Goal: Task Accomplishment & Management: Complete application form

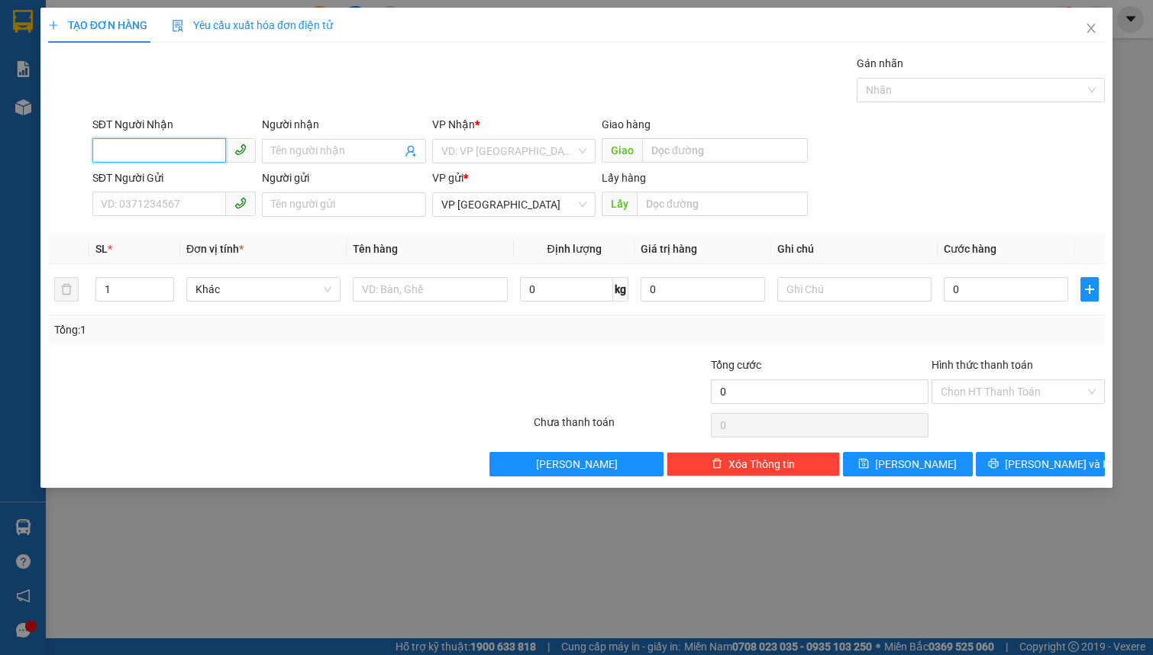
drag, startPoint x: 107, startPoint y: 153, endPoint x: 112, endPoint y: 147, distance: 8.1
click at [111, 147] on input "SĐT Người Nhận" at bounding box center [159, 150] width 134 height 24
type input "0948018687"
click at [152, 174] on div "0948018687 - THANH HOÀNG" at bounding box center [188, 181] width 172 height 17
type input "THANH HOÀNG"
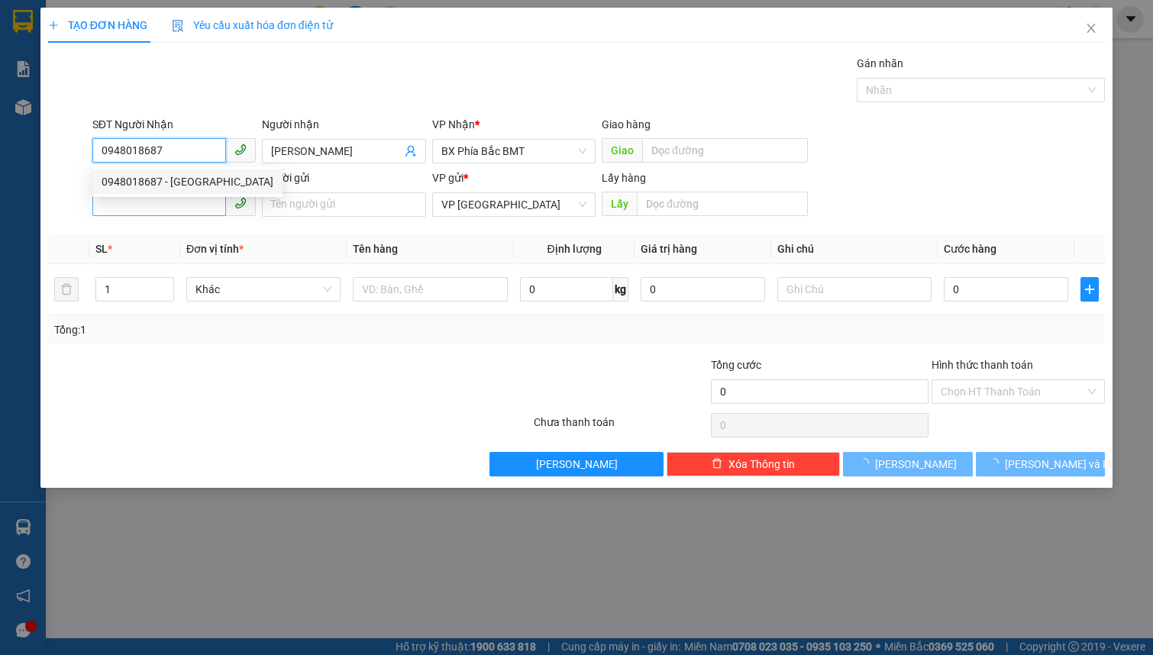
type input "40.000"
type input "0948018687"
click at [153, 198] on input "SĐT Người Gửi" at bounding box center [159, 204] width 134 height 24
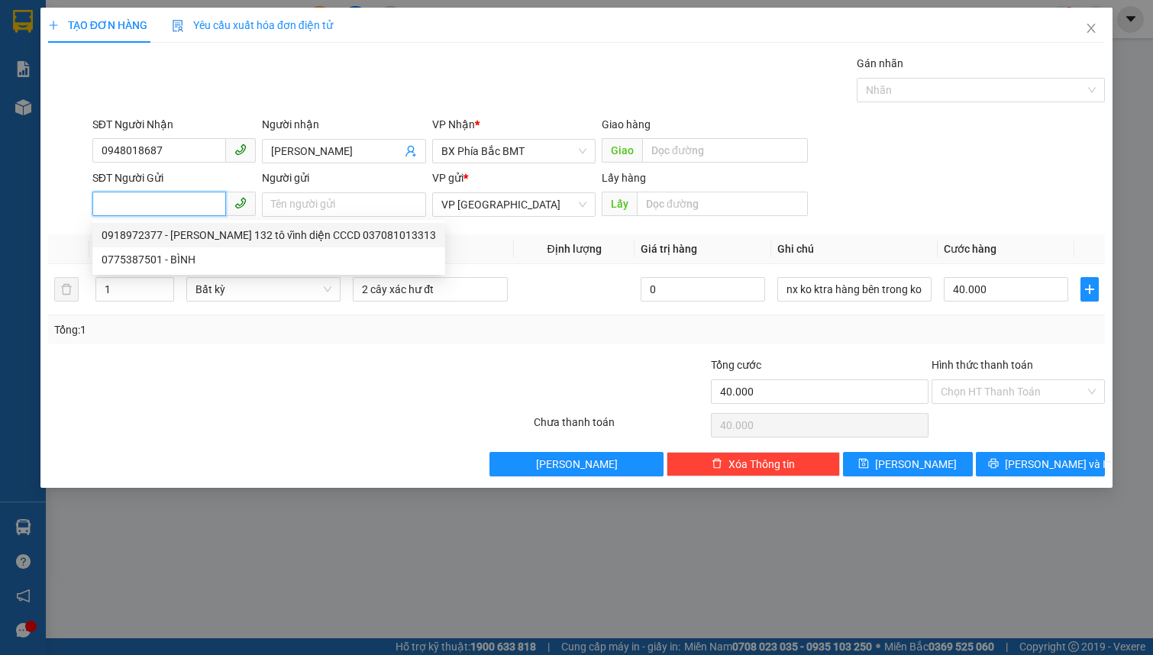
click at [215, 237] on div "0918972377 - đào duy tân 132 tô vĩnh diện CCCD 037081013313" at bounding box center [269, 235] width 334 height 17
type input "0918972377"
type input "đào duy tân 132 tô vĩnh diện CCCD 037081013313"
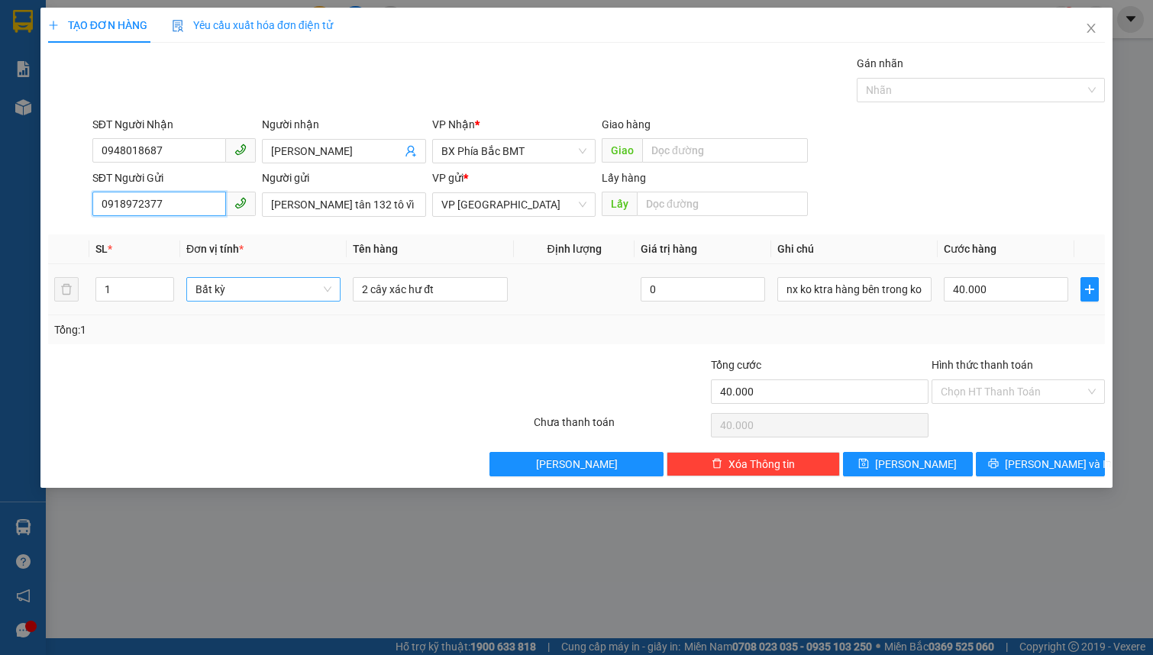
click at [233, 294] on span "Bất kỳ" at bounding box center [263, 289] width 136 height 23
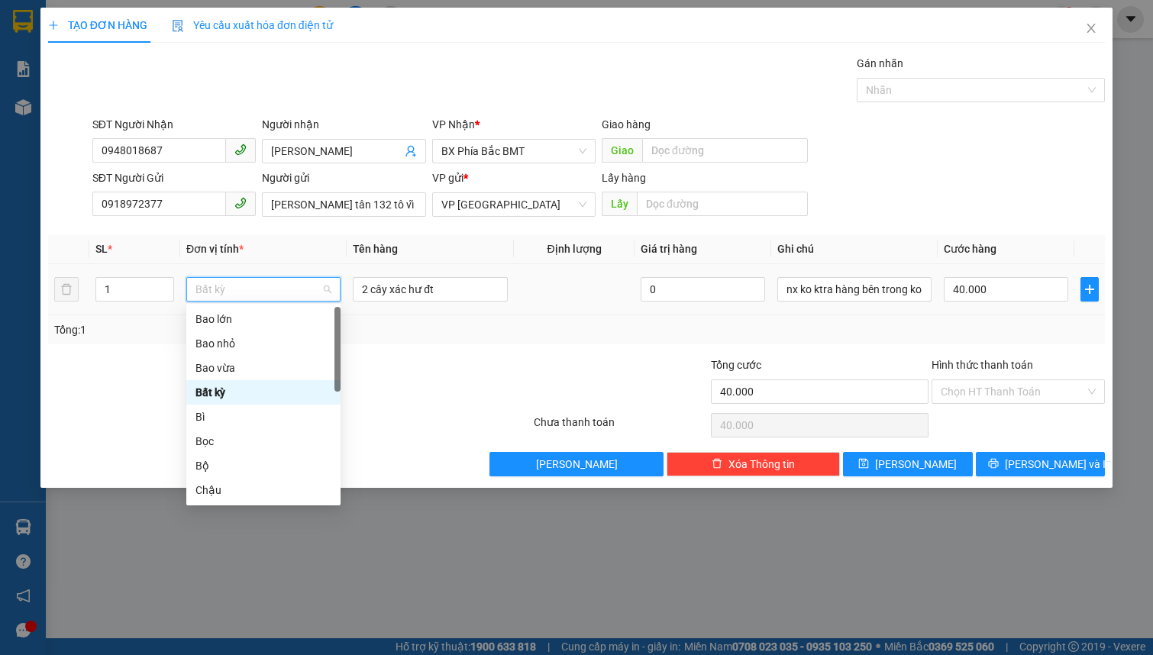
type input "c"
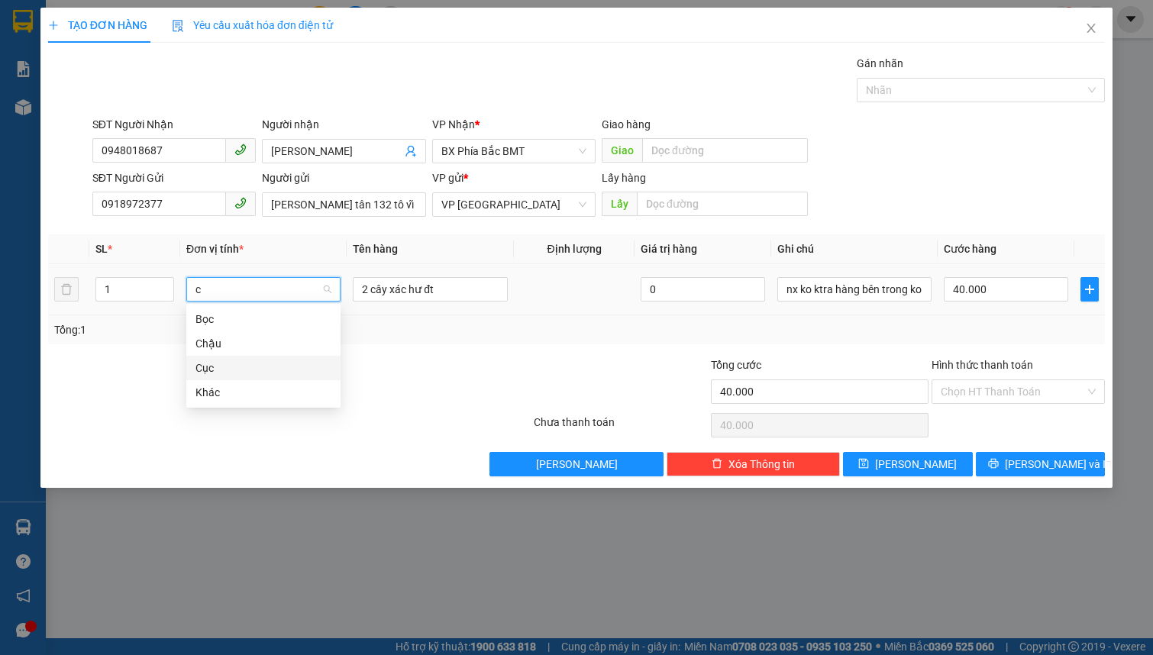
click at [251, 366] on div "Cục" at bounding box center [263, 368] width 136 height 17
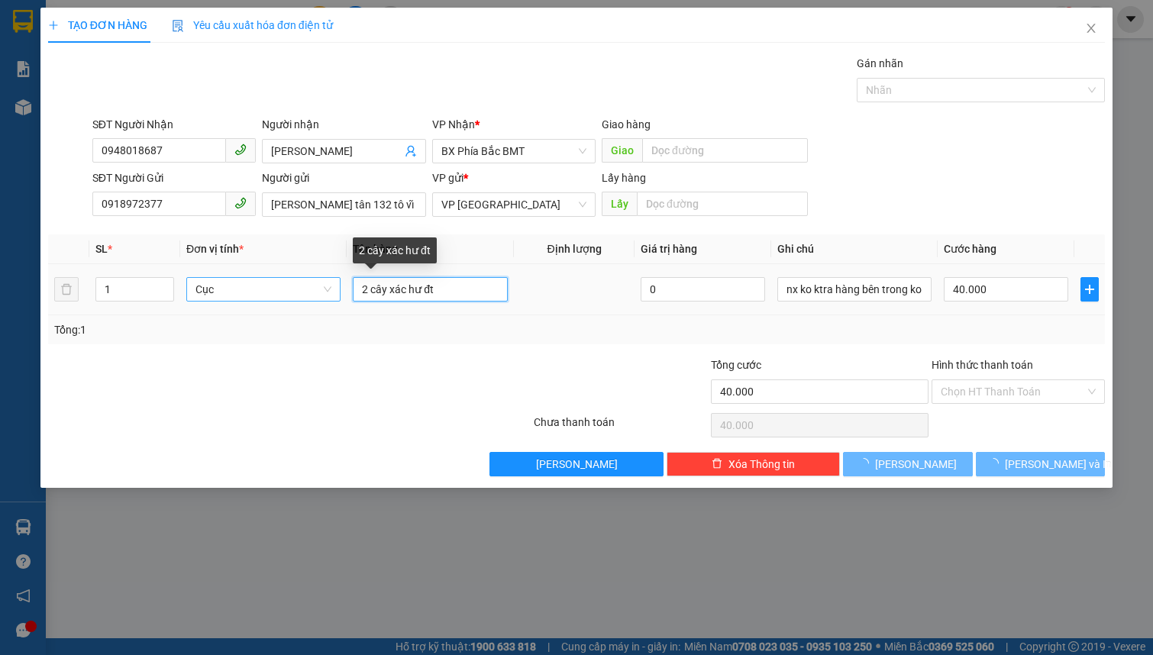
click at [365, 283] on input "2 cây xác hư đt" at bounding box center [430, 289] width 154 height 24
type input "0"
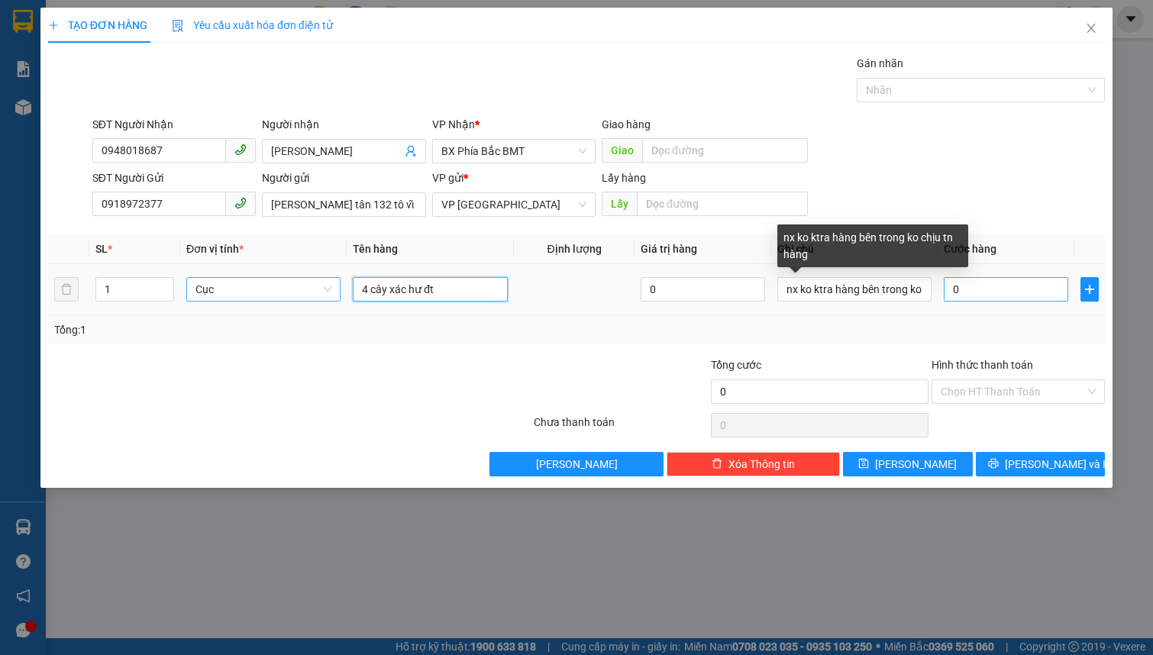
type input "4 cây xác hư đt"
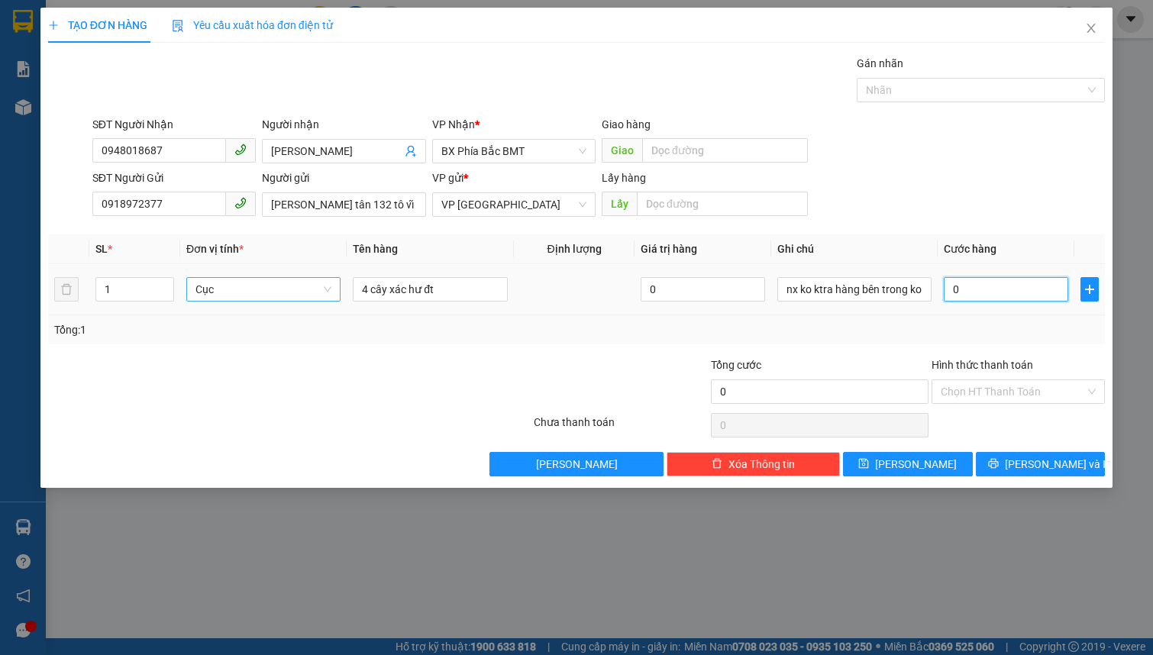
drag, startPoint x: 985, startPoint y: 295, endPoint x: 962, endPoint y: 287, distance: 24.1
click at [985, 294] on input "0" at bounding box center [1006, 289] width 124 height 24
type input "5"
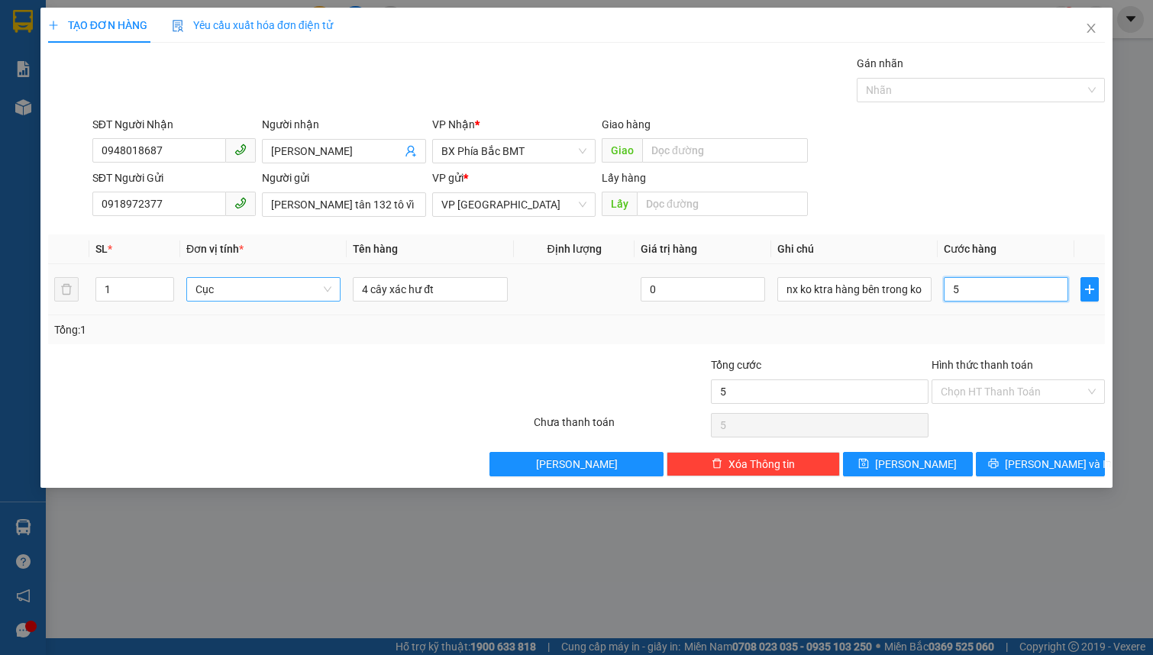
type input "50"
type input "500"
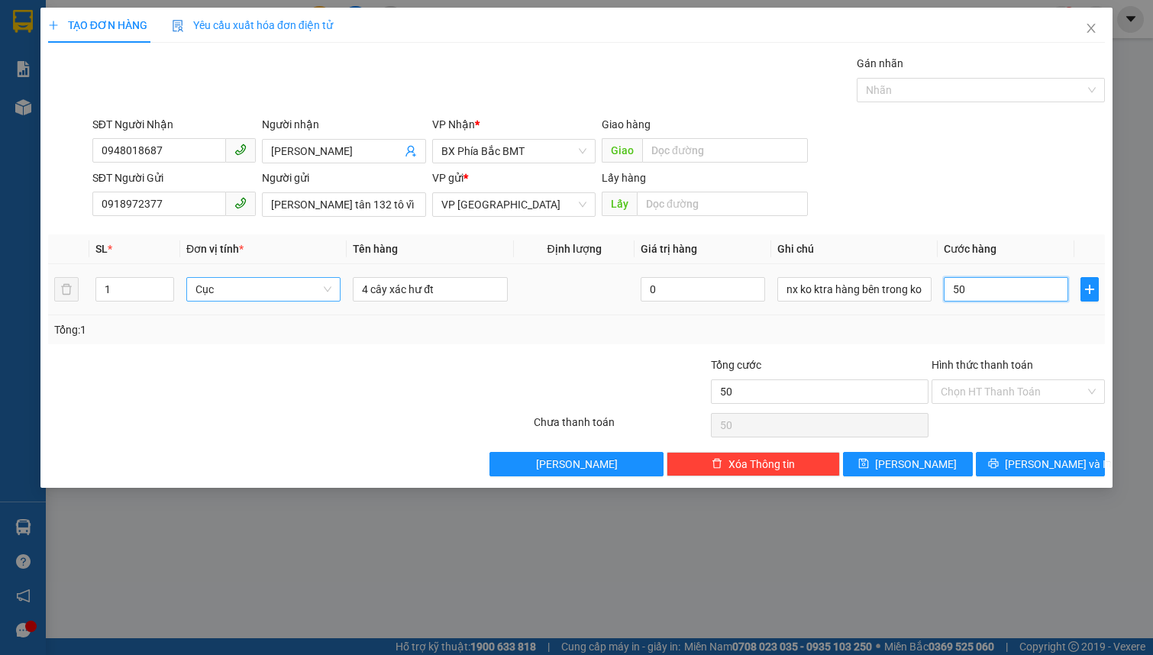
type input "500"
type input "5.000"
type input "50.000"
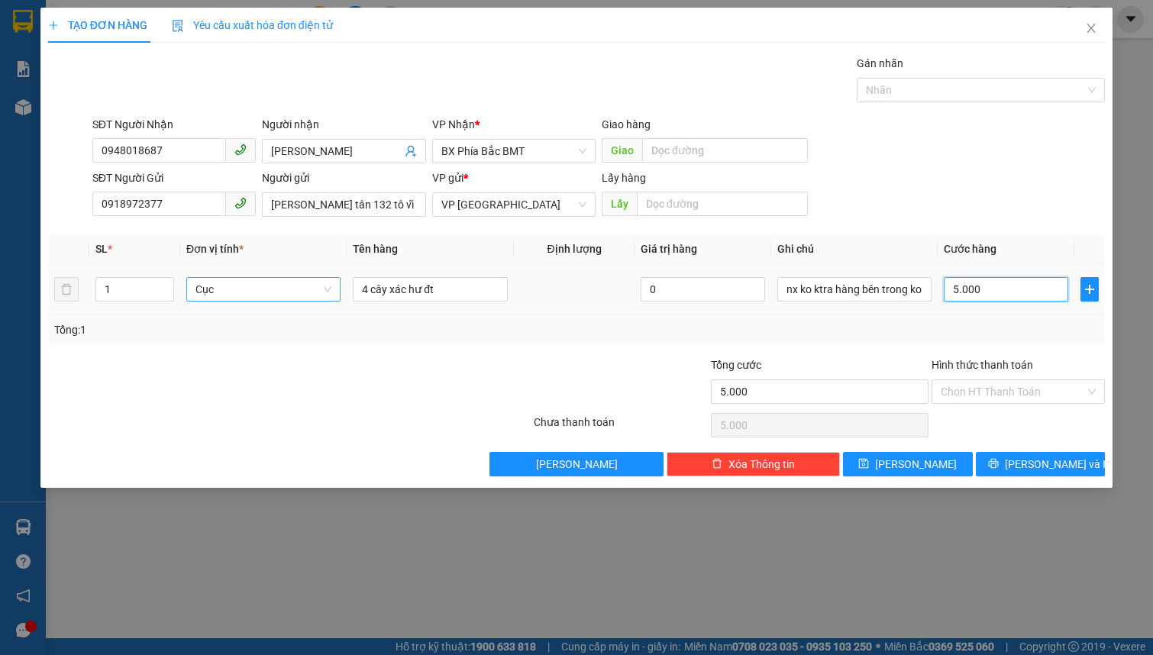
type input "50.000"
click at [1022, 467] on button "Lưu và In" at bounding box center [1041, 464] width 130 height 24
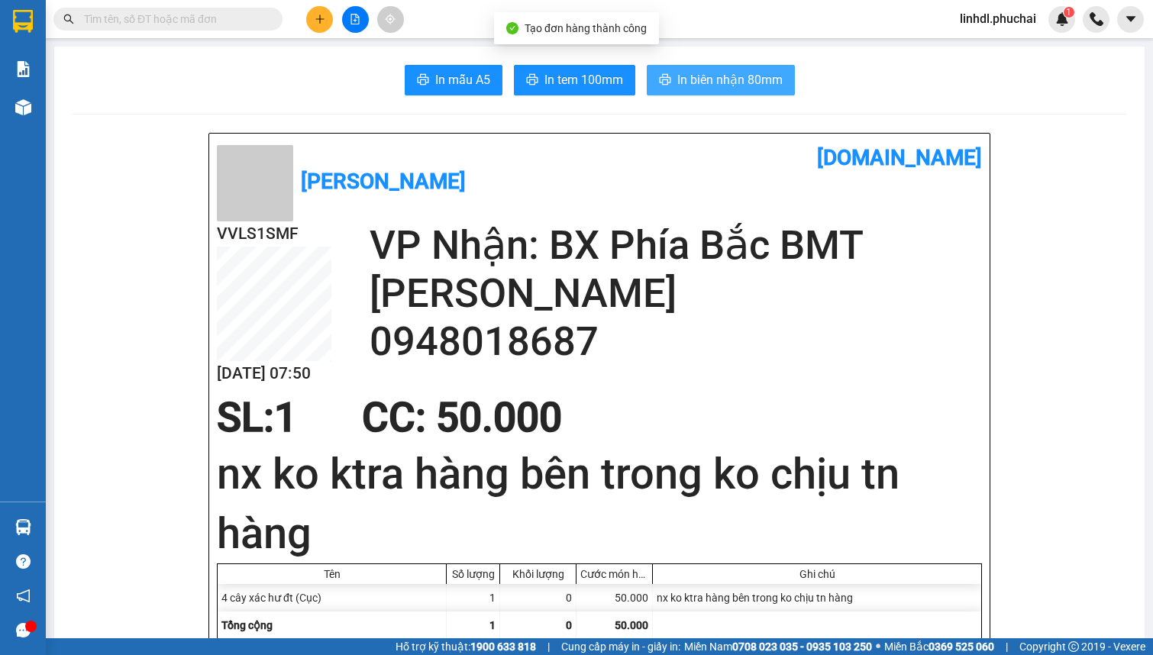
click at [694, 86] on span "In biên nhận 80mm" at bounding box center [729, 79] width 105 height 19
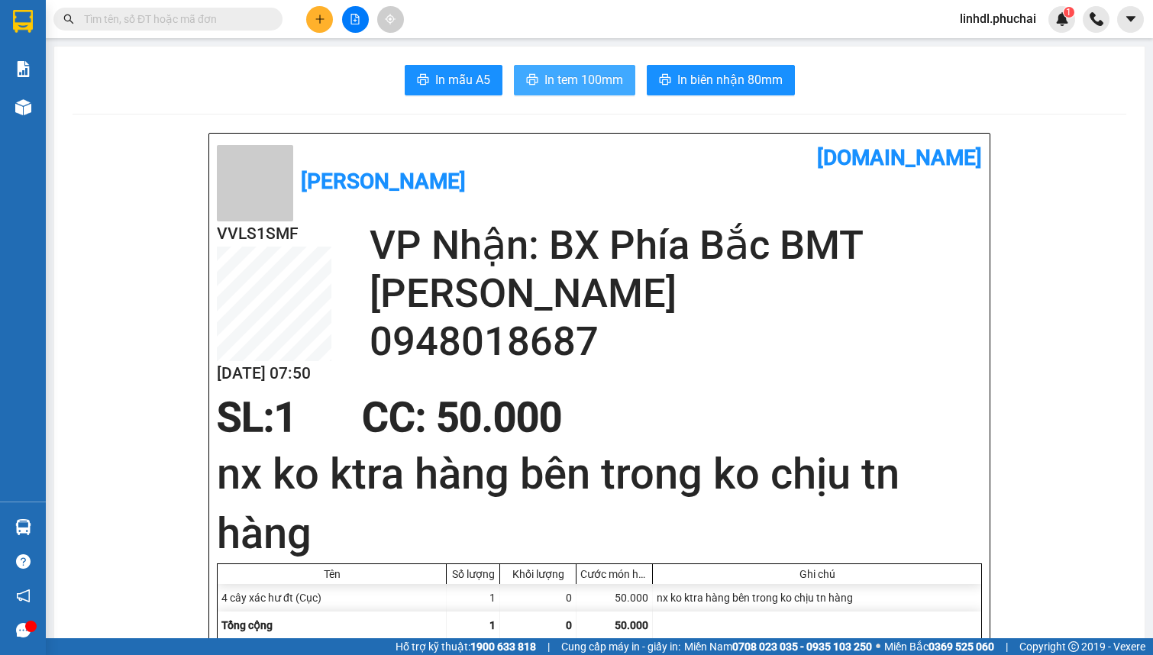
click at [580, 76] on span "In tem 100mm" at bounding box center [583, 79] width 79 height 19
click at [316, 21] on icon "plus" at bounding box center [320, 19] width 11 height 11
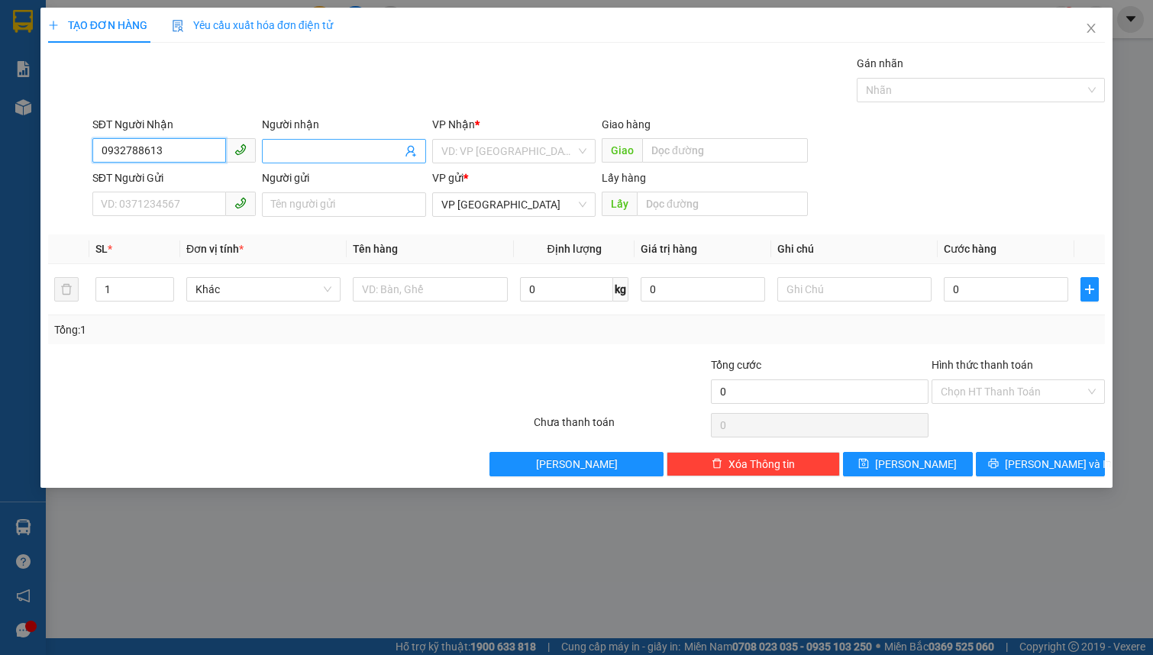
type input "0932788613"
click at [293, 141] on span at bounding box center [343, 151] width 163 height 24
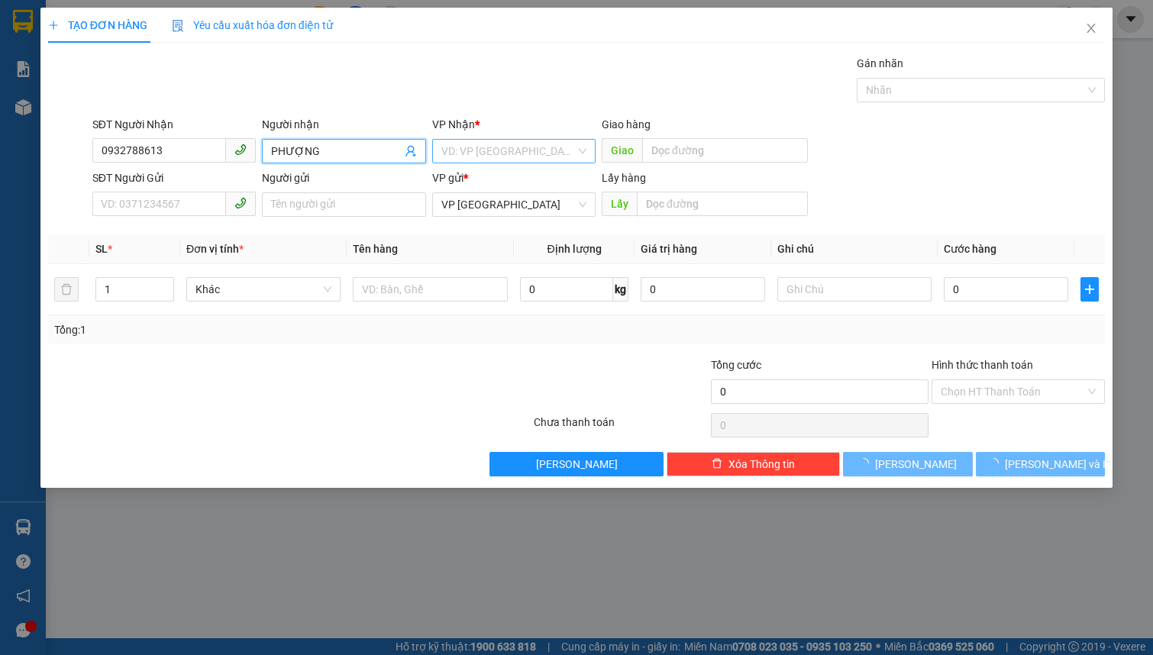
type input "PHƯỢNG"
click at [463, 153] on input "search" at bounding box center [508, 151] width 134 height 23
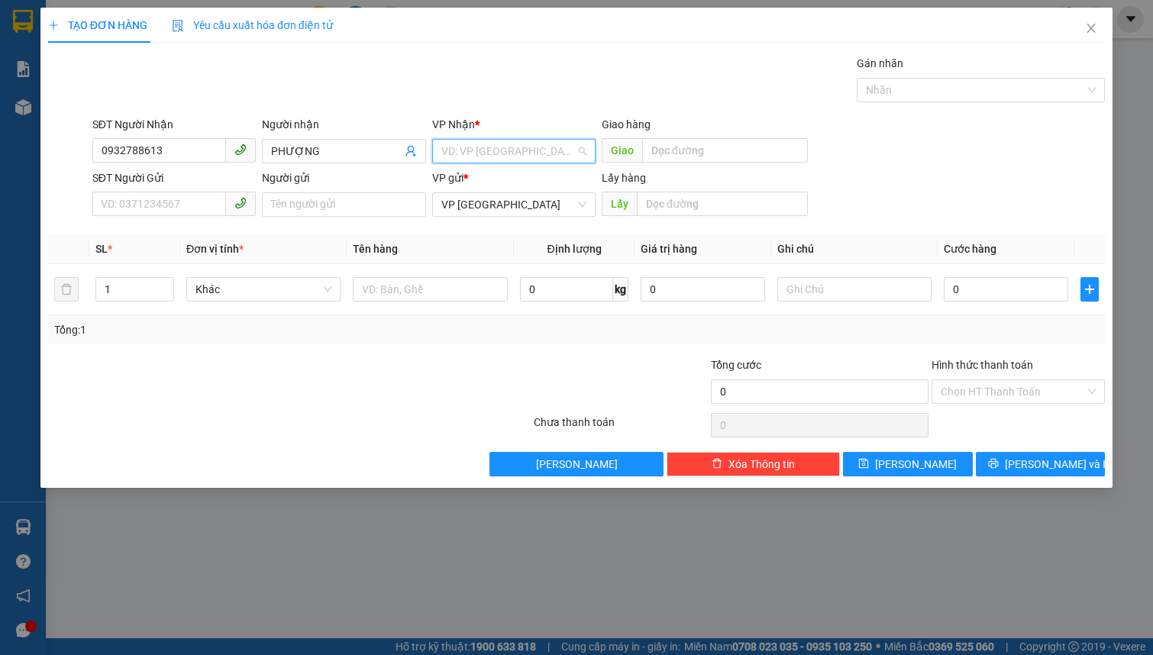
click at [518, 153] on input "search" at bounding box center [508, 151] width 134 height 23
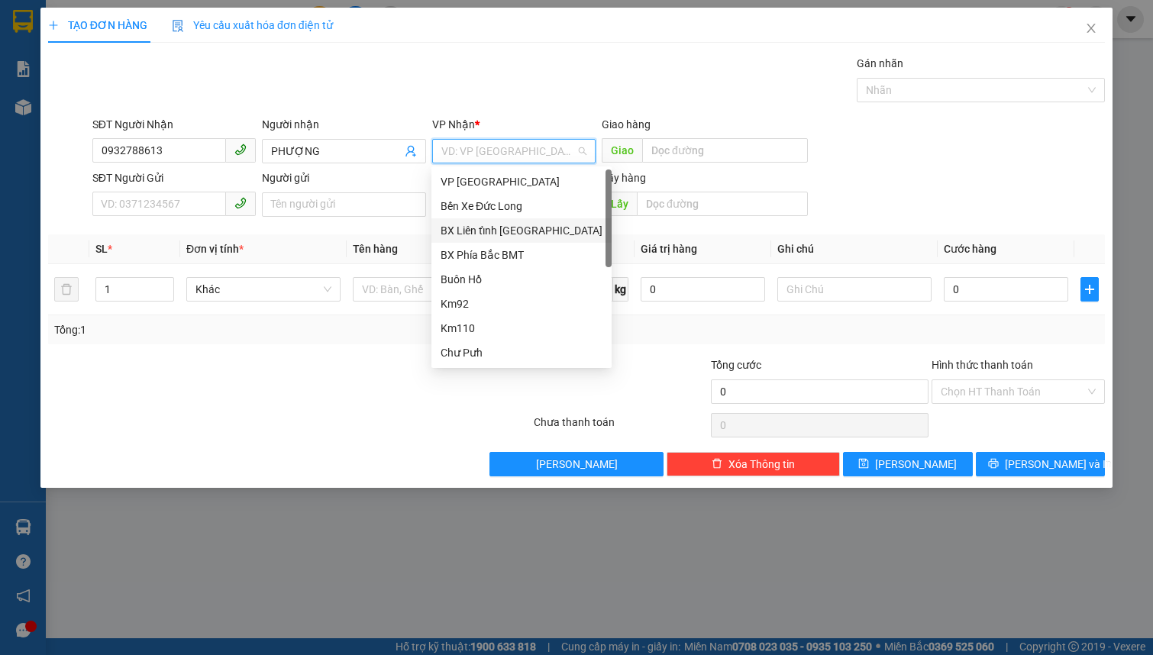
click at [500, 252] on div "BX Phía Bắc BMT" at bounding box center [522, 255] width 162 height 17
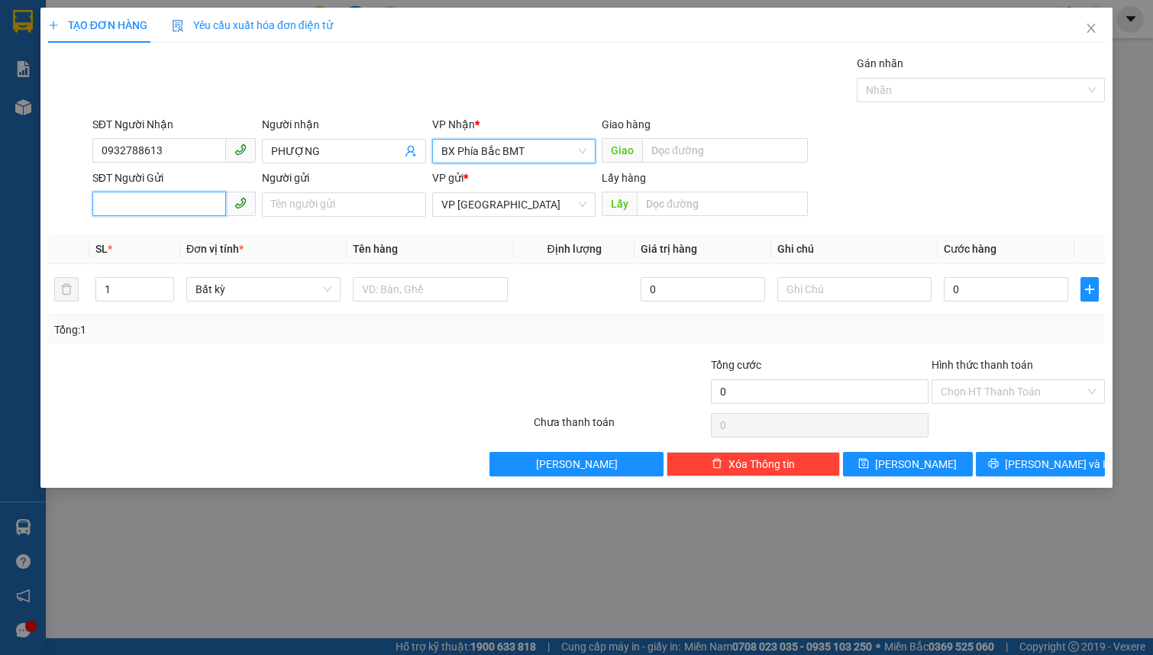
click at [160, 206] on input "SĐT Người Gửi" at bounding box center [159, 204] width 134 height 24
type input "0905056046"
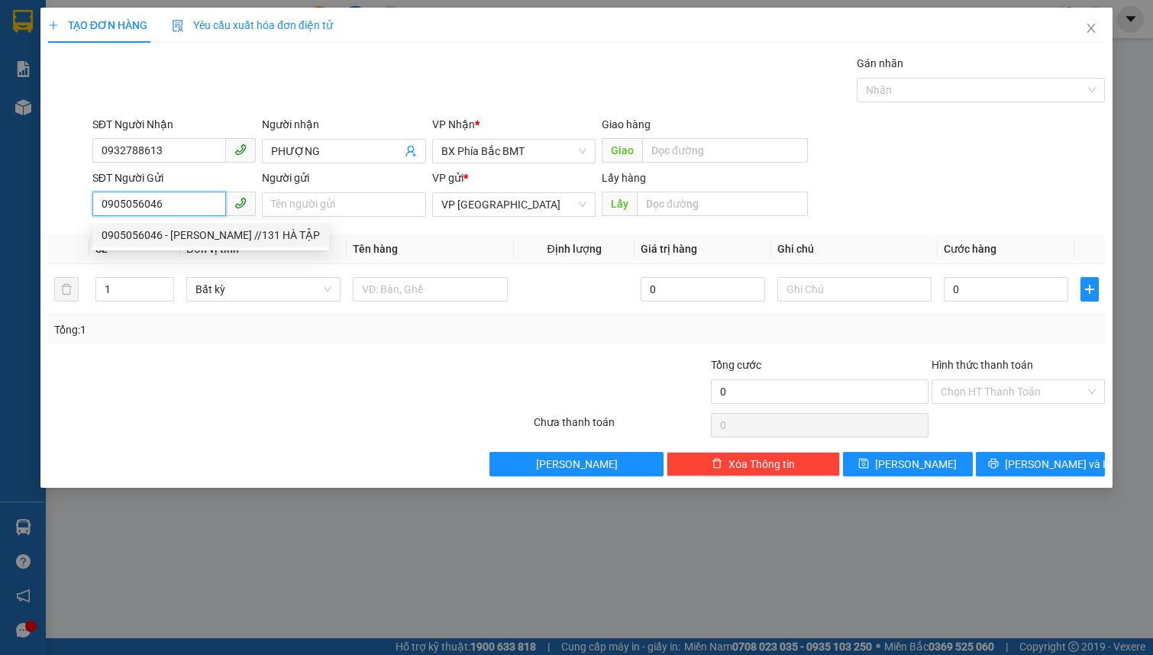
click at [244, 242] on div "0905056046 - LÊ ĐỨC THANH //131 HÀ TẬP" at bounding box center [211, 235] width 218 height 17
type input "LÊ ĐỨC THANH //131 HÀ TẬP"
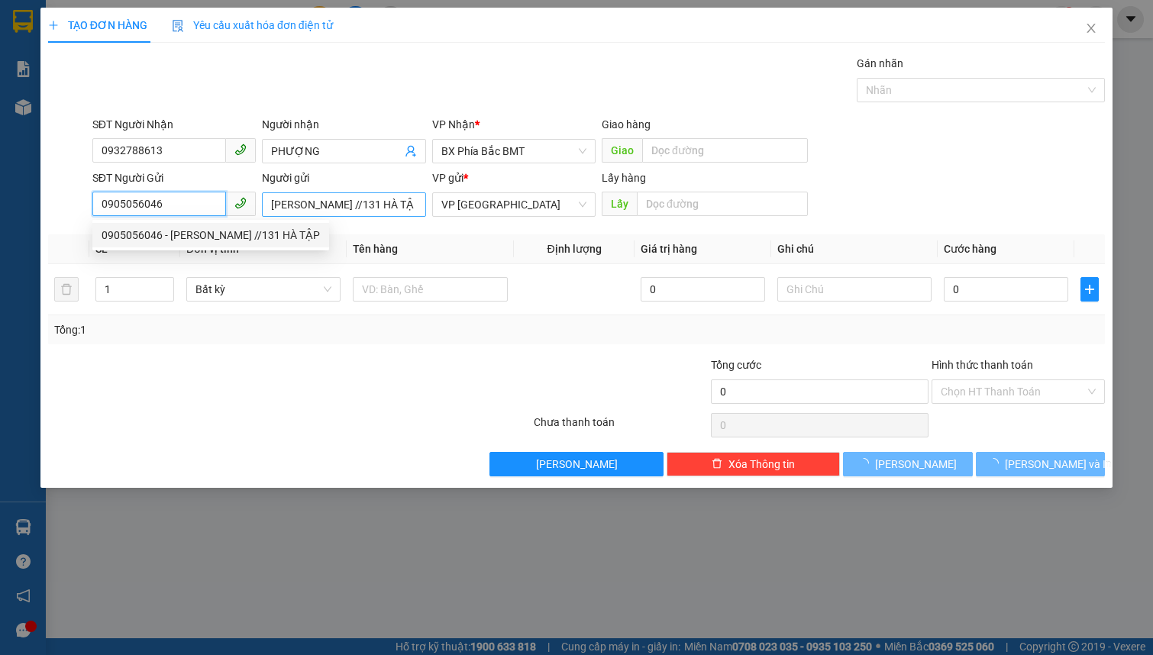
type input "50.000"
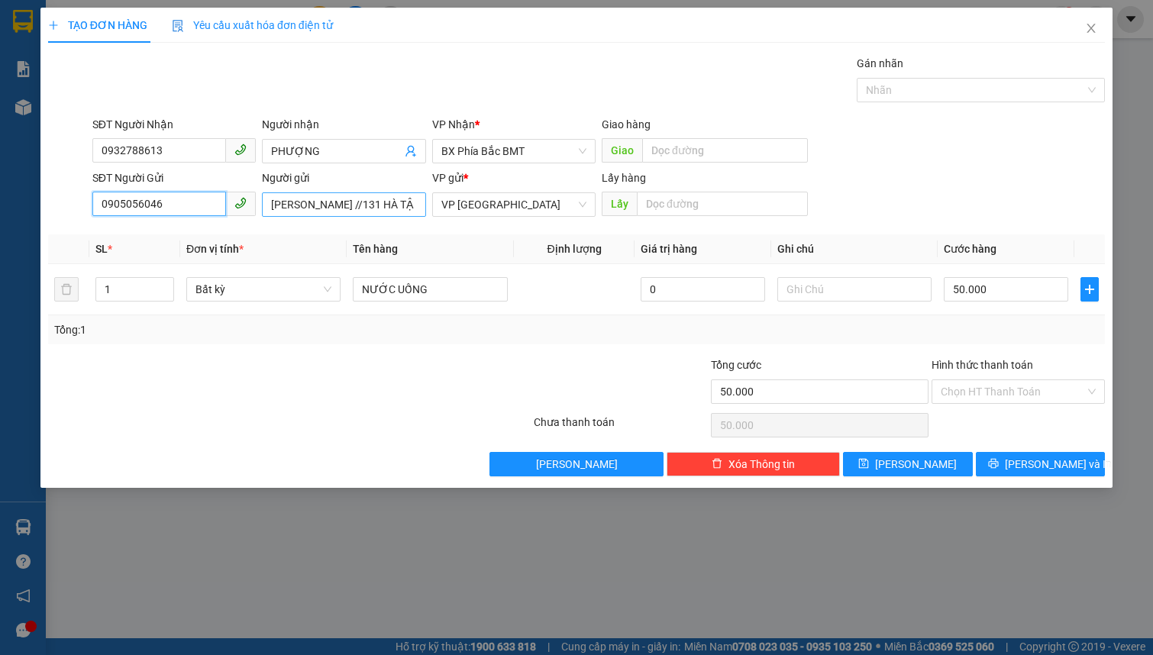
type input "0905056046"
click at [418, 200] on input "LÊ ĐỨC THANH //131 HÀ TẬP" at bounding box center [343, 204] width 163 height 24
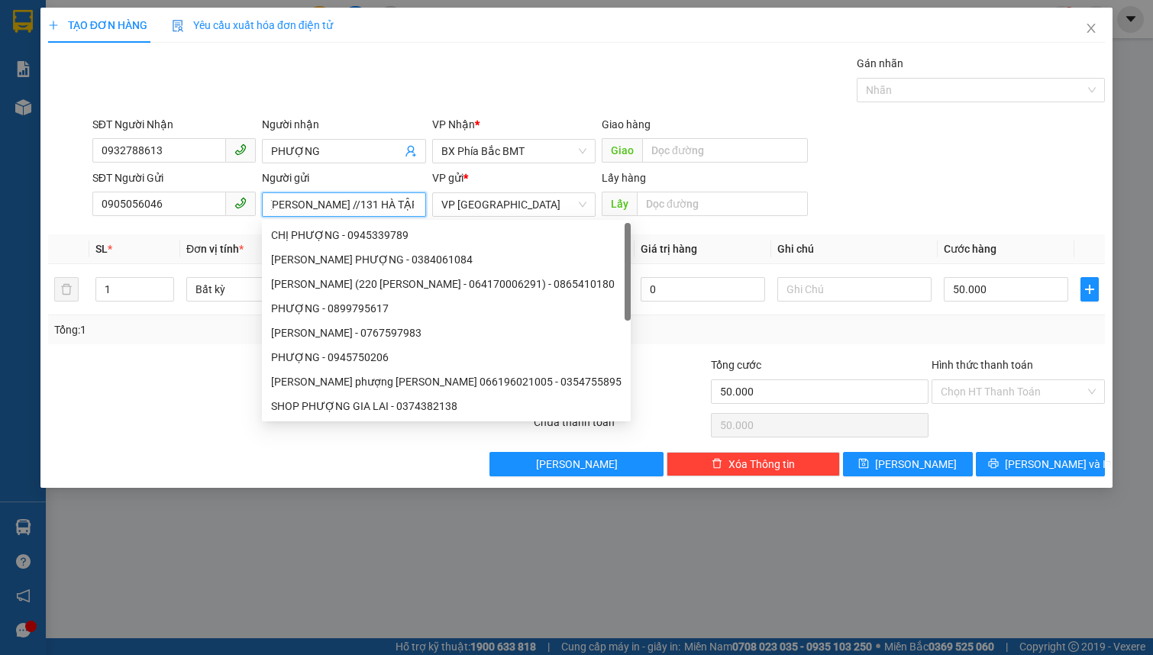
scroll to position [0, 7]
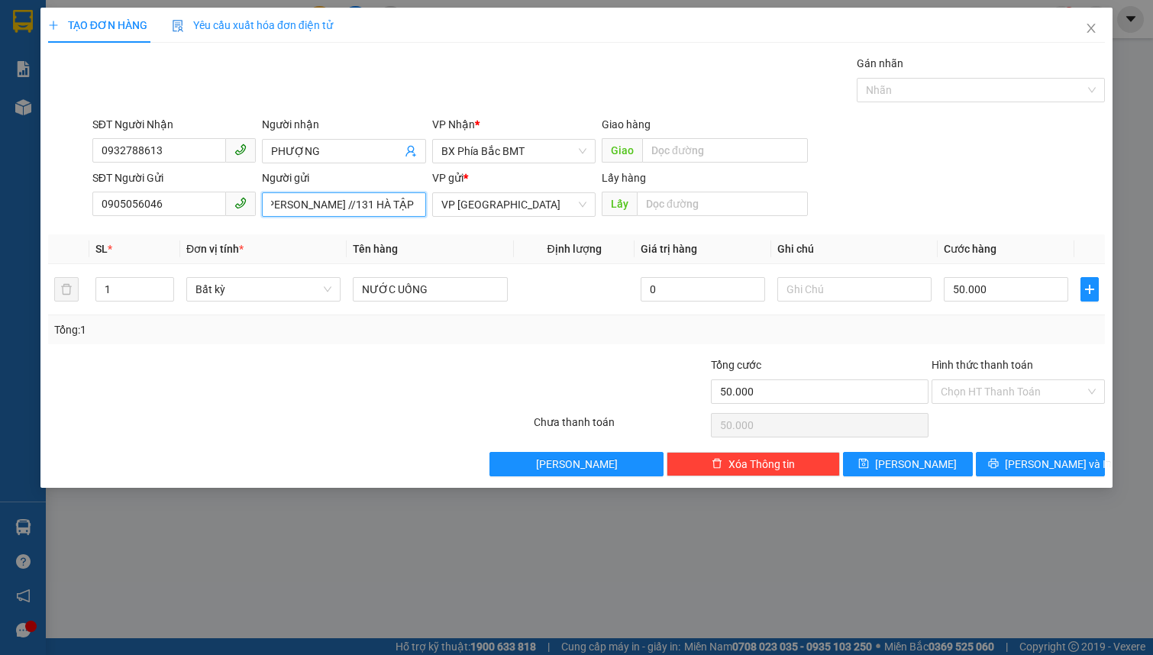
type input "LÊ ĐỨC THANH //131 HÀ TẬP//"
click at [415, 203] on input "LÊ ĐỨC THANH //131 HÀ TẬP//" at bounding box center [343, 204] width 163 height 24
click at [401, 208] on input "LÊ ĐỨC THANH //131 HÀ TẬP//" at bounding box center [343, 204] width 163 height 24
click at [244, 286] on span "Bất kỳ" at bounding box center [263, 289] width 136 height 23
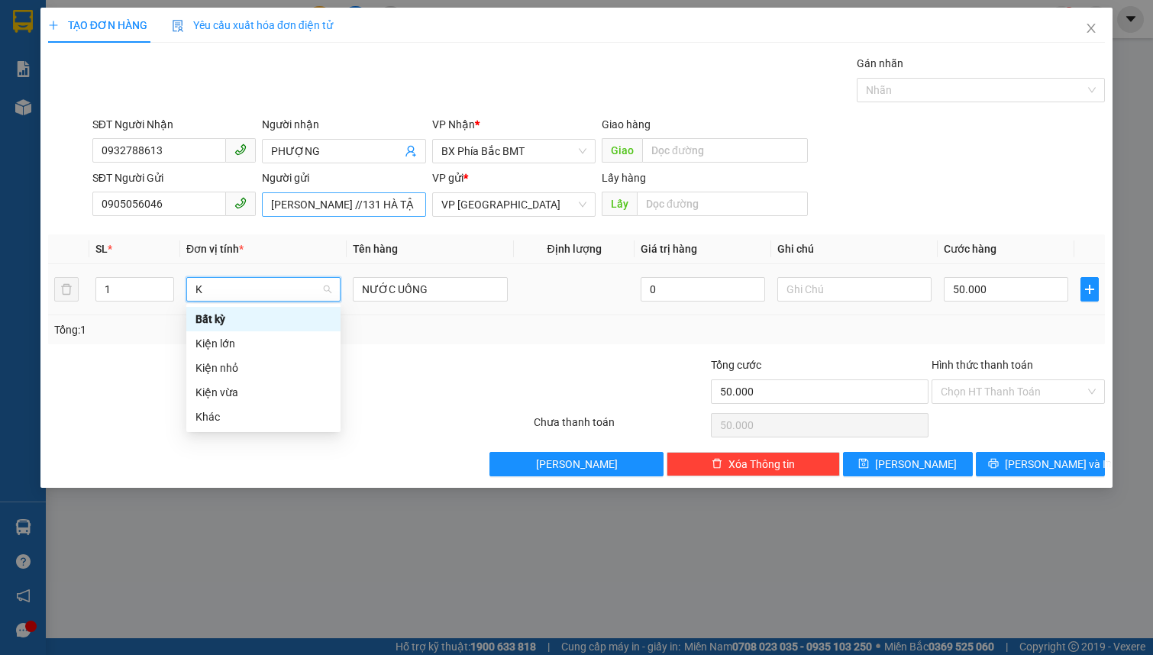
type input "K"
click at [407, 206] on input "LÊ ĐỨC THANH //131 HÀ TẬP//" at bounding box center [343, 204] width 163 height 24
type input "0"
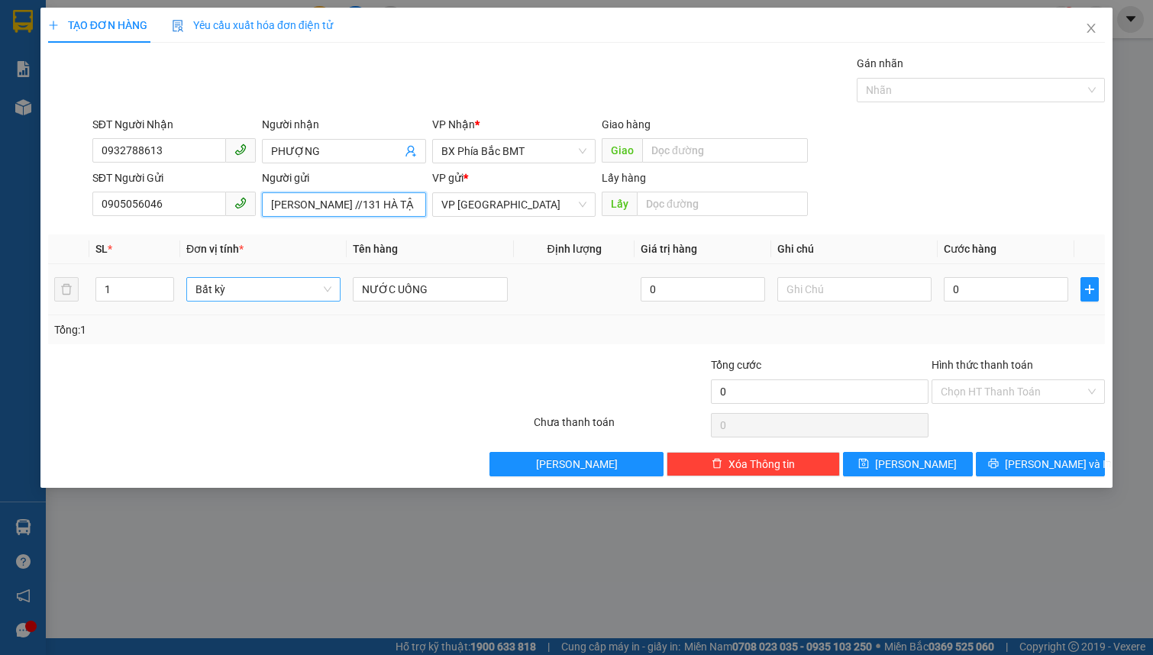
click at [397, 211] on input "LÊ ĐỨC THANH //131 HÀ TẬP// MST" at bounding box center [343, 204] width 163 height 24
click at [286, 296] on span "Bất kỳ" at bounding box center [263, 289] width 136 height 23
type input "LÊ ĐỨC THANH //131 HÀ TẬP// 048083007519"
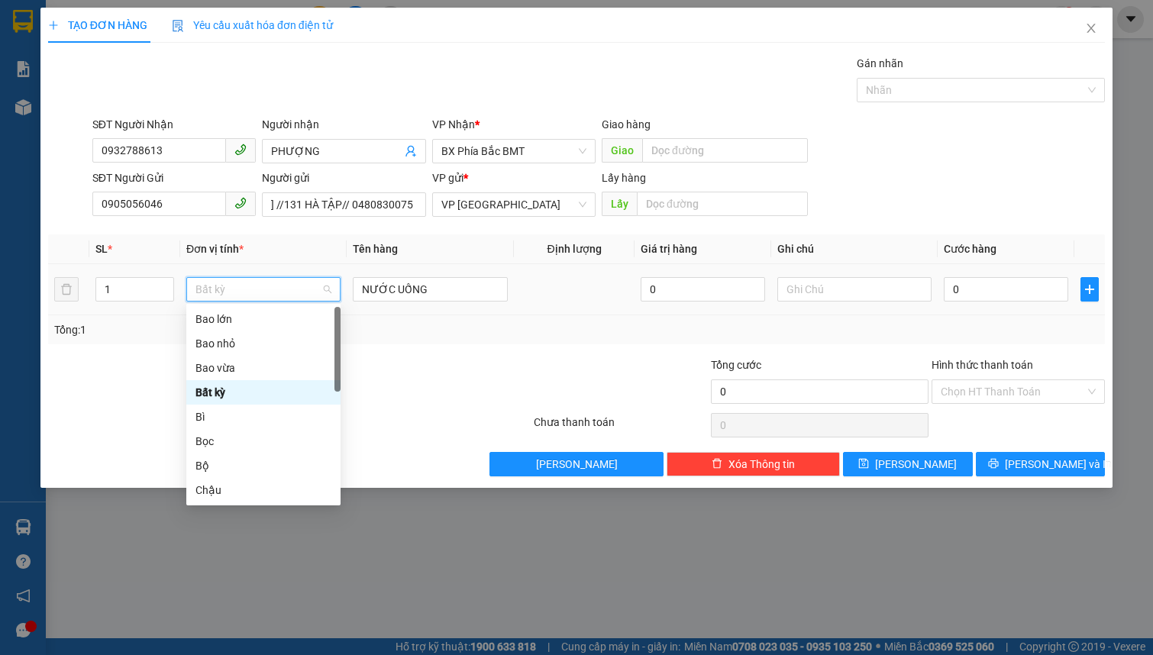
scroll to position [0, 0]
type input "M"
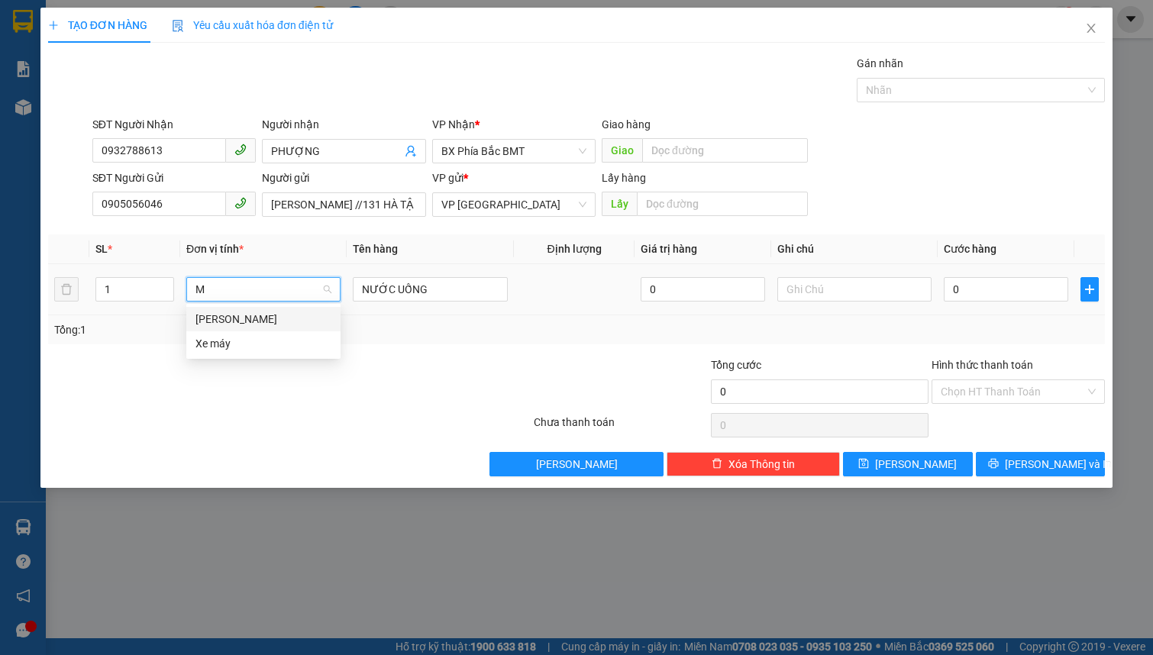
click at [266, 324] on div "[PERSON_NAME]" at bounding box center [263, 319] width 136 height 17
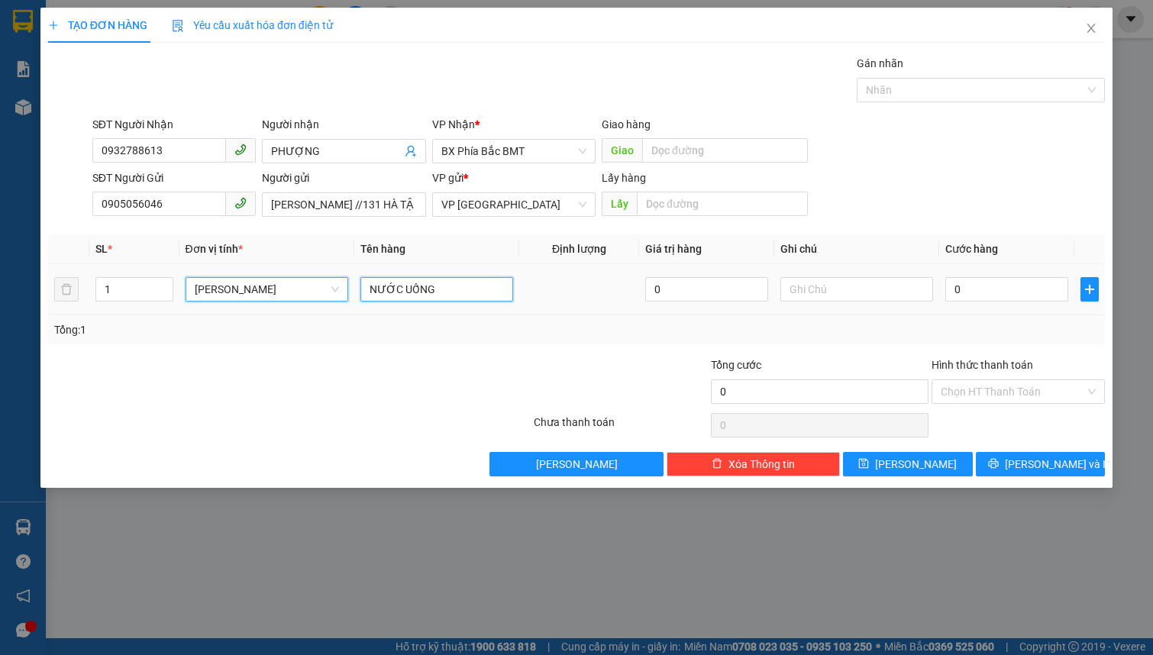
click at [389, 286] on input "NƯỚC UỐNG" at bounding box center [436, 289] width 153 height 24
type input "V"
type input "CĂP VƠT , QUẦN ÁO"
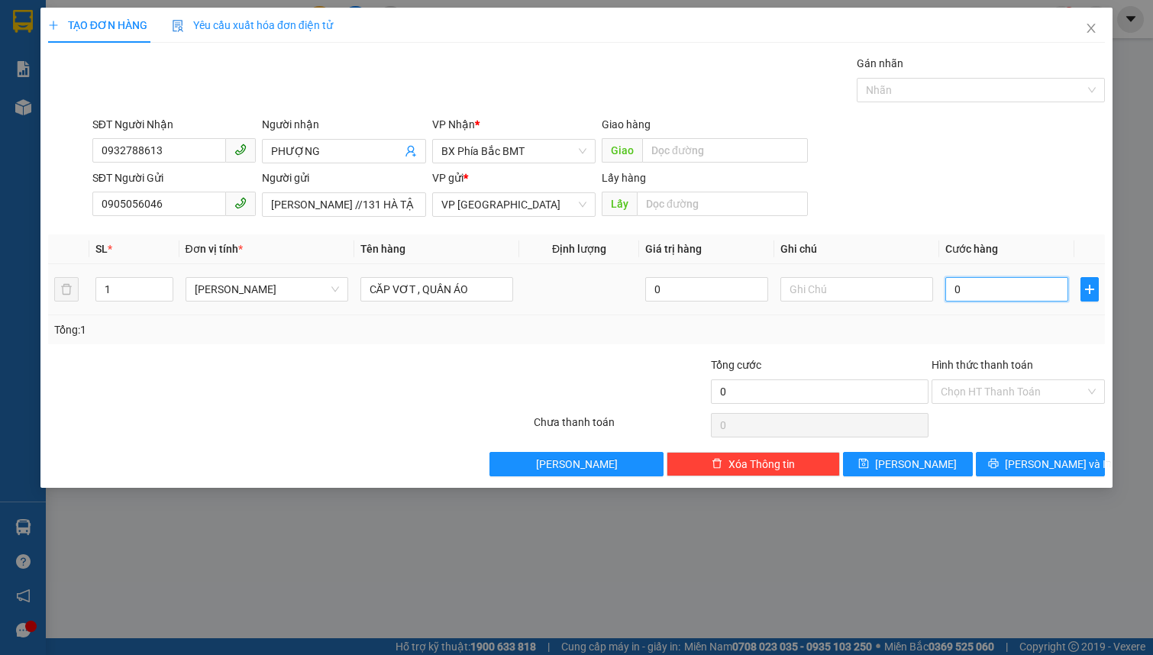
click at [982, 298] on input "0" at bounding box center [1006, 289] width 123 height 24
type input "5"
type input "50"
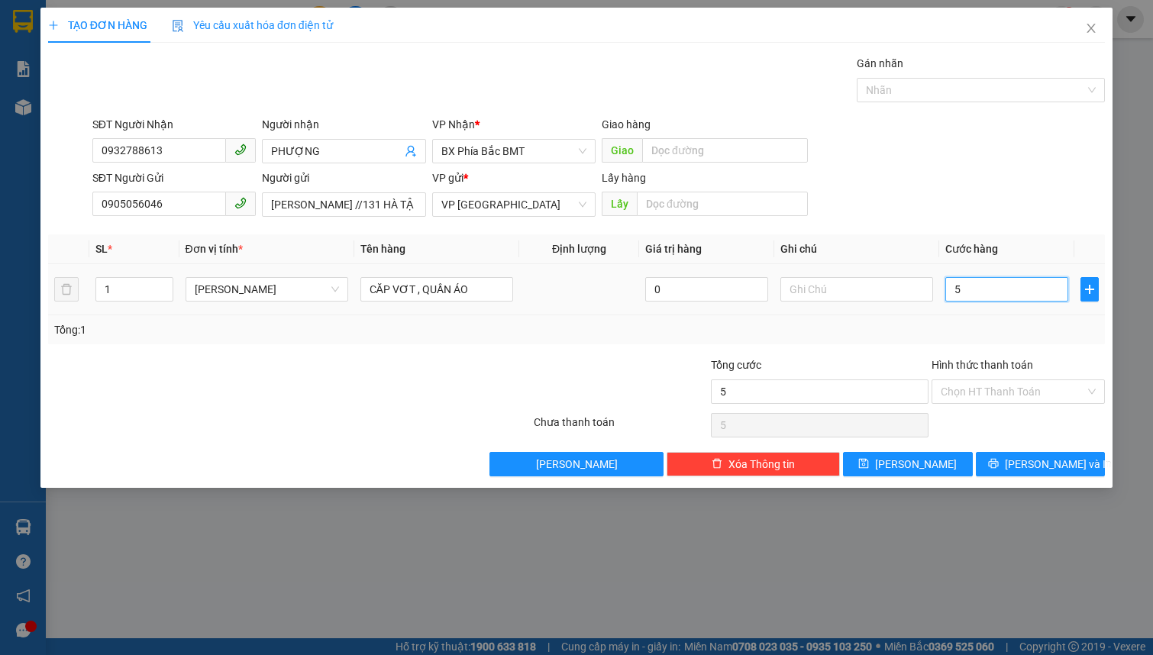
type input "50"
type input "500"
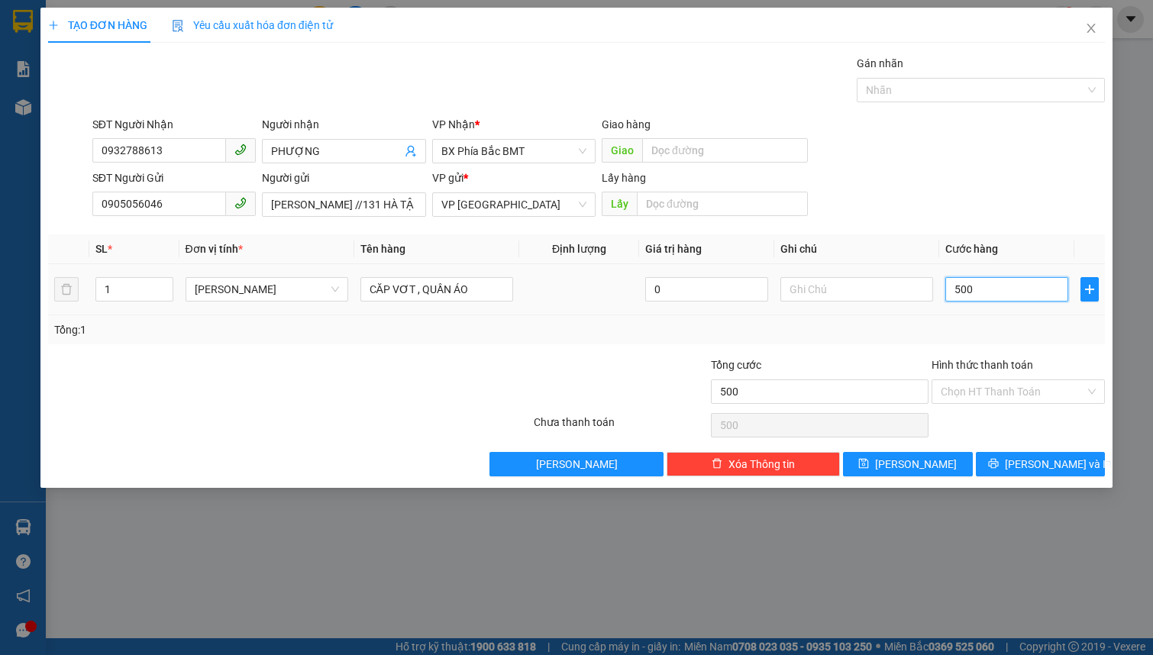
type input "5.000"
type input "50.000"
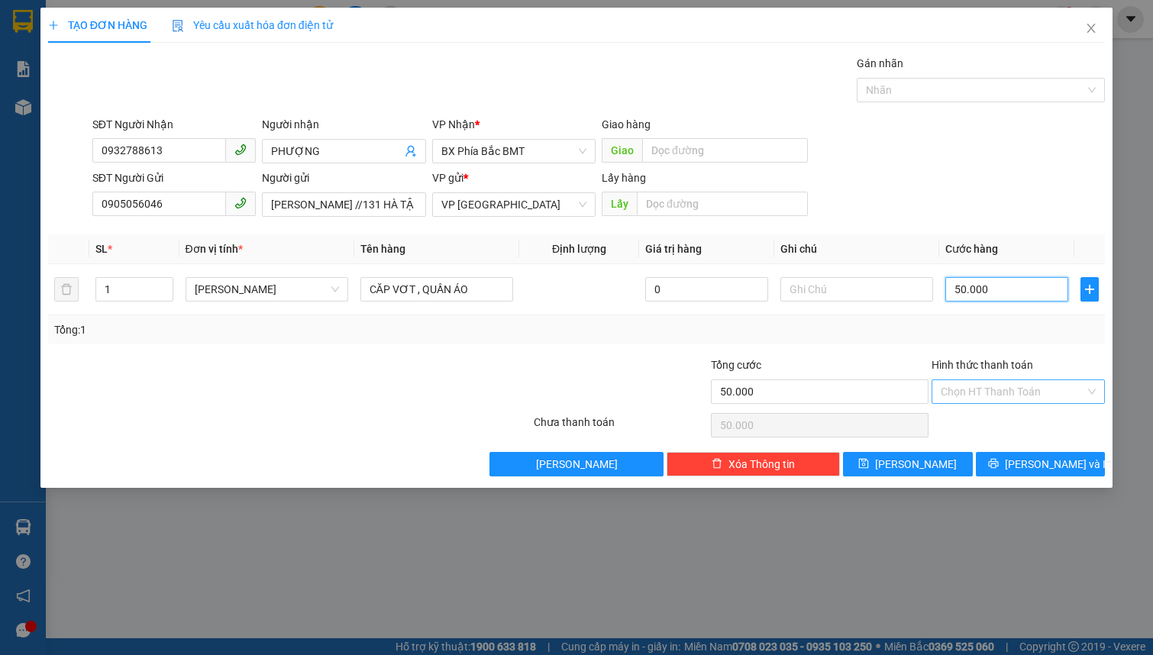
type input "50.000"
click at [981, 389] on input "Hình thức thanh toán" at bounding box center [1013, 391] width 144 height 23
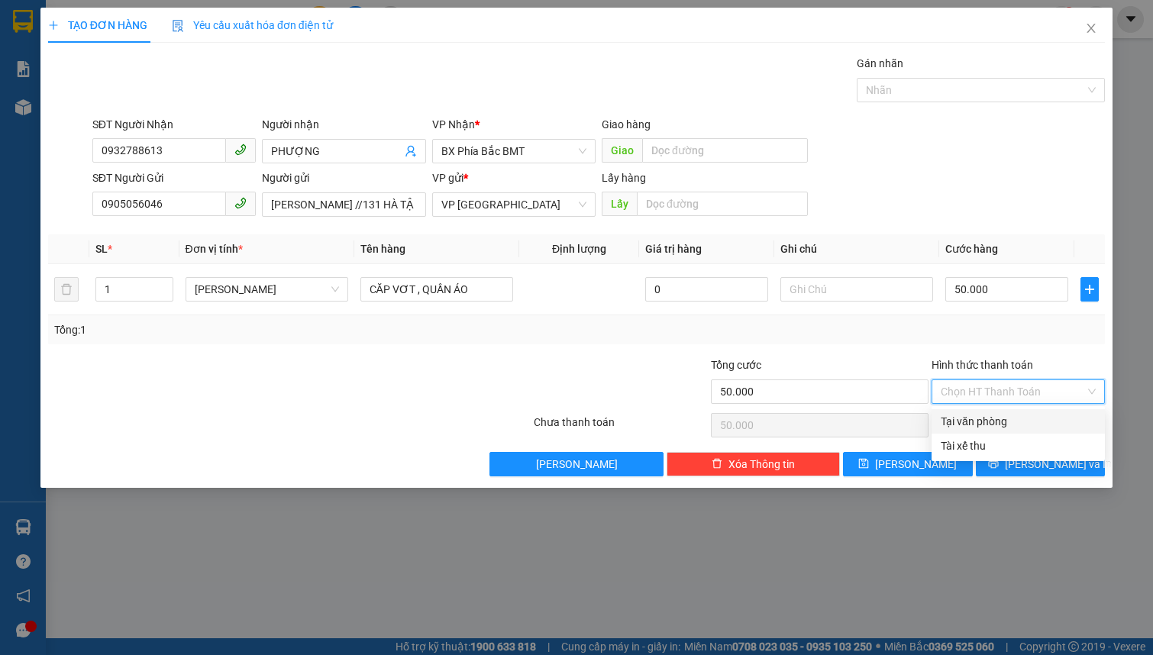
click at [992, 416] on div "Tại văn phòng" at bounding box center [1018, 421] width 155 height 17
type input "0"
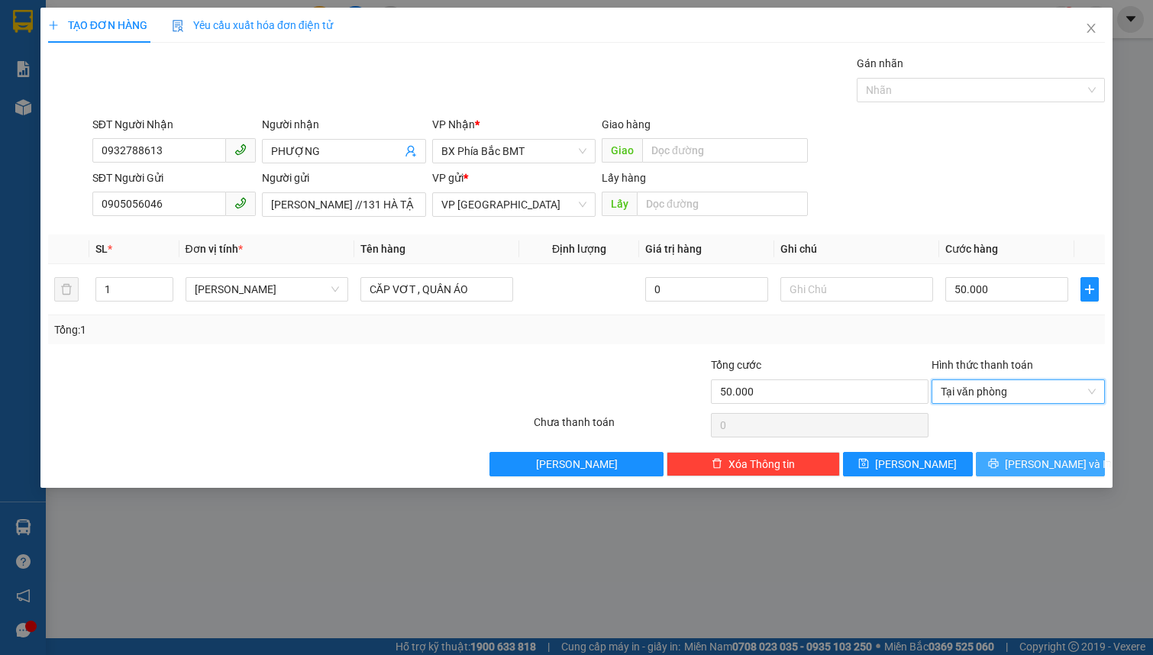
click at [999, 460] on icon "printer" at bounding box center [993, 463] width 11 height 11
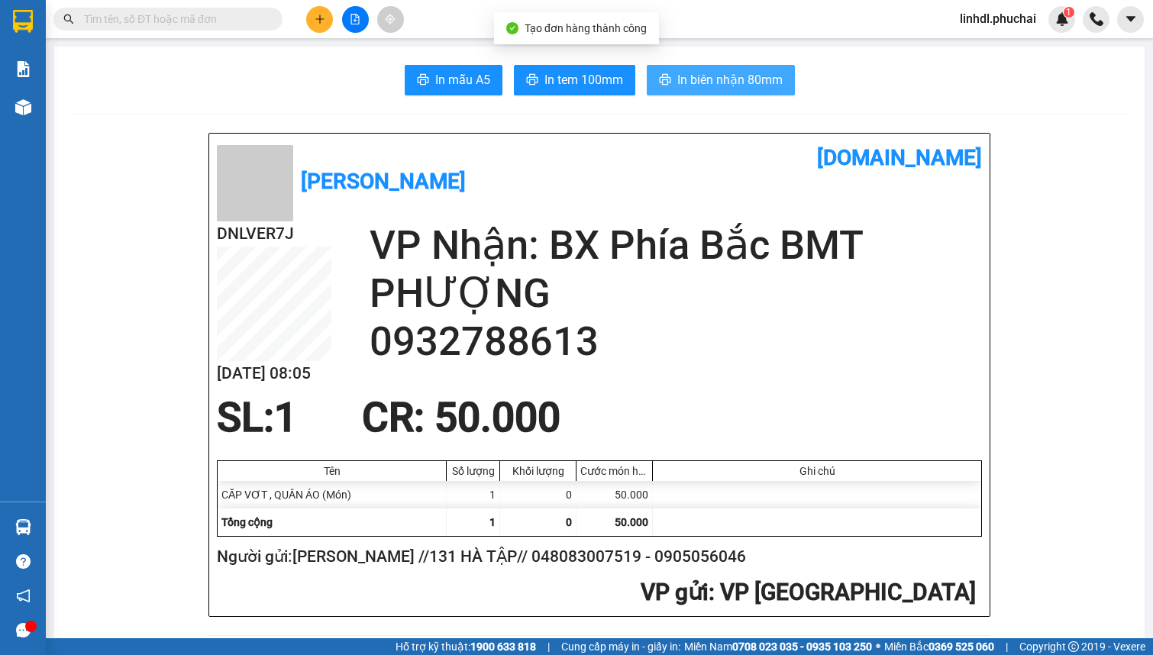
click at [735, 79] on span "In biên nhận 80mm" at bounding box center [729, 79] width 105 height 19
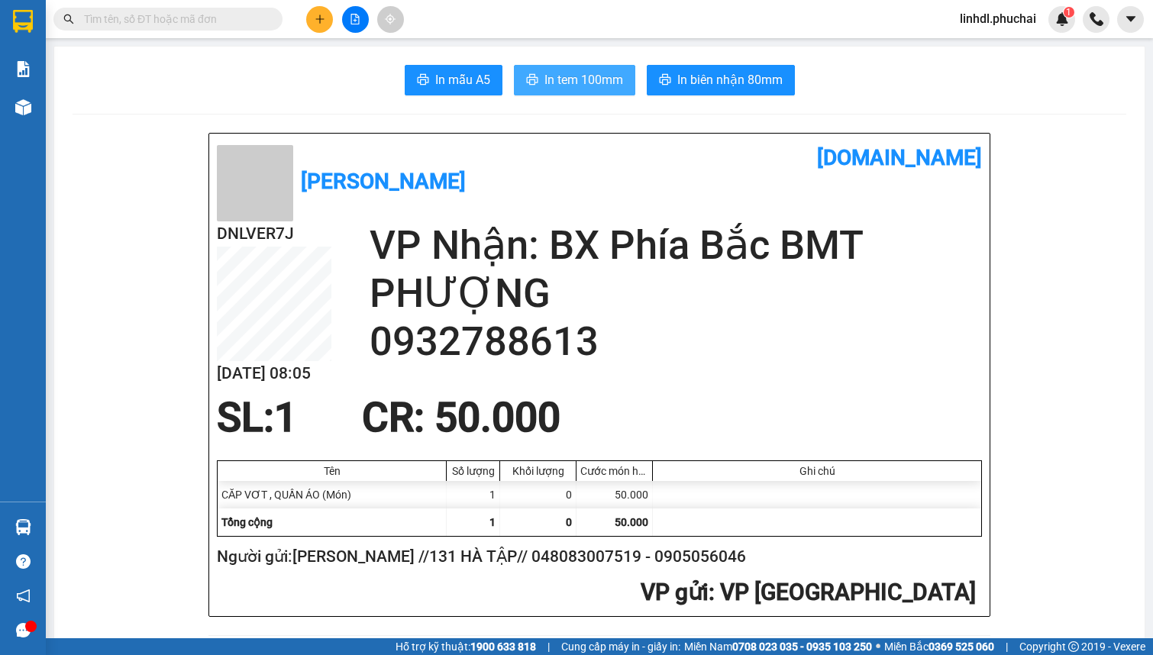
click at [560, 78] on span "In tem 100mm" at bounding box center [583, 79] width 79 height 19
click at [317, 15] on icon "plus" at bounding box center [320, 19] width 11 height 11
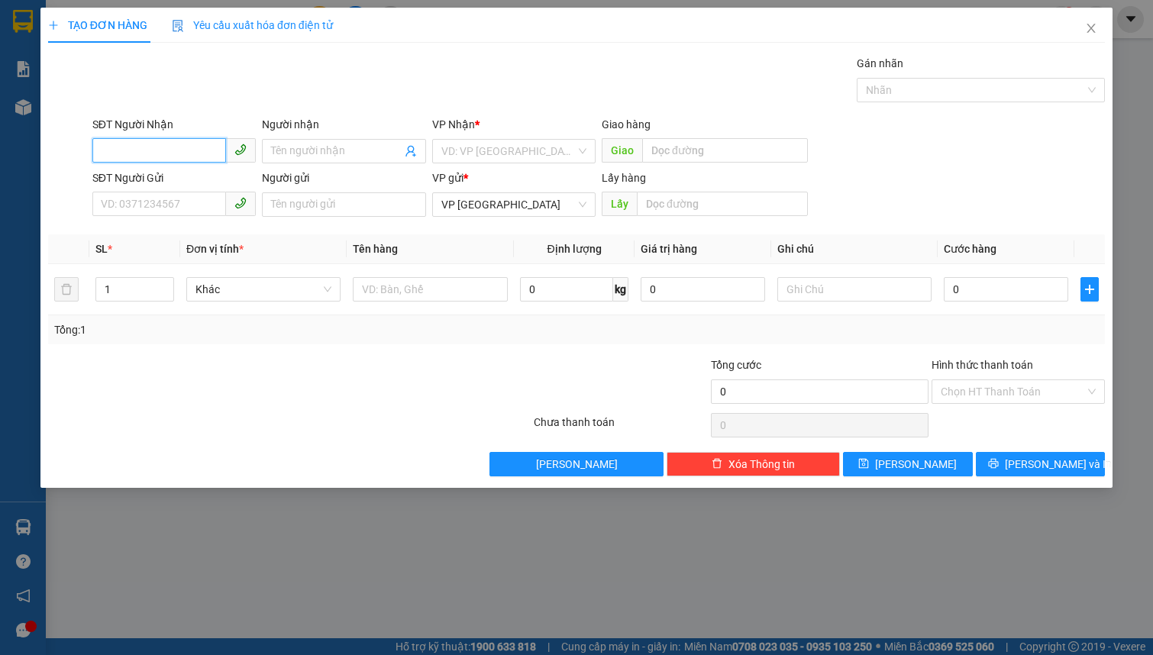
click at [191, 149] on input "SĐT Người Nhận" at bounding box center [159, 150] width 134 height 24
click at [202, 186] on div "0868042442 - KHOA" at bounding box center [174, 181] width 145 height 17
type input "0868042442"
type input "KHOA"
type input "N3 E XIM"
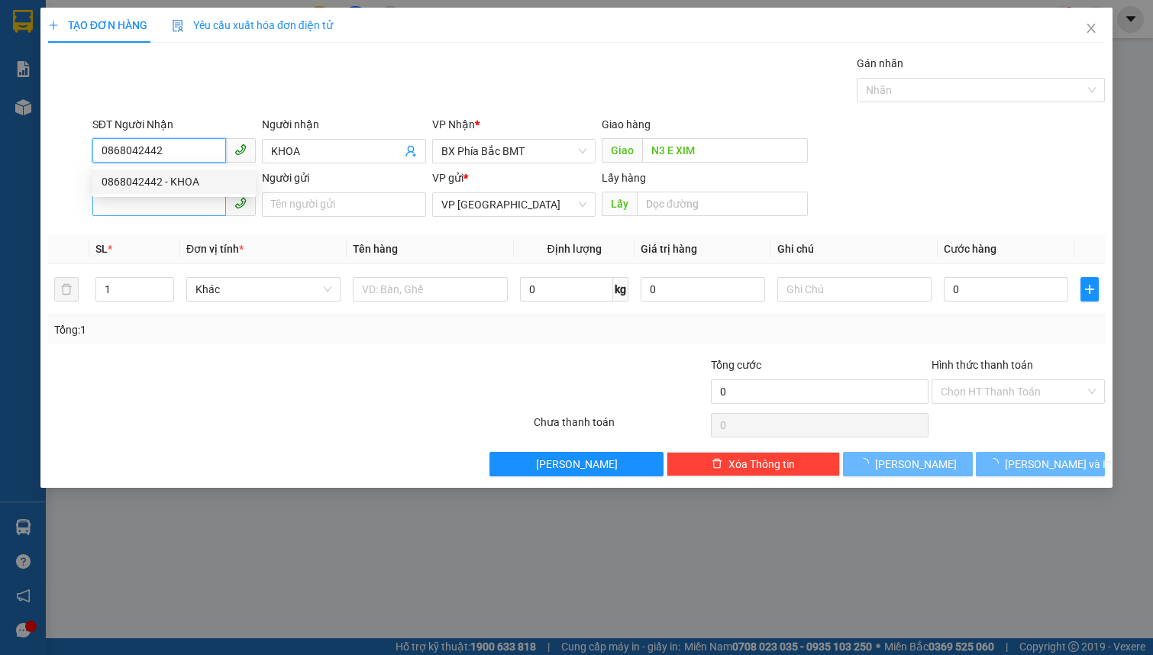
type input "100.000"
type input "0868042442"
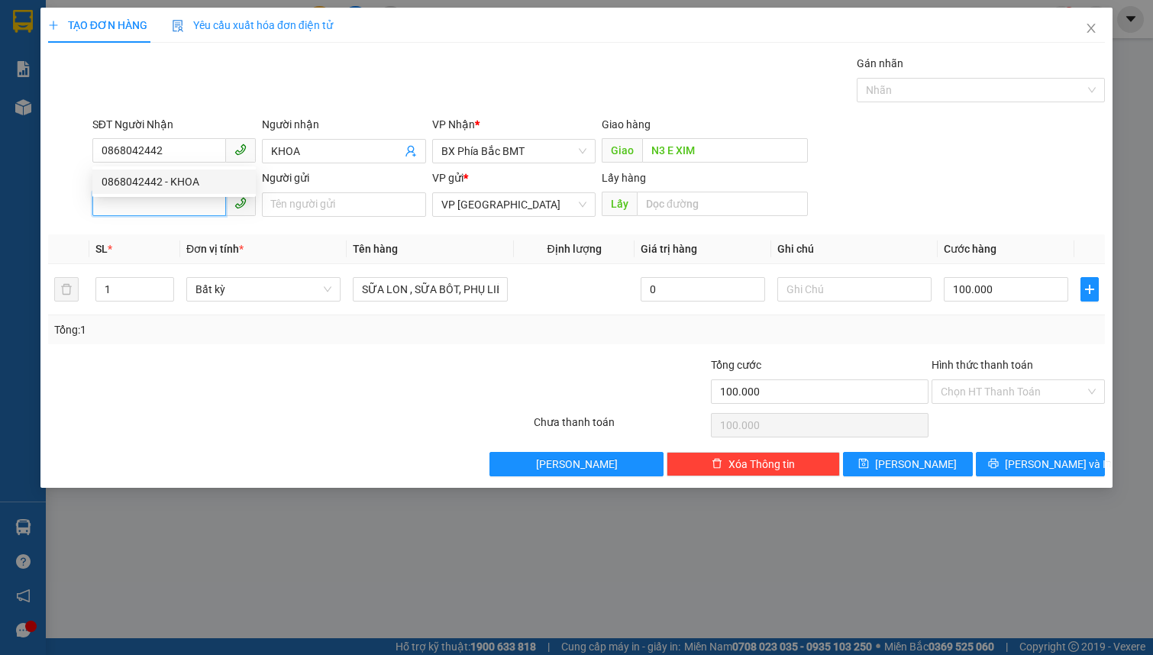
click at [187, 207] on input "SĐT Người Gửi" at bounding box center [159, 204] width 134 height 24
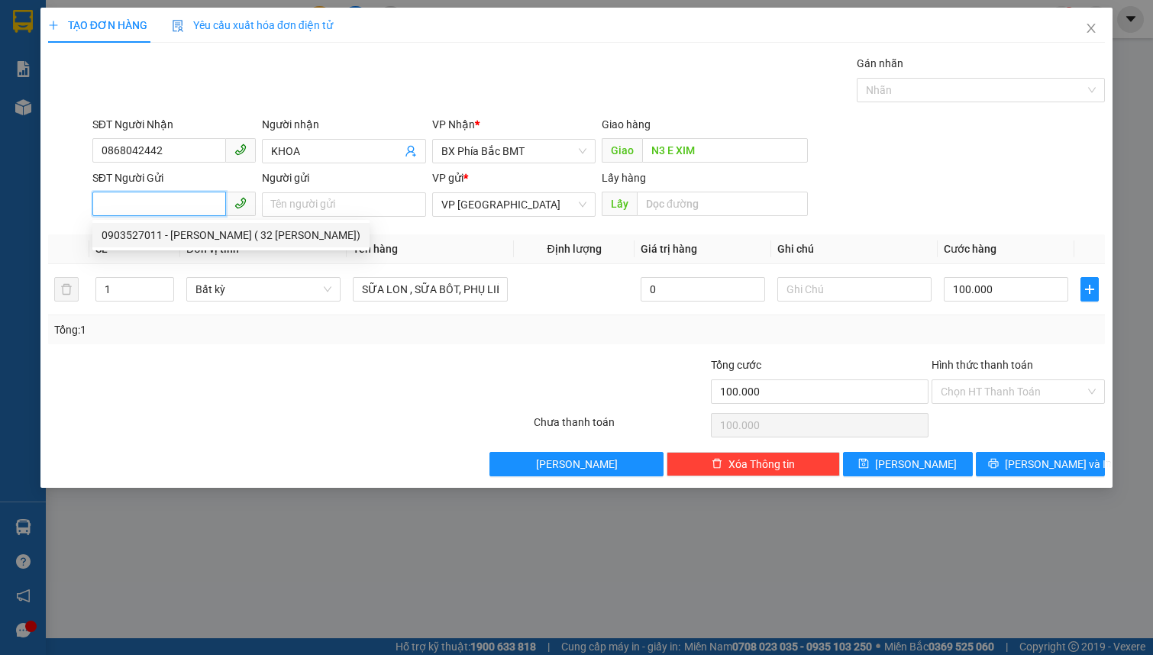
click at [190, 236] on div "0903527011 - LÊ THỊ KIM LÝ ( 32 LÊ THÁNH TÔN)" at bounding box center [231, 235] width 259 height 17
type input "0903527011"
type input "LÊ THỊ KIM LÝ ( 32 LÊ THÁNH TÔN)"
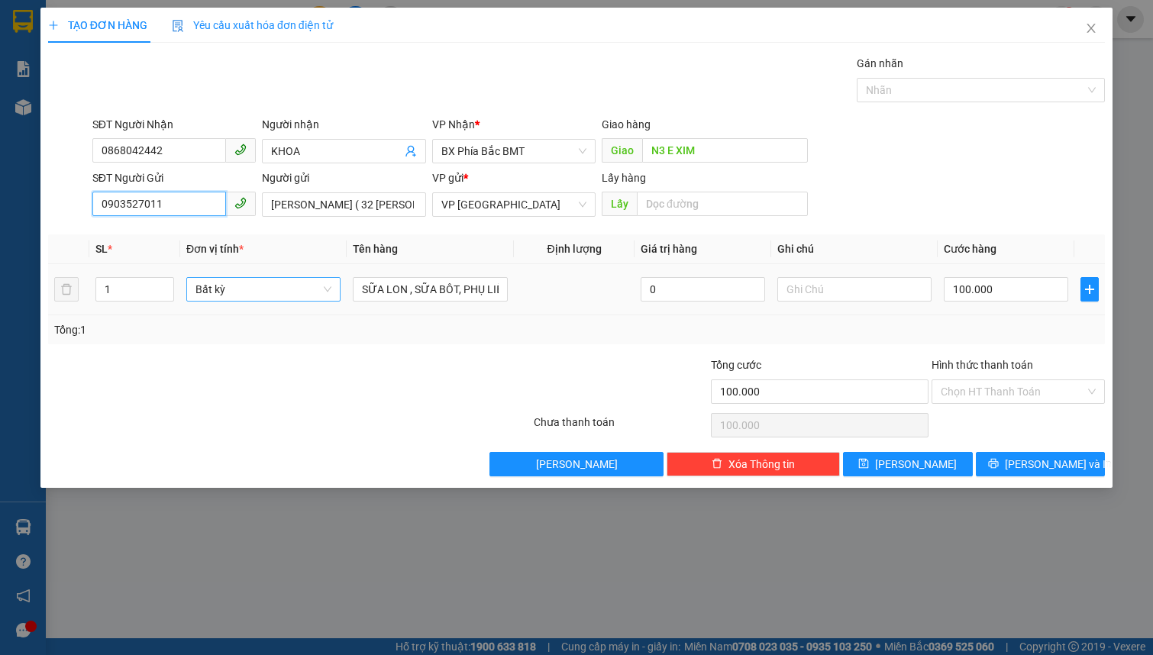
click at [250, 290] on span "Bất kỳ" at bounding box center [263, 289] width 136 height 23
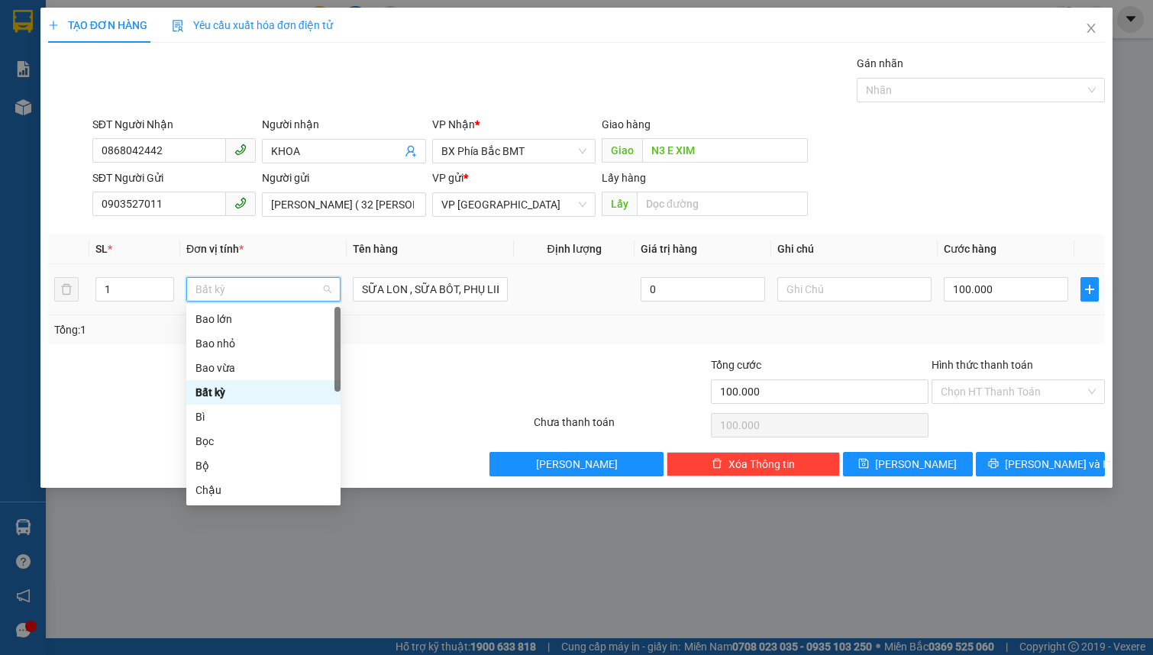
type input "T"
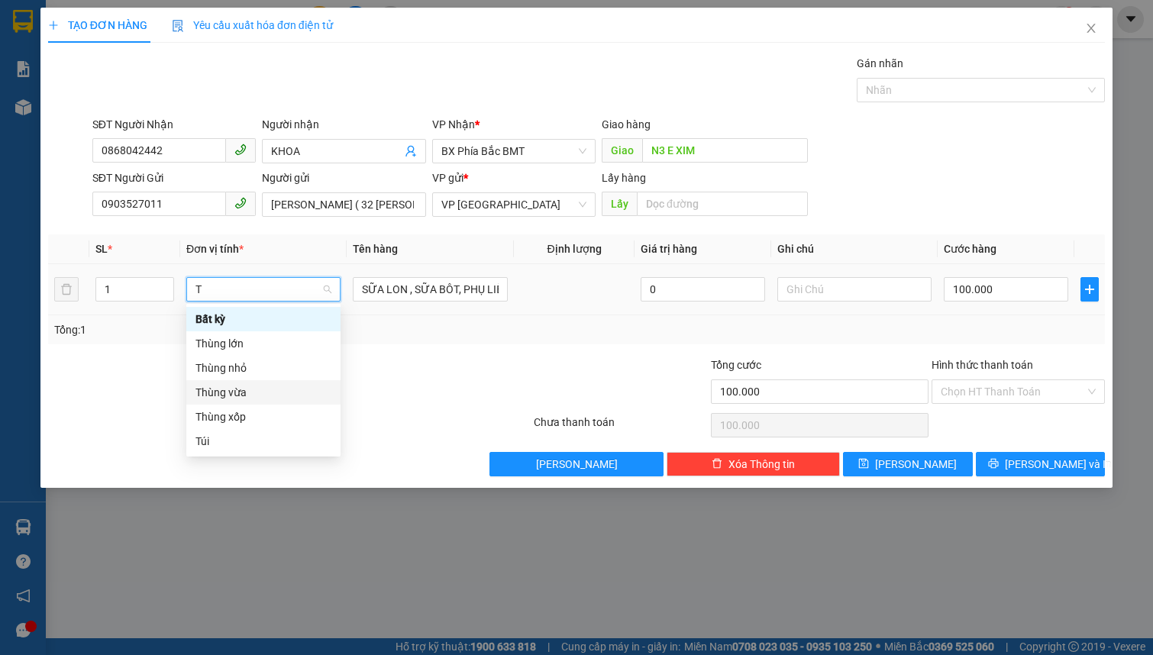
click at [253, 392] on div "Thùng vừa" at bounding box center [263, 392] width 136 height 17
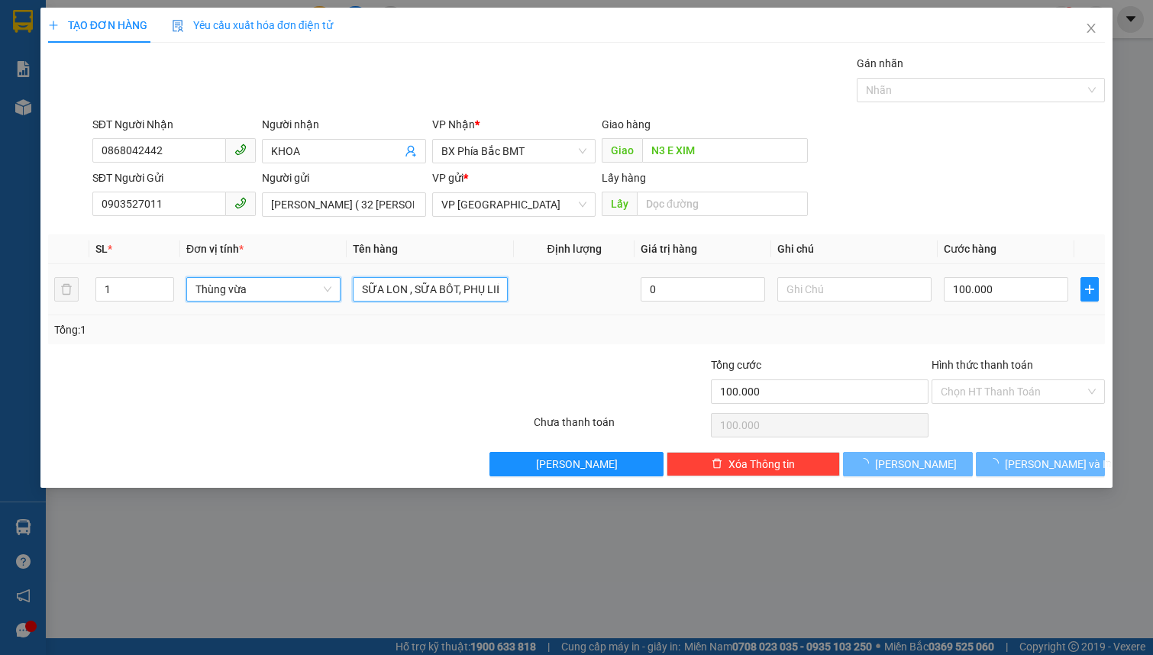
click at [405, 292] on input "SỮA LON , SỮA BÔT, PHỤ LIỆU LÀM TRÀ SỮA" at bounding box center [430, 289] width 154 height 24
type input "0"
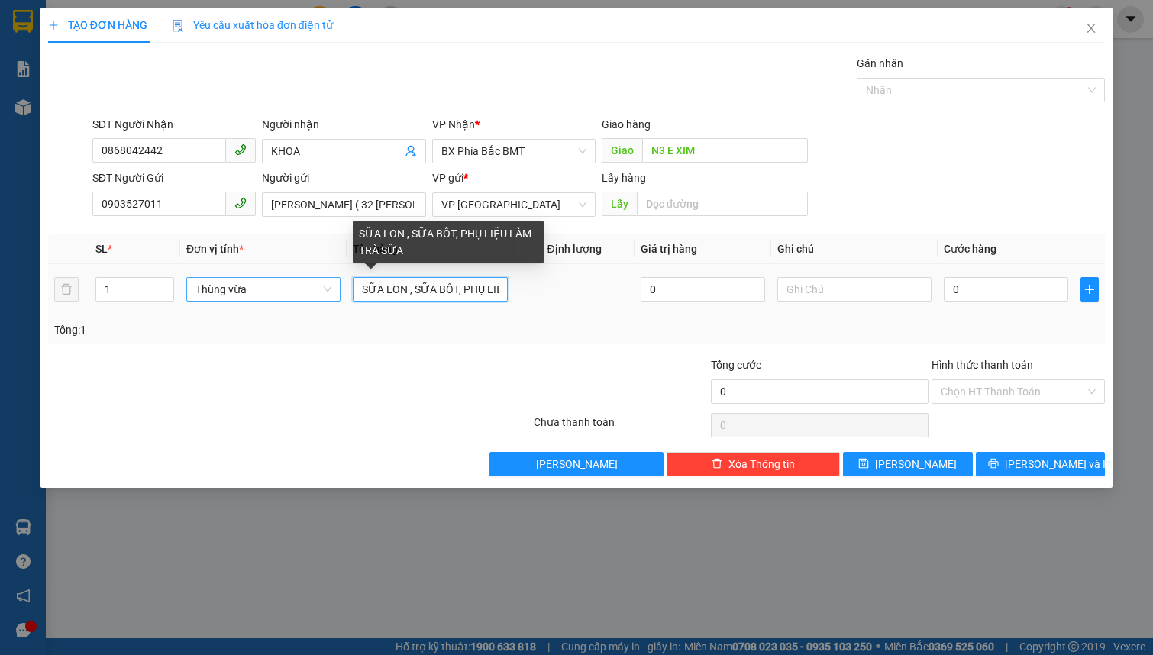
click at [405, 292] on input "SỮA LON , SỮA BÔT, PHỤ LIỆU LÀM TRÀ SỮA" at bounding box center [430, 289] width 154 height 24
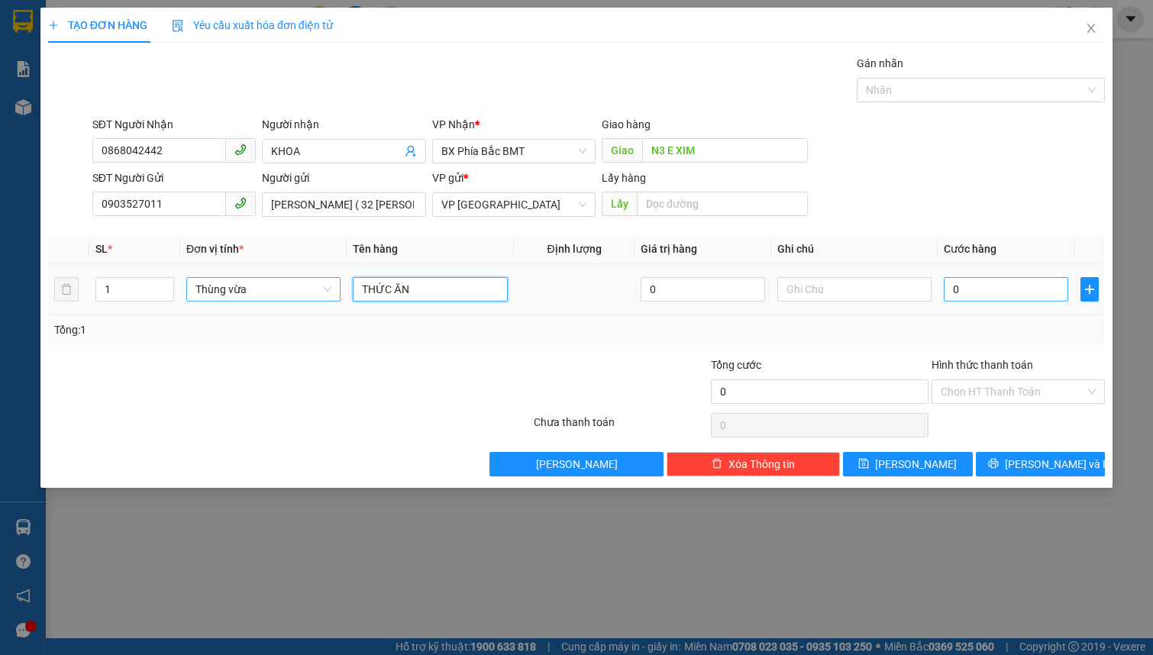
type input "THỨC ĂN"
click at [1029, 299] on input "0" at bounding box center [1006, 289] width 124 height 24
type input "6"
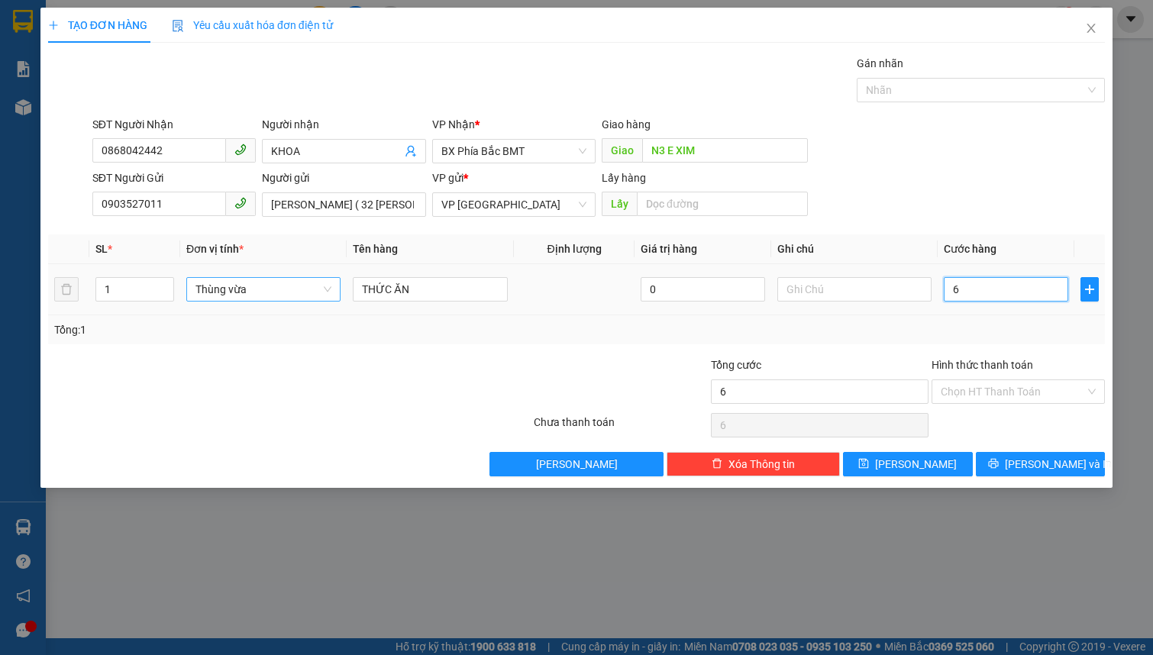
type input "60"
type input "600"
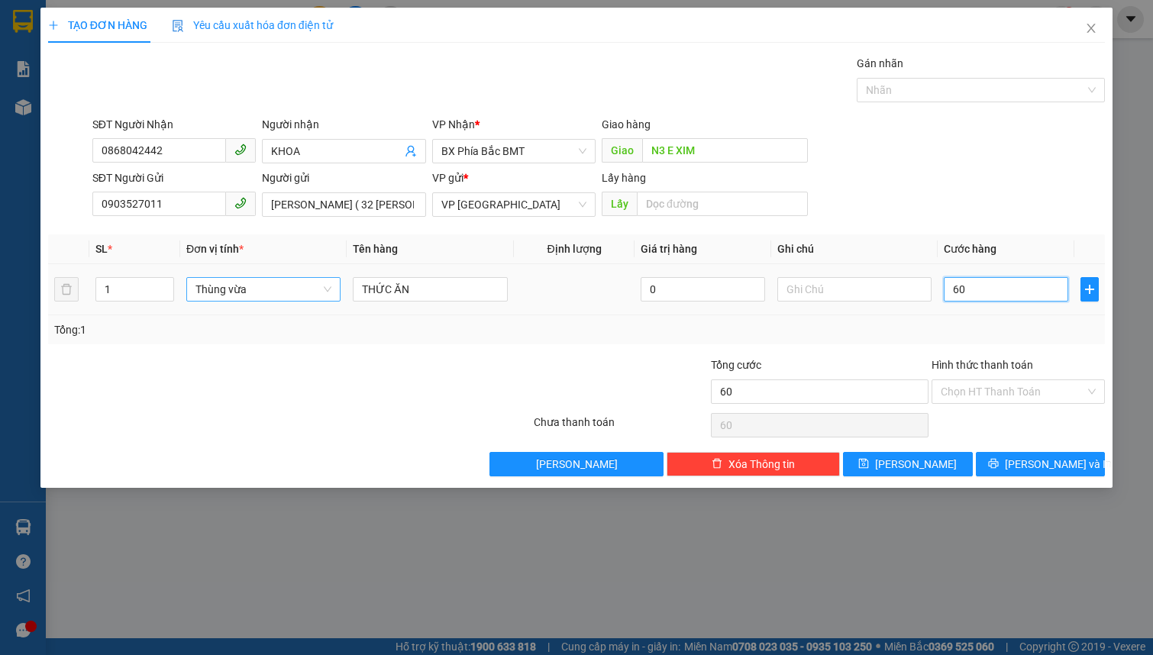
type input "600"
type input "6.000"
type input "60.000"
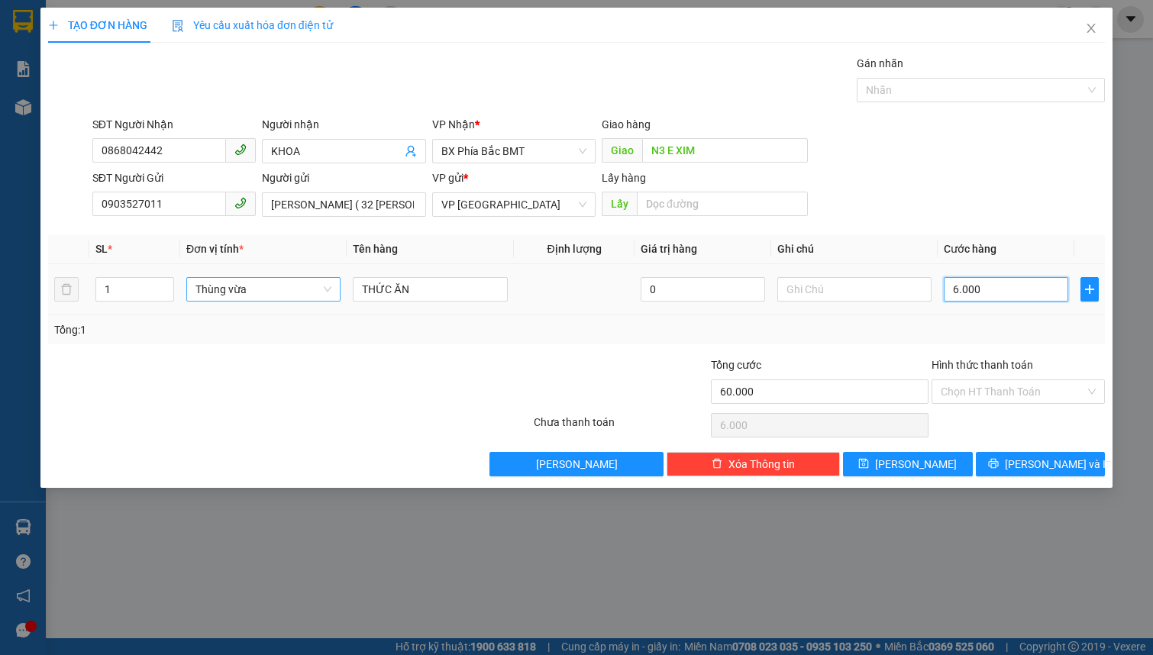
type input "60.000"
click at [1054, 390] on input "Hình thức thanh toán" at bounding box center [1013, 391] width 144 height 23
click at [1030, 431] on div "Chọn HT Thanh Toán" at bounding box center [1018, 425] width 176 height 31
click at [1030, 391] on input "Hình thức thanh toán" at bounding box center [1013, 391] width 144 height 23
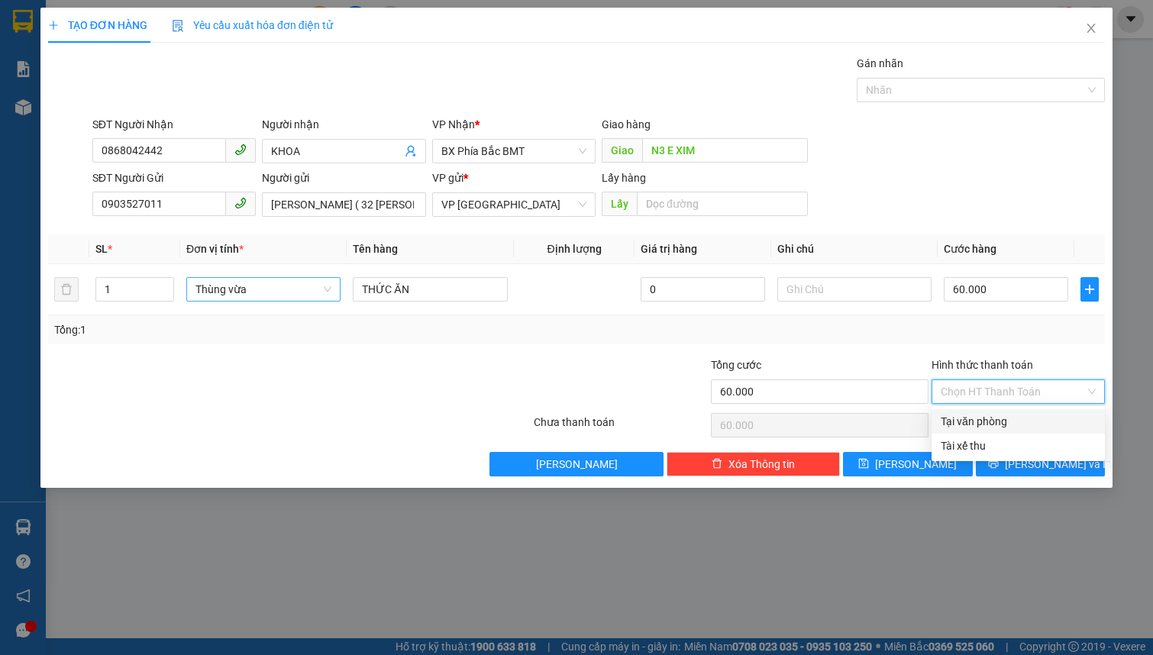
drag, startPoint x: 1002, startPoint y: 420, endPoint x: 1003, endPoint y: 428, distance: 7.7
click at [1002, 420] on div "Tại văn phòng" at bounding box center [1018, 421] width 155 height 17
type input "0"
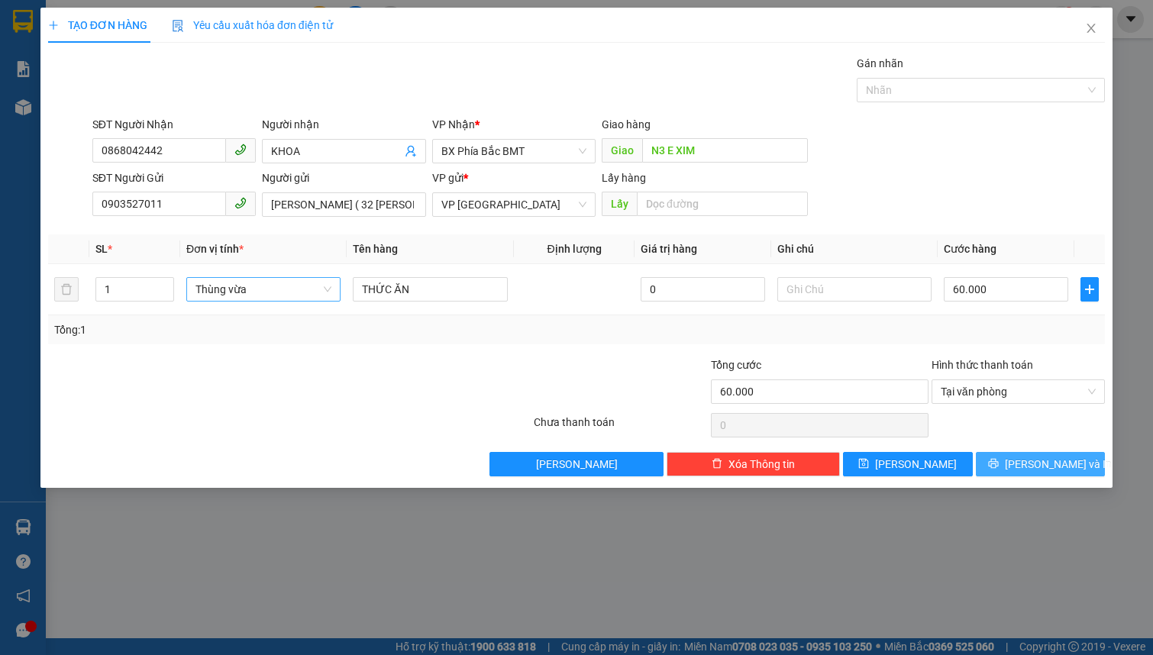
click at [1022, 468] on button "Lưu và In" at bounding box center [1041, 464] width 130 height 24
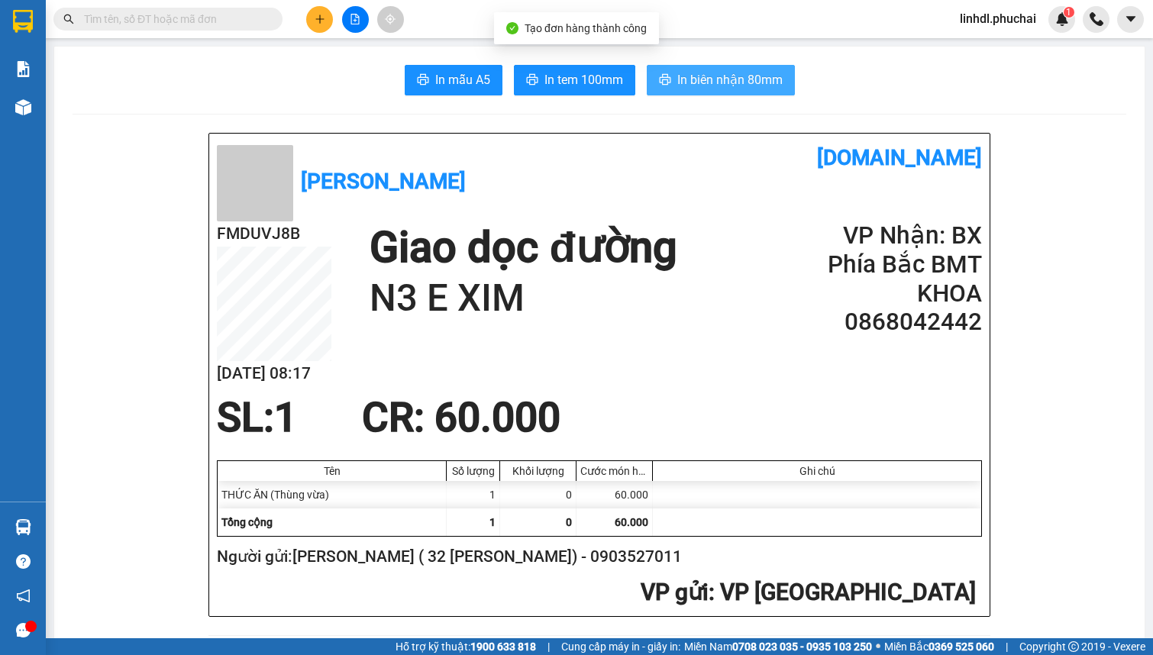
click at [722, 69] on button "In biên nhận 80mm" at bounding box center [721, 80] width 148 height 31
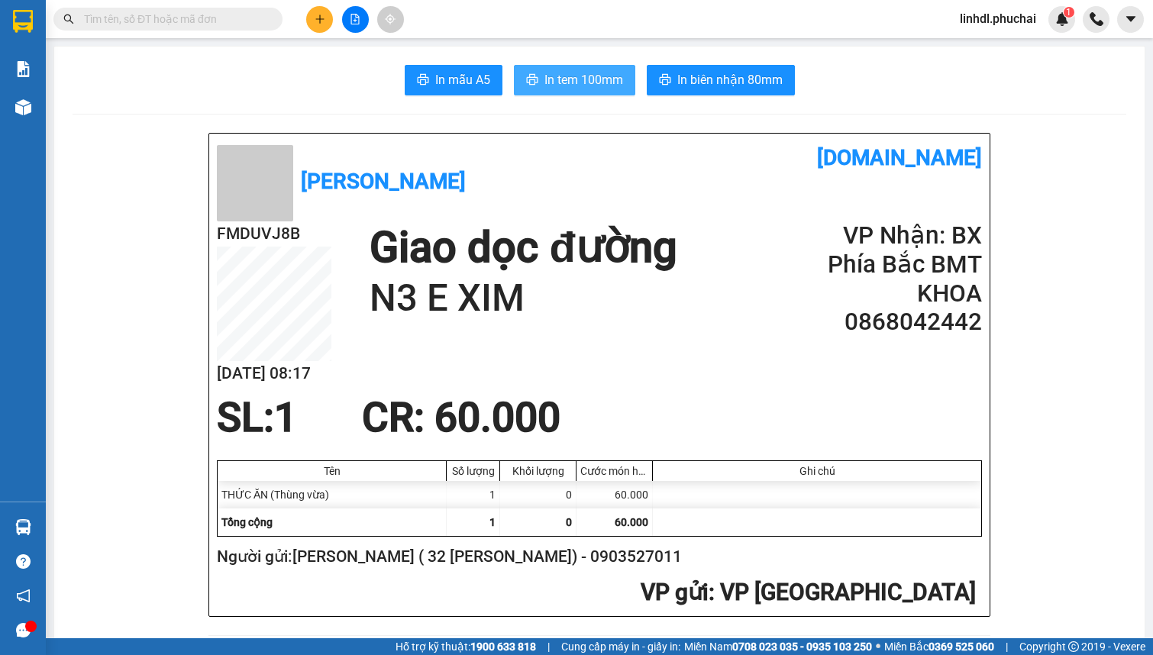
click at [592, 76] on span "In tem 100mm" at bounding box center [583, 79] width 79 height 19
click at [315, 19] on icon "plus" at bounding box center [319, 18] width 8 height 1
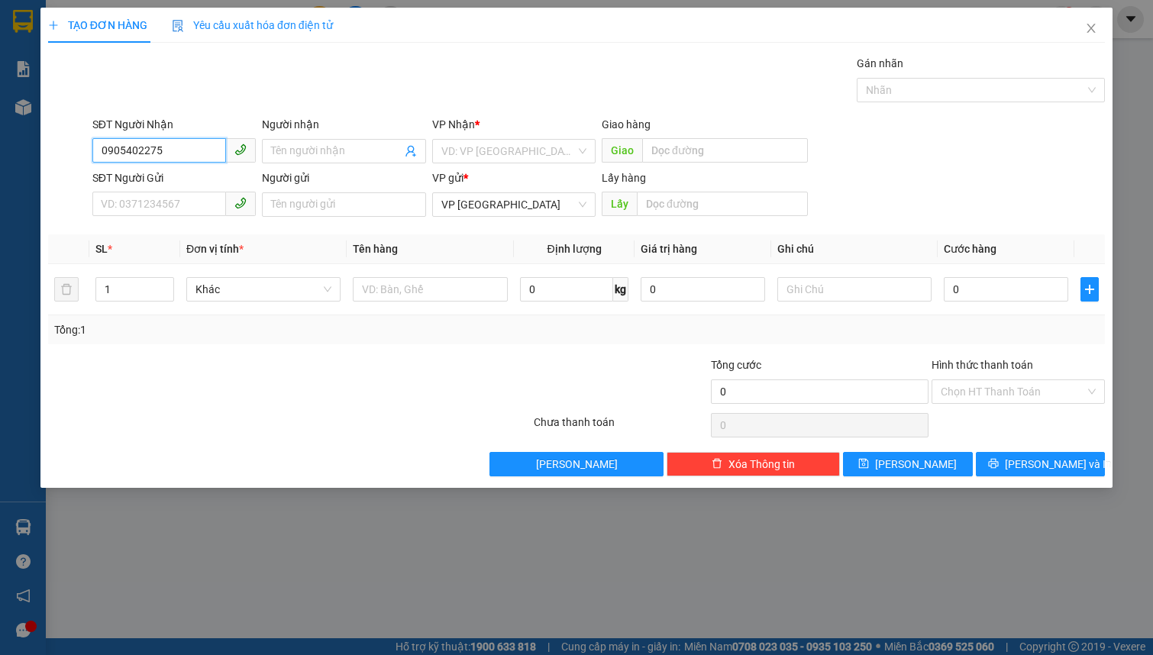
type input "0905402275"
click at [172, 156] on input "0905402275" at bounding box center [159, 150] width 134 height 24
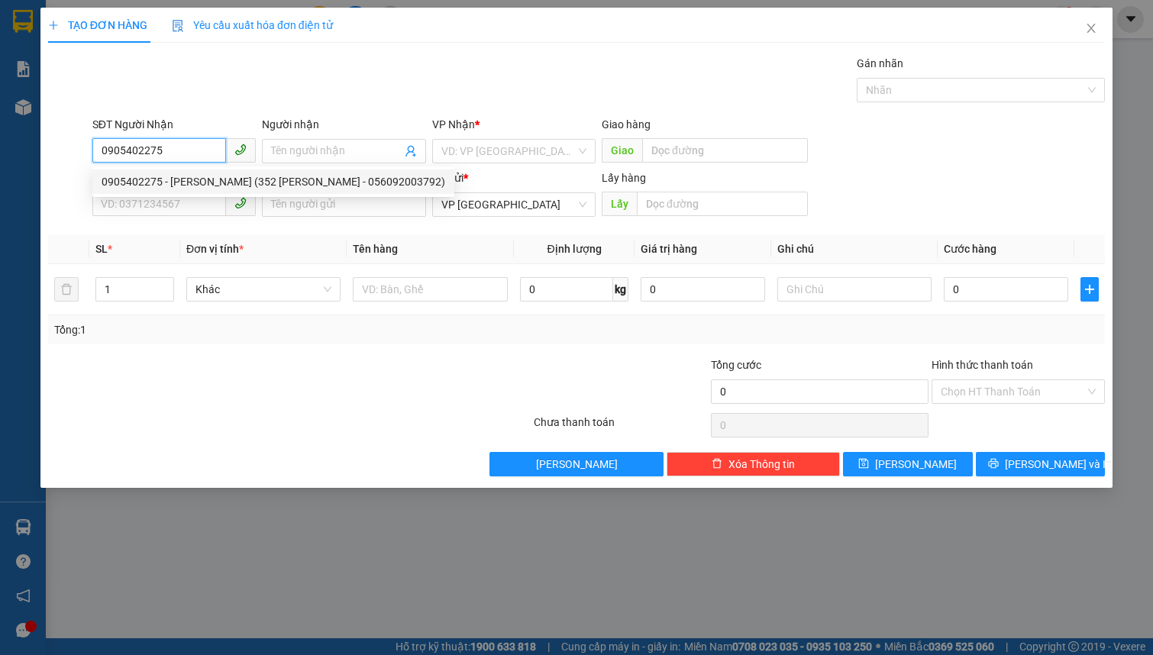
click at [180, 179] on div "0905402275 - Phan Trọng Nghĩa (352 Lê Thánh Tôn - 056092003792)" at bounding box center [274, 181] width 344 height 17
type input "Phan Trọng Nghĩa (352 Lê Thánh Tôn - 056092003792)"
type input "200.000"
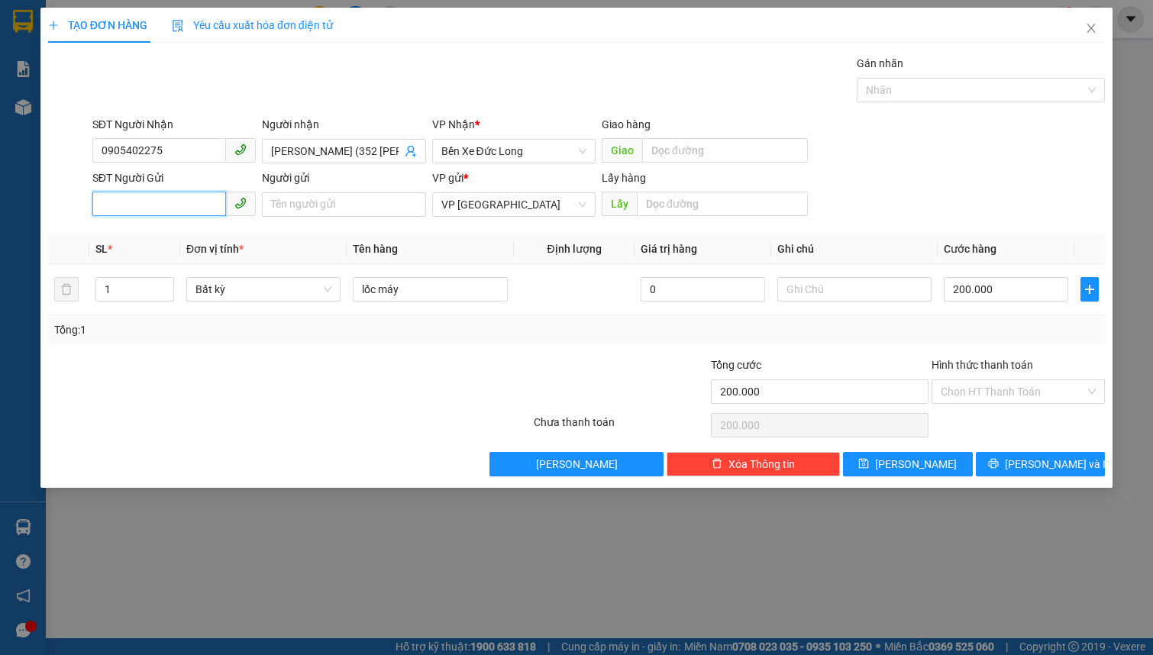
click at [157, 199] on input "SĐT Người Gửi" at bounding box center [159, 204] width 134 height 24
click at [234, 286] on span "Bất kỳ" at bounding box center [263, 289] width 136 height 23
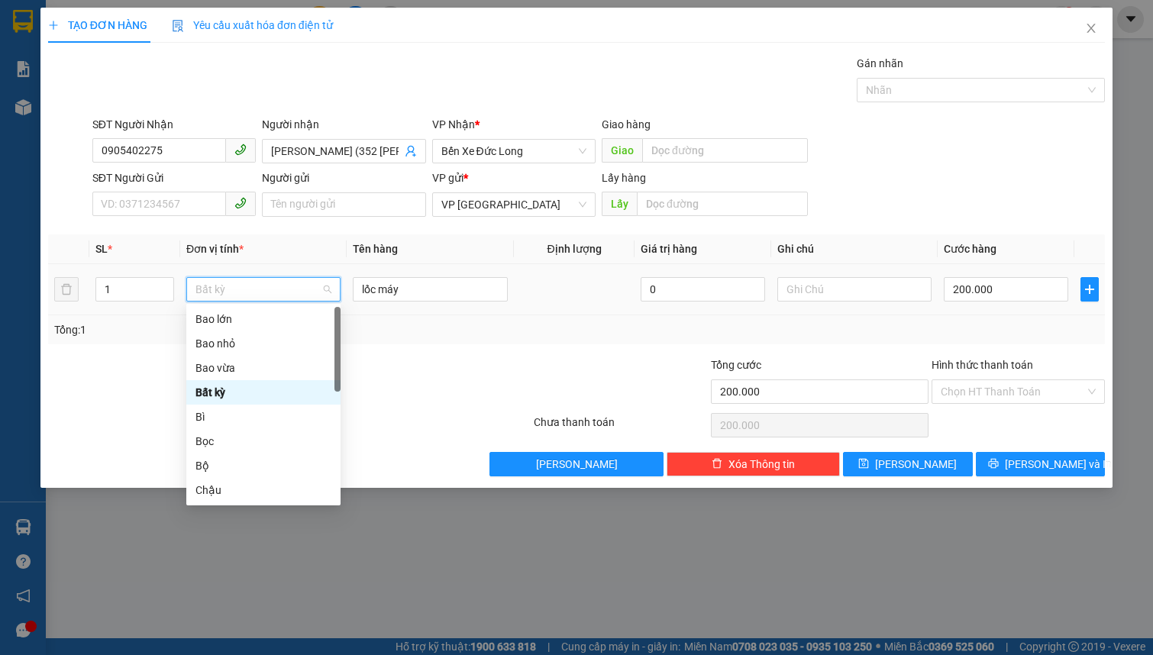
type input "K"
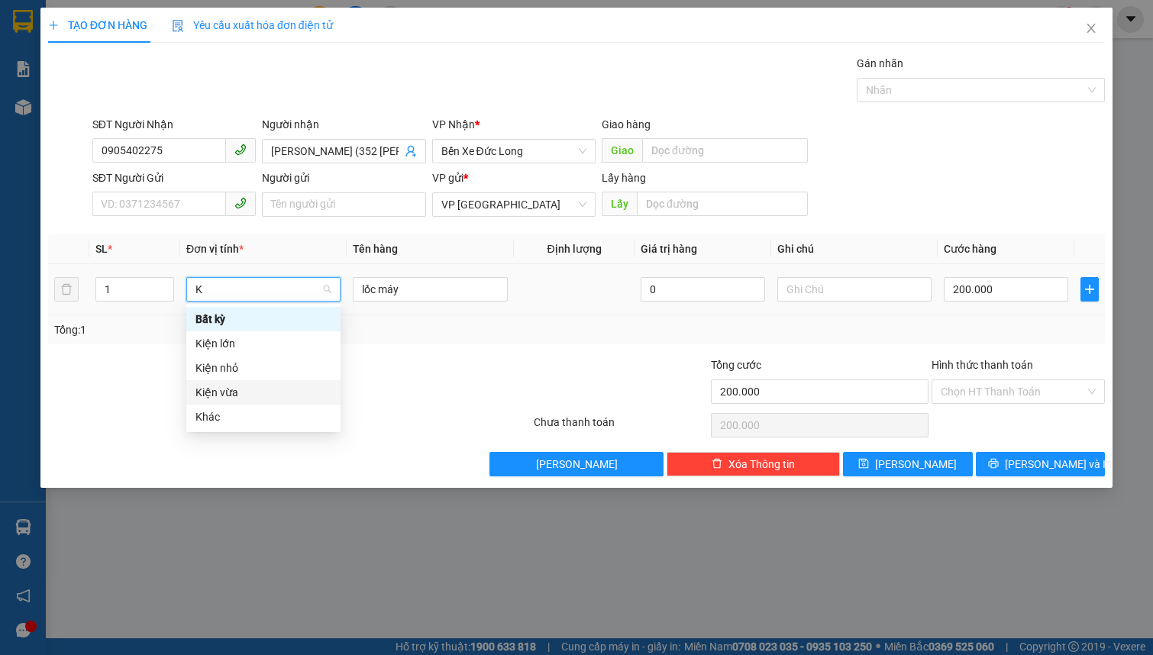
click at [246, 386] on div "Kiện vừa" at bounding box center [263, 392] width 136 height 17
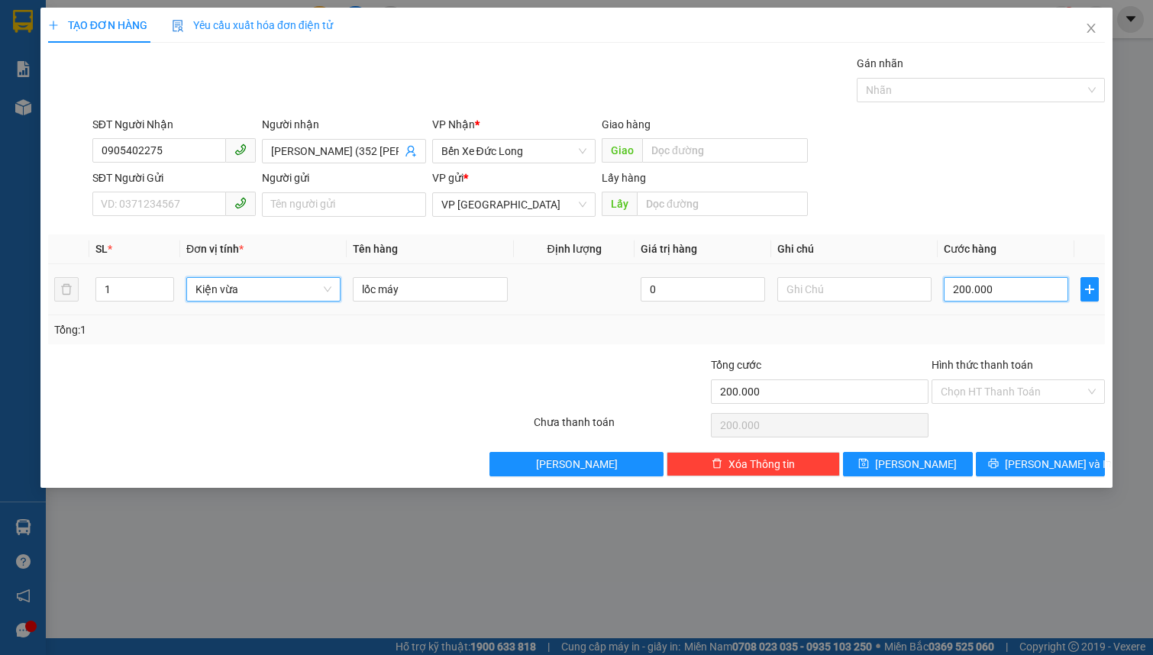
click at [1016, 291] on input "200.000" at bounding box center [1006, 289] width 124 height 24
type input "0"
type input "2"
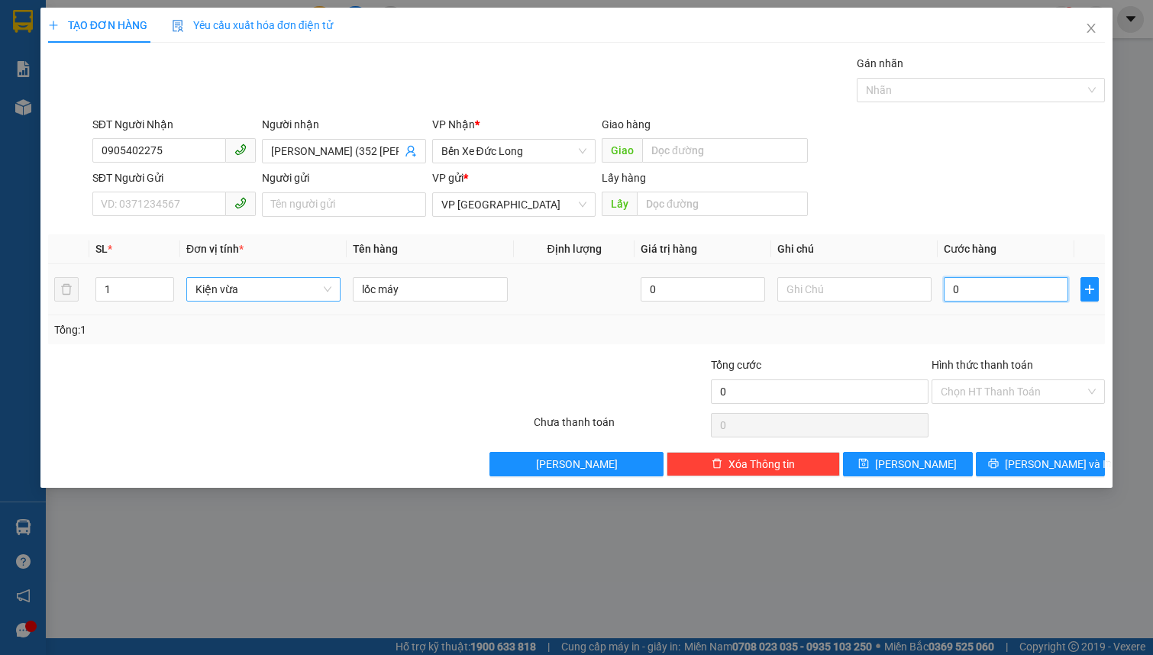
type input "2"
type input "02"
type input "20"
type input "020"
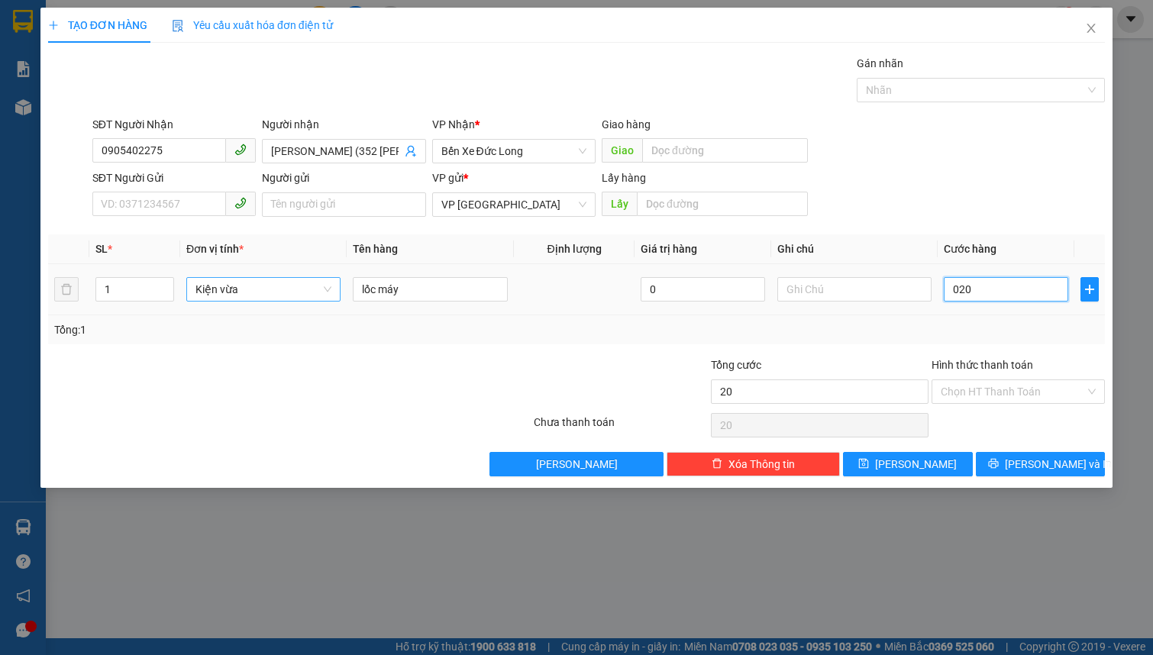
type input "200"
type input "0.200"
type input "2.000"
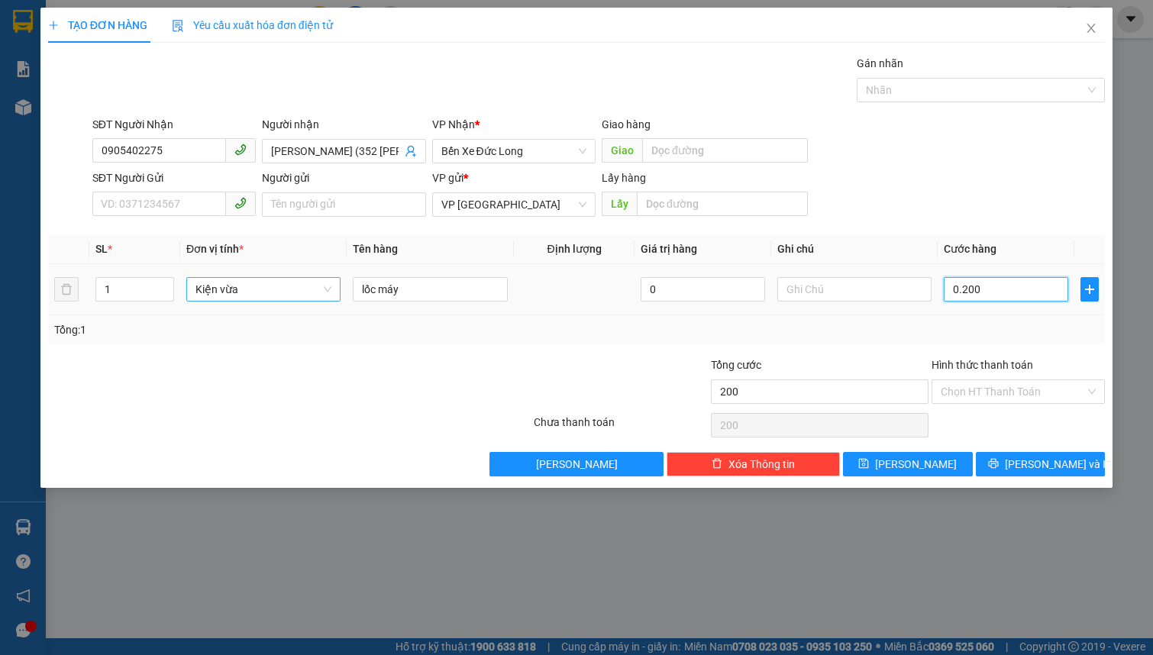
type input "02.000"
type input "20.000"
type input "020.000"
type input "200.000"
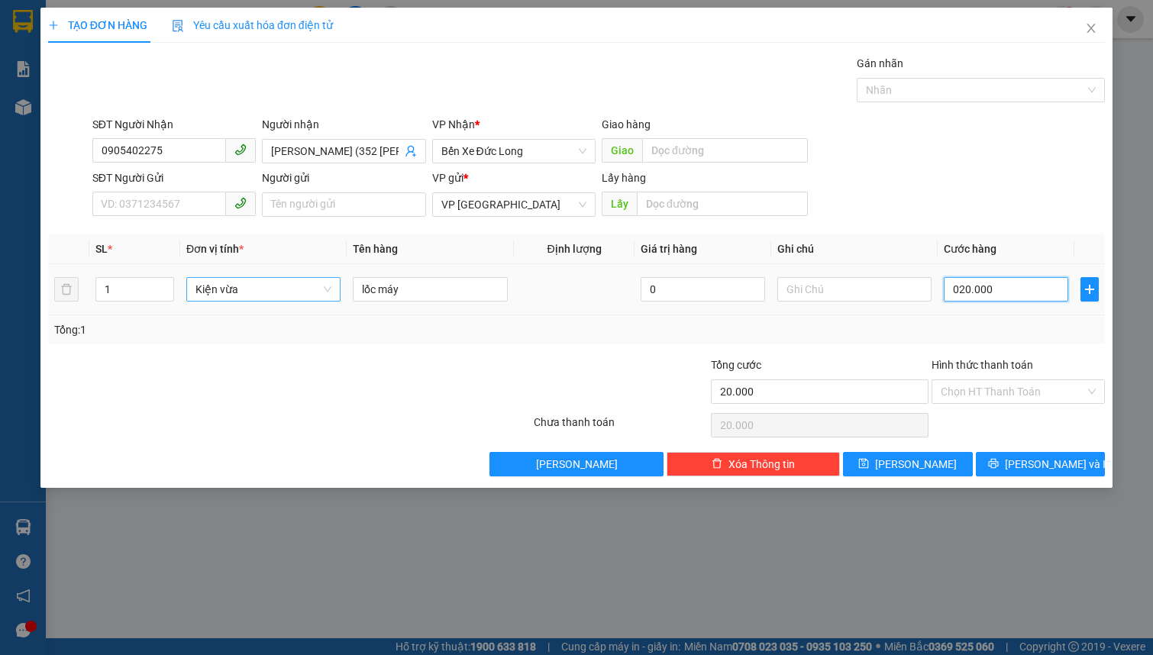
type input "200.000"
drag, startPoint x: 1035, startPoint y: 460, endPoint x: 1027, endPoint y: 458, distance: 7.8
click at [1035, 460] on span "Lưu và In" at bounding box center [1058, 464] width 107 height 17
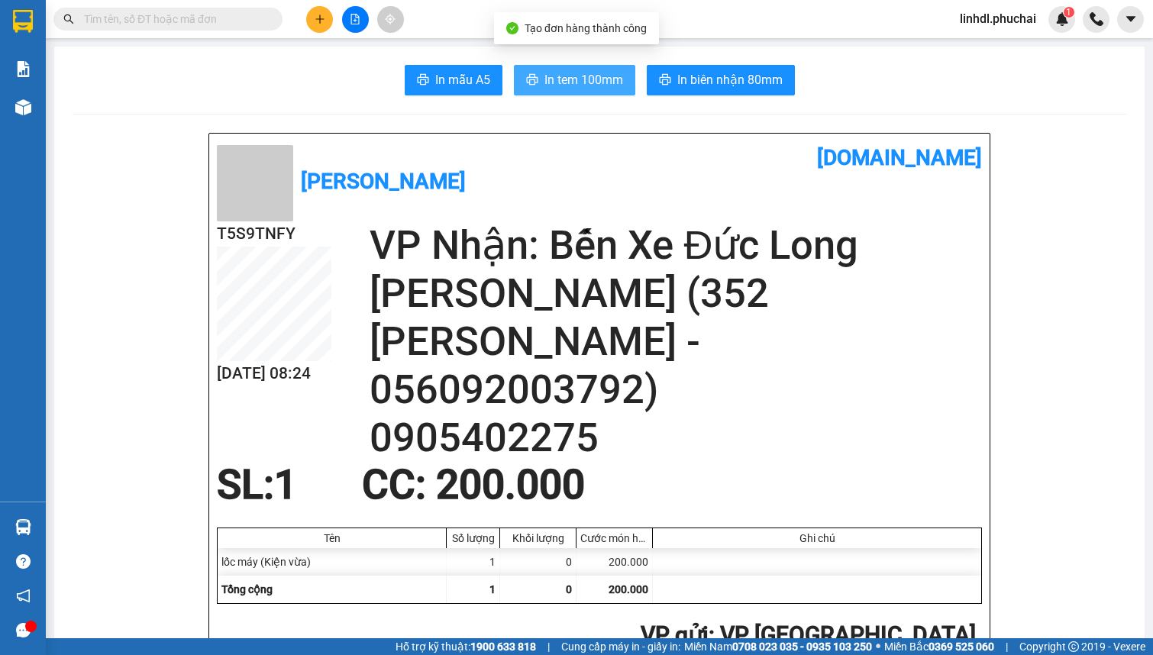
click at [544, 70] on span "In tem 100mm" at bounding box center [583, 79] width 79 height 19
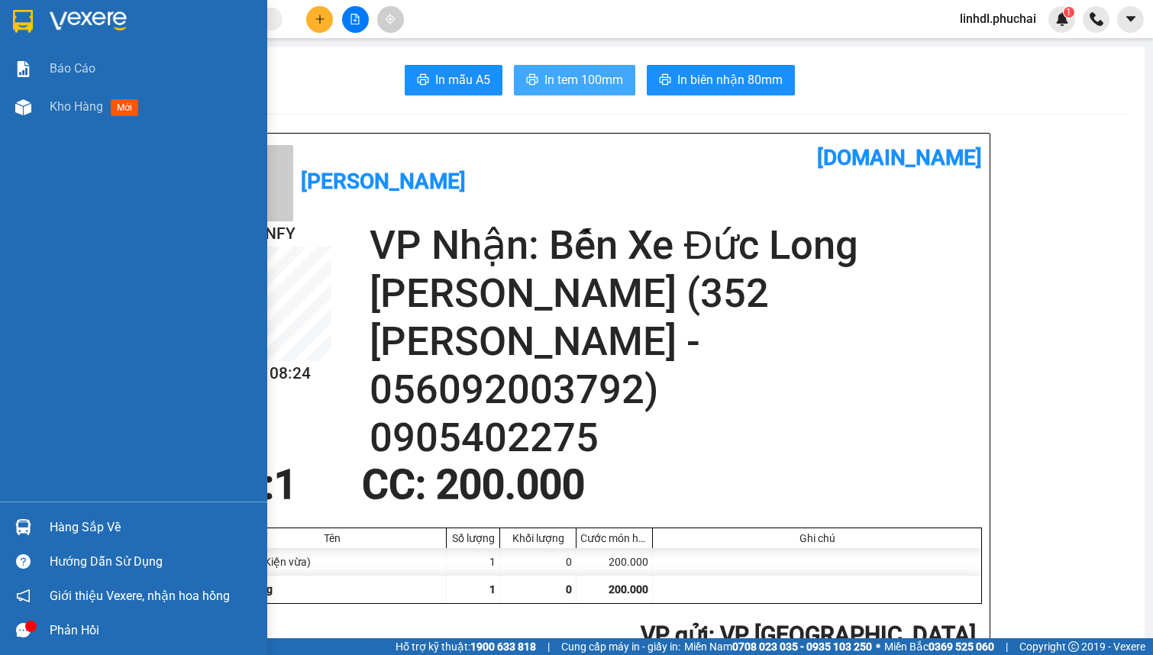
drag, startPoint x: 40, startPoint y: 118, endPoint x: 108, endPoint y: 127, distance: 69.2
click at [40, 118] on div "Kho hàng mới" at bounding box center [133, 107] width 267 height 38
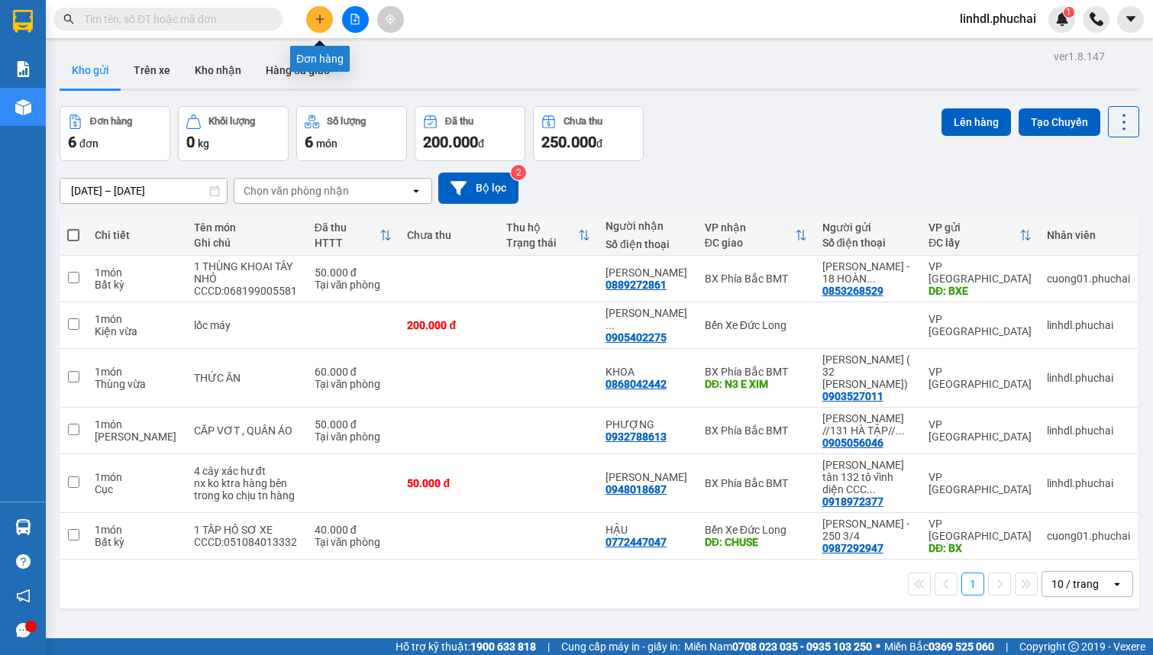
click at [316, 21] on icon "plus" at bounding box center [320, 19] width 11 height 11
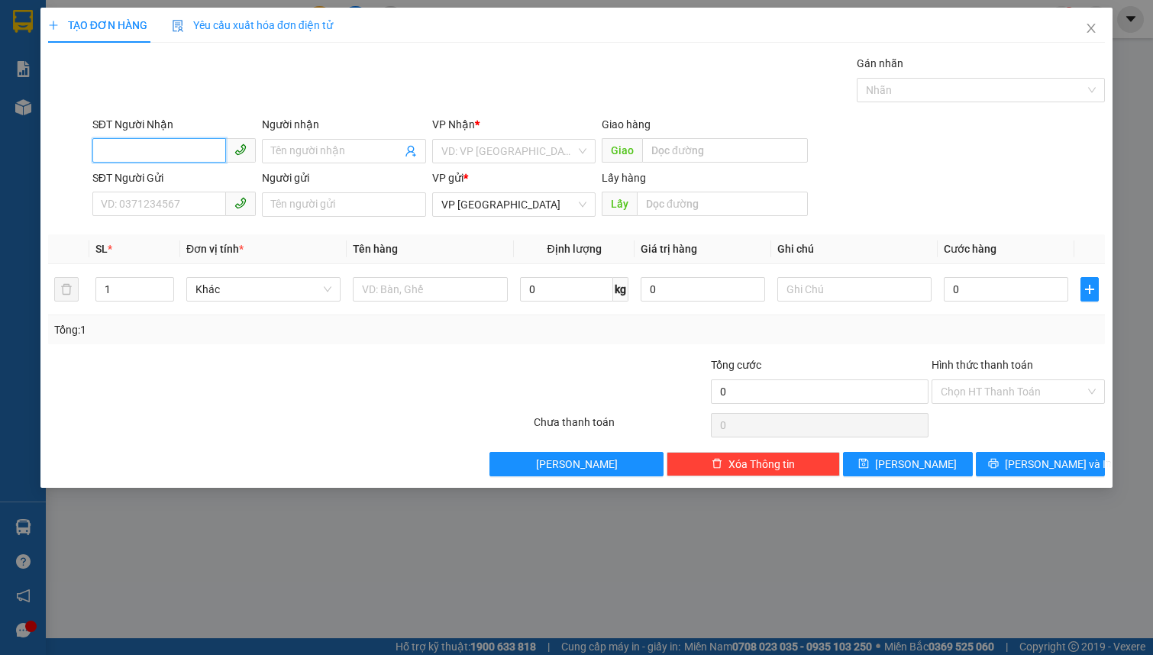
click at [176, 138] on input "SĐT Người Nhận" at bounding box center [159, 150] width 134 height 24
type input "0335674747"
click at [320, 153] on input "Người nhận" at bounding box center [336, 151] width 130 height 17
click at [311, 149] on input "Người nhận" at bounding box center [336, 151] width 130 height 17
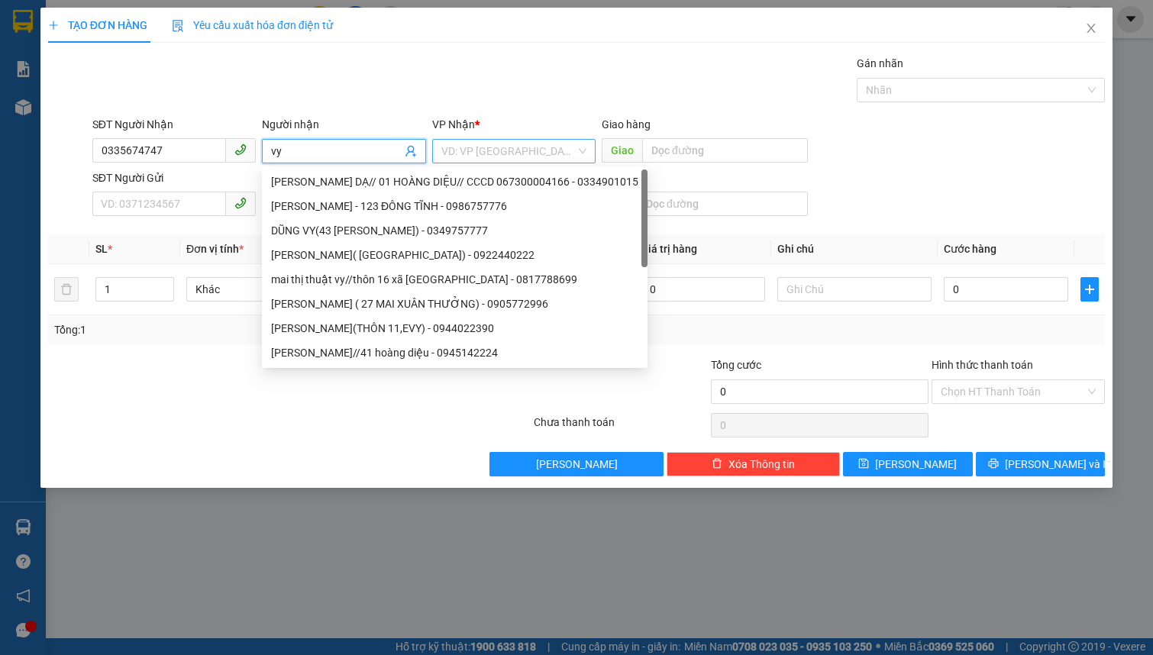
type input "vy"
click at [517, 146] on input "search" at bounding box center [508, 151] width 134 height 23
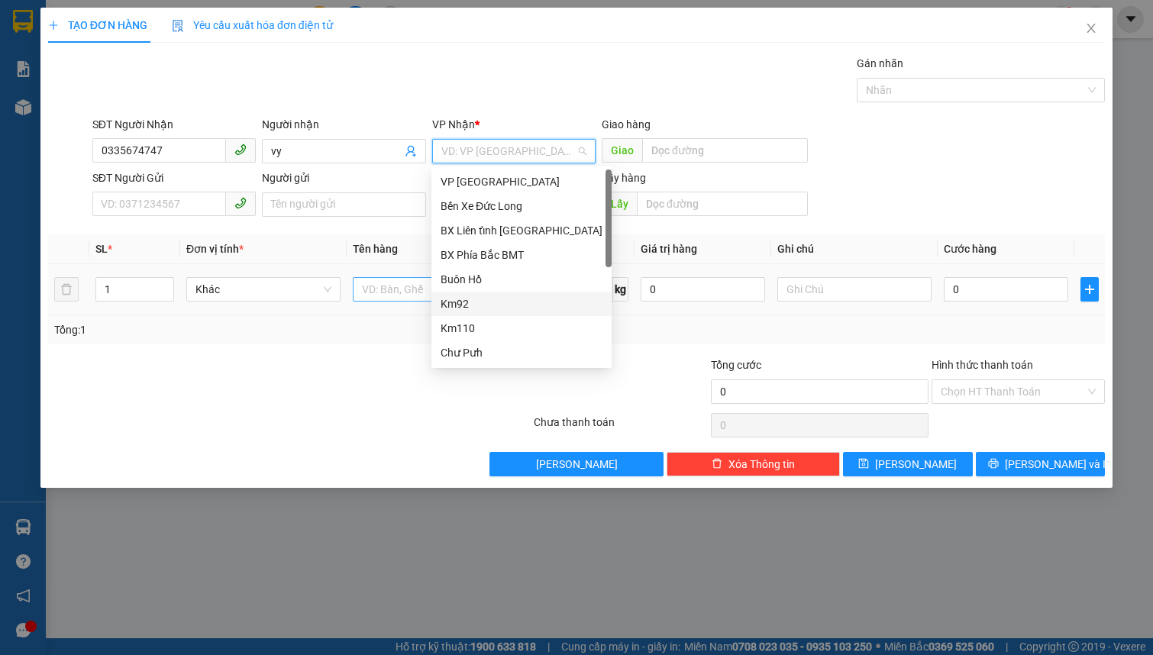
click at [498, 301] on div "Km92" at bounding box center [522, 304] width 162 height 17
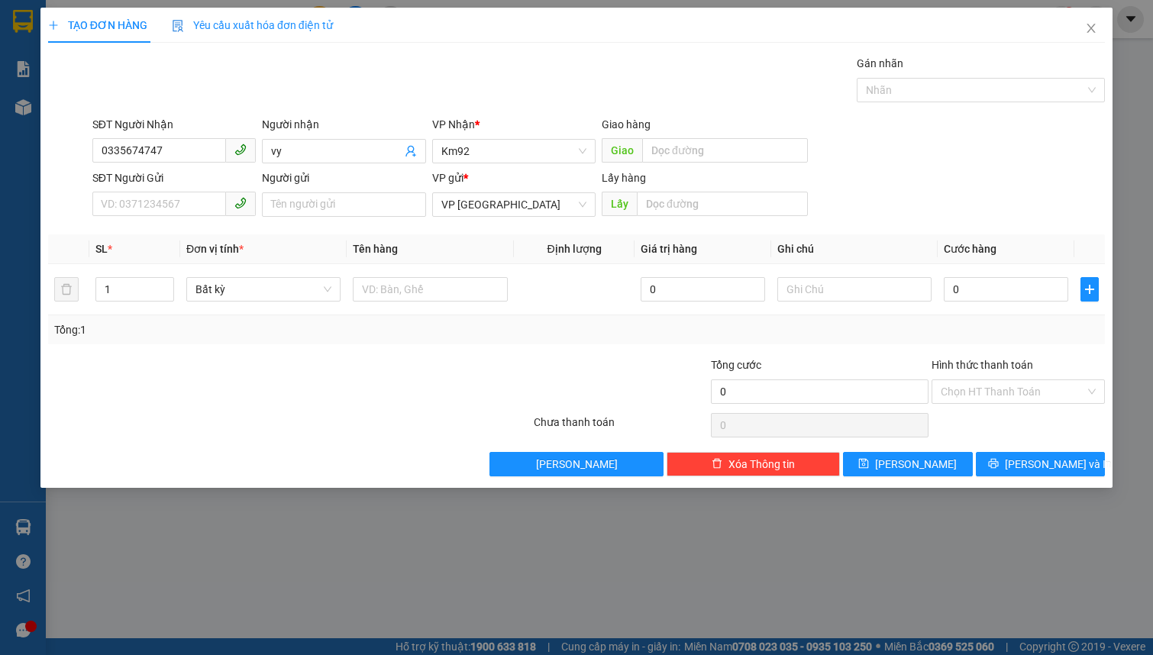
click at [691, 137] on div "Giao hàng" at bounding box center [705, 127] width 206 height 23
click at [687, 143] on input "text" at bounding box center [725, 150] width 166 height 24
click at [712, 145] on input "chỡ cũ 82" at bounding box center [725, 150] width 166 height 24
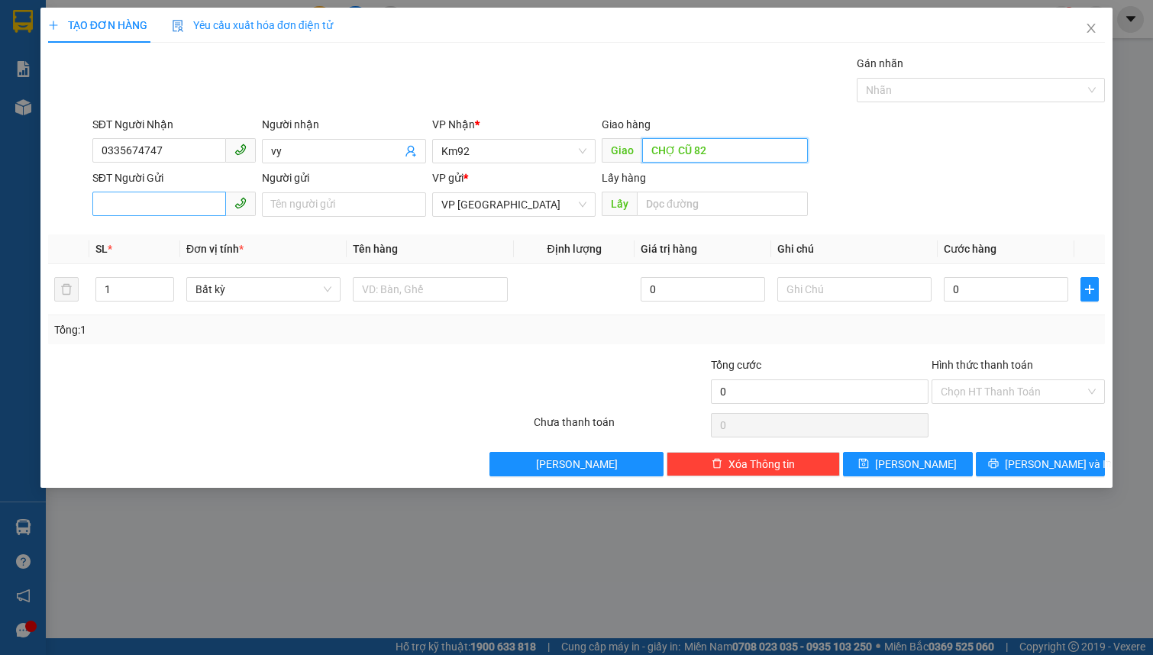
type input "CHỢ CŨ 82"
click at [199, 213] on input "SĐT Người Gửi" at bounding box center [159, 204] width 134 height 24
type input "0936708659"
click at [293, 212] on input "Người gửi" at bounding box center [343, 204] width 163 height 24
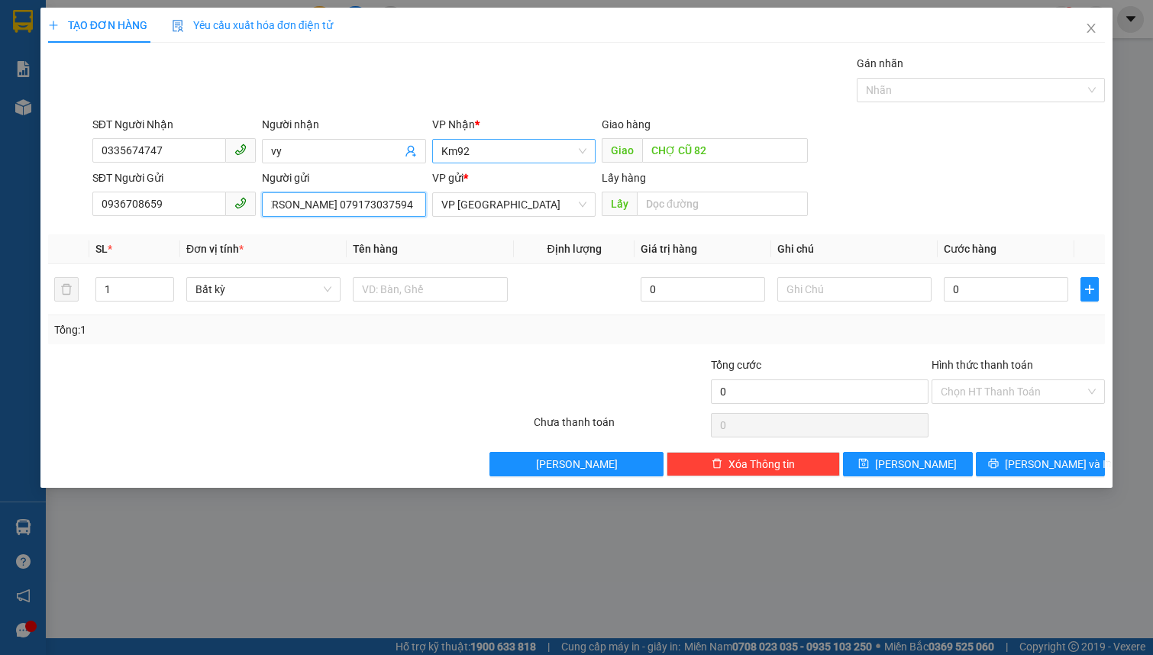
scroll to position [0, 135]
type input "TRƯƠNG THỊ MỸ LỆ 6 PHẠM NGỌC THẠCH 079173037594"
type input "2"
drag, startPoint x: 168, startPoint y: 282, endPoint x: 241, endPoint y: 282, distance: 73.3
click at [170, 282] on span "Increase Value" at bounding box center [165, 285] width 17 height 14
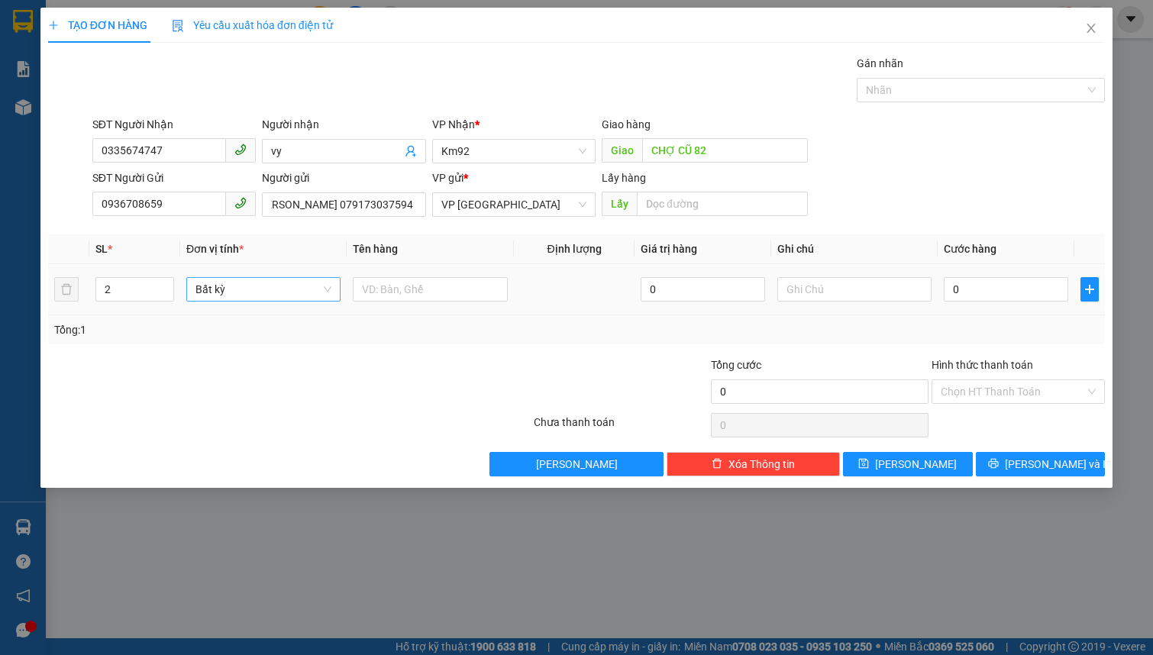
scroll to position [0, 0]
click at [255, 282] on span "Bất kỳ" at bounding box center [263, 289] width 136 height 23
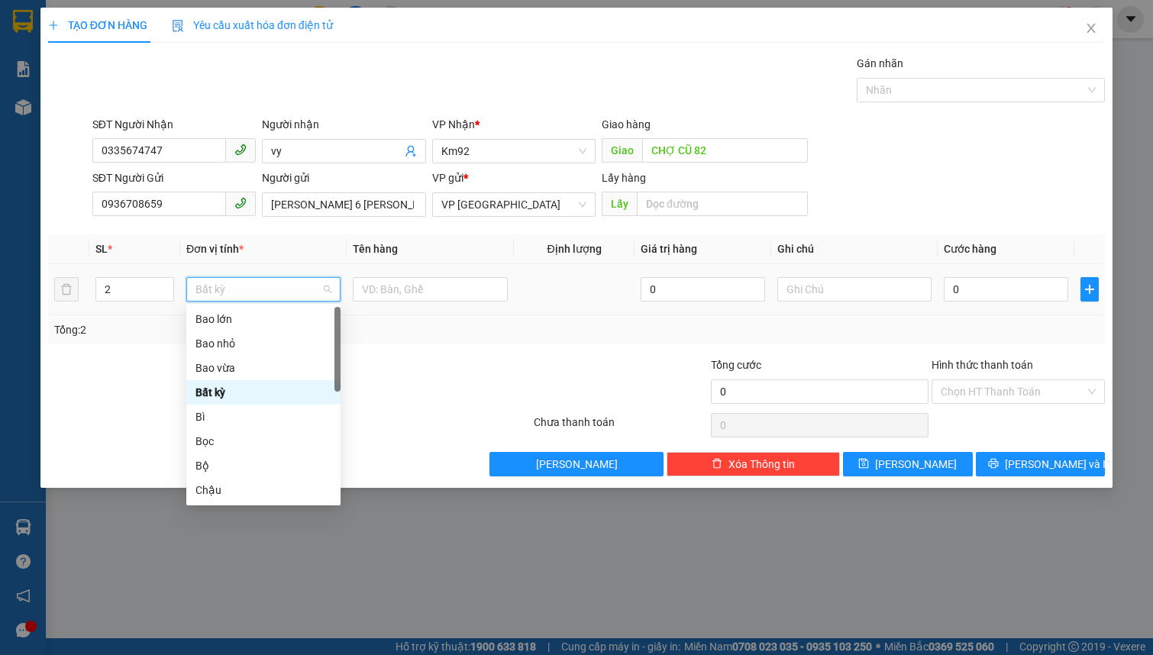
type input "2"
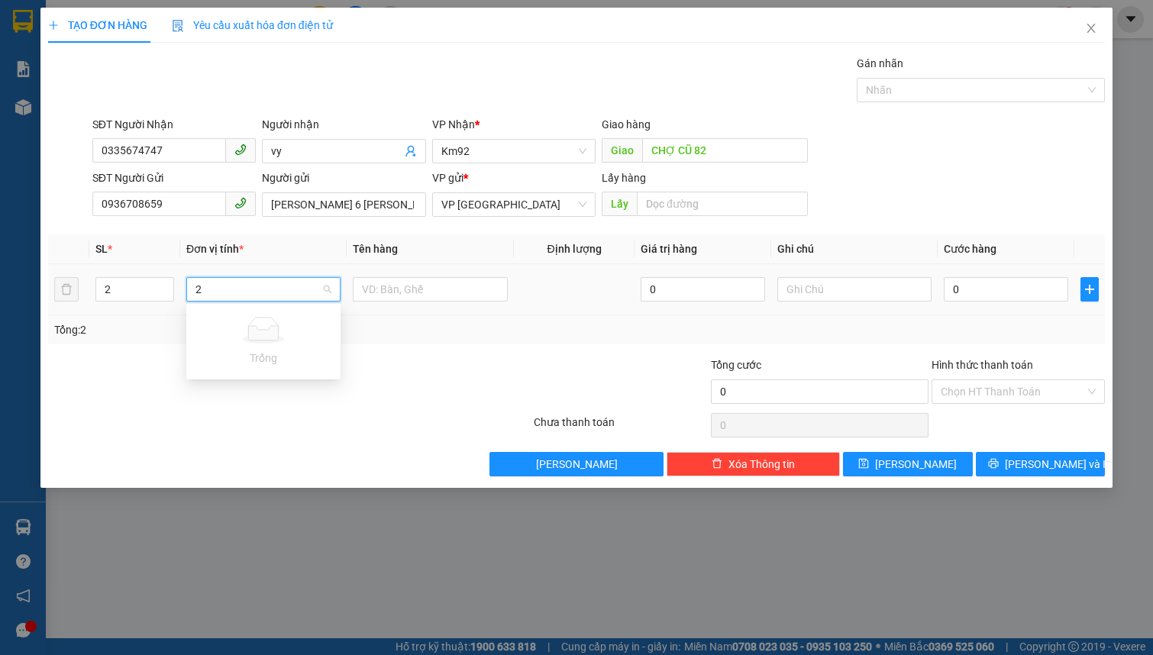
click at [250, 299] on input "2" at bounding box center [257, 289] width 125 height 23
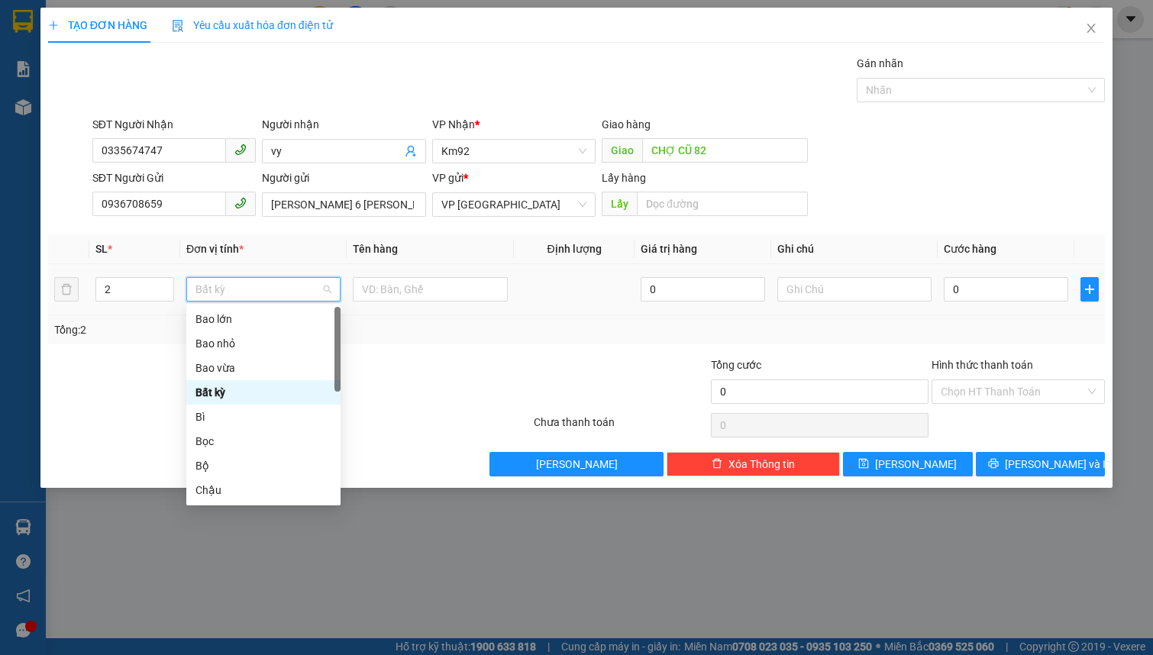
type input "T"
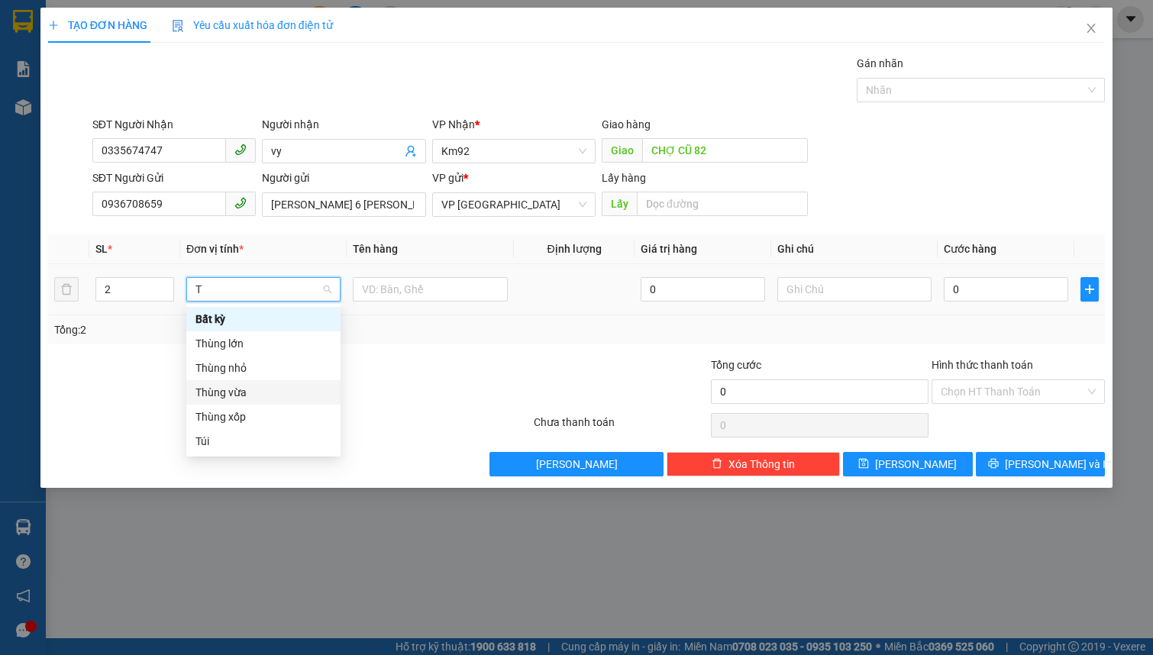
click at [243, 388] on div "Thùng vừa" at bounding box center [263, 392] width 136 height 17
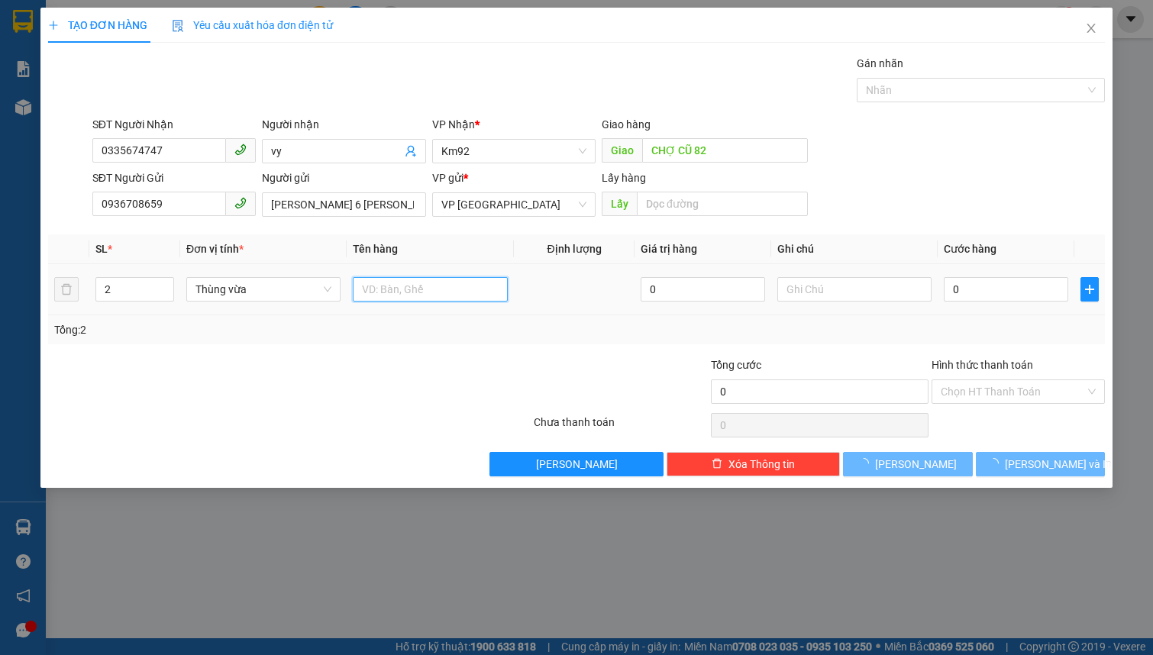
click at [392, 300] on input "text" at bounding box center [430, 289] width 154 height 24
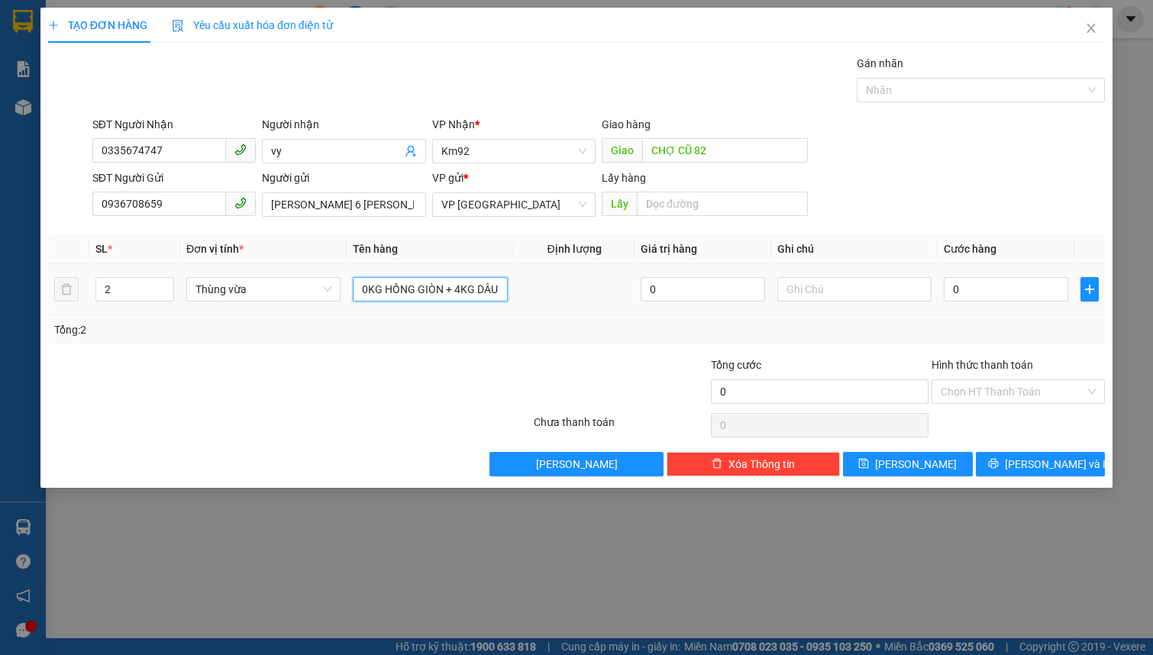
scroll to position [0, 10]
type input "10KG HỒNG GIÒN + 4KG DÂU"
click at [1002, 289] on input "0" at bounding box center [1006, 289] width 124 height 24
type input "1"
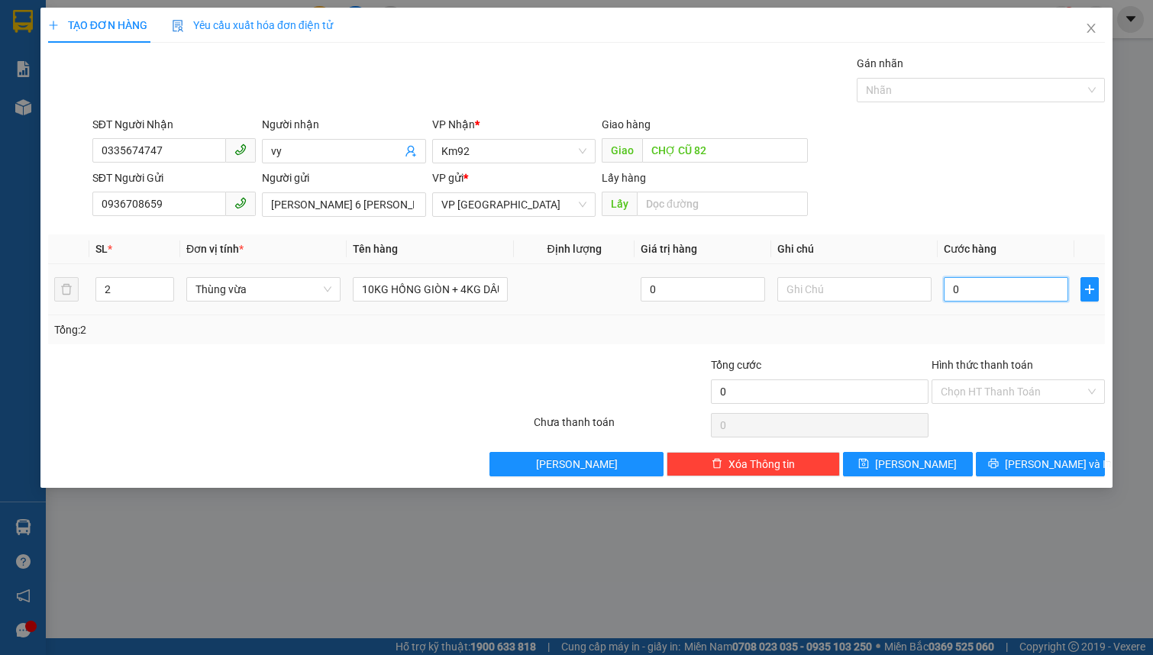
type input "1"
type input "10"
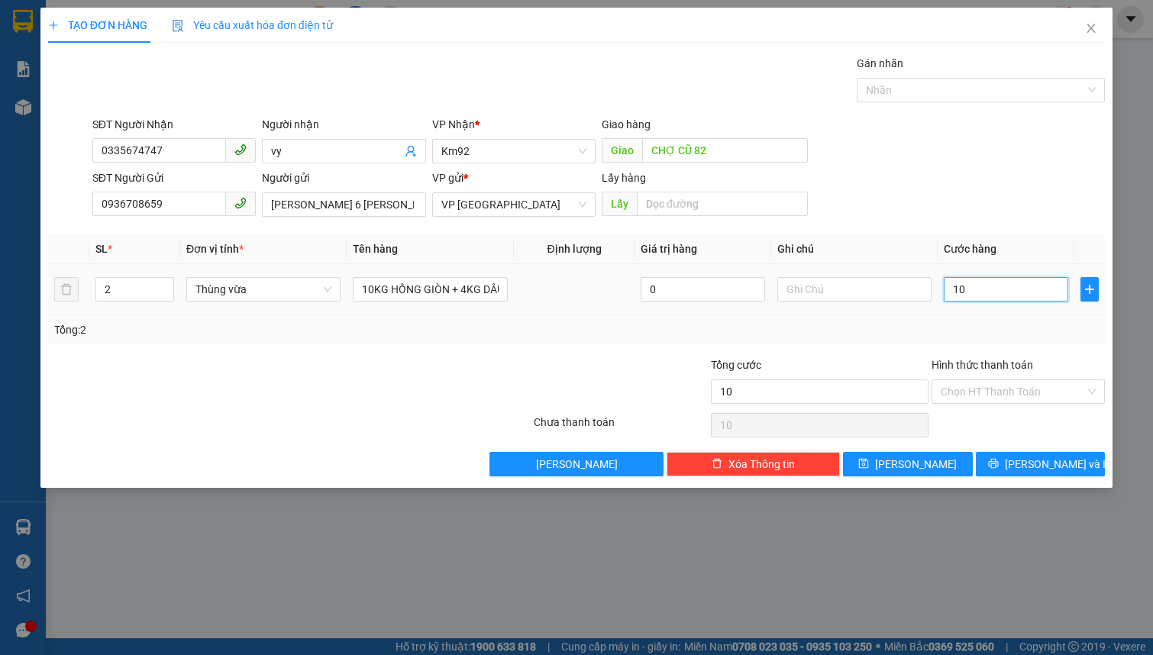
type input "100"
type input "1.000"
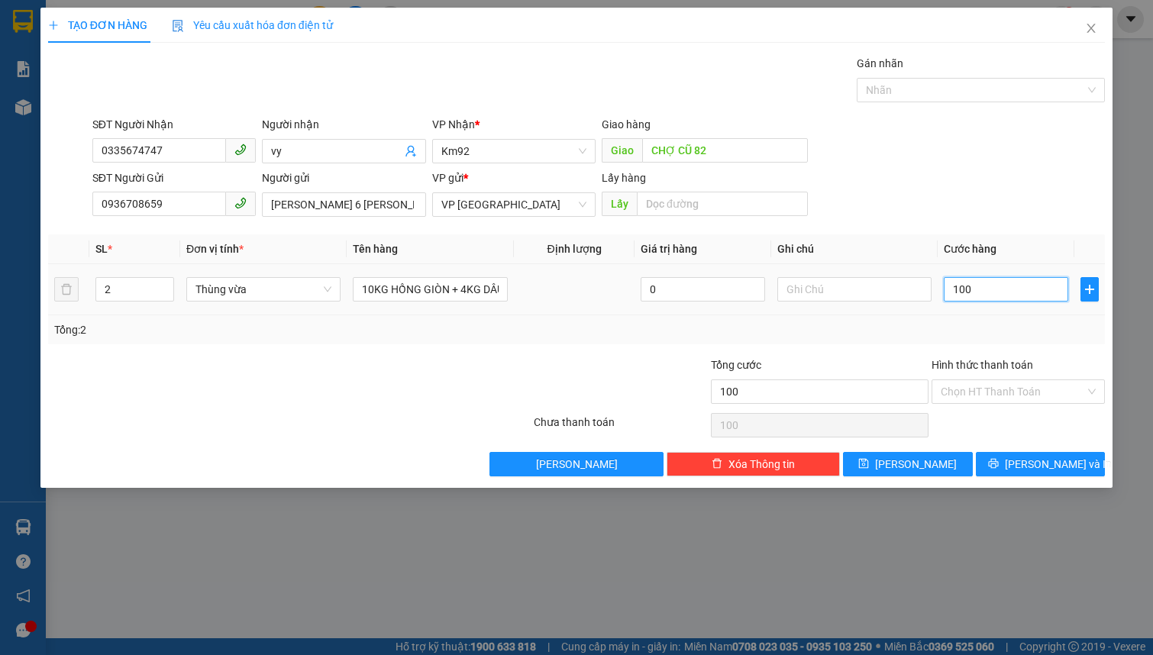
type input "1.000"
type input "10.000"
type input "100.000"
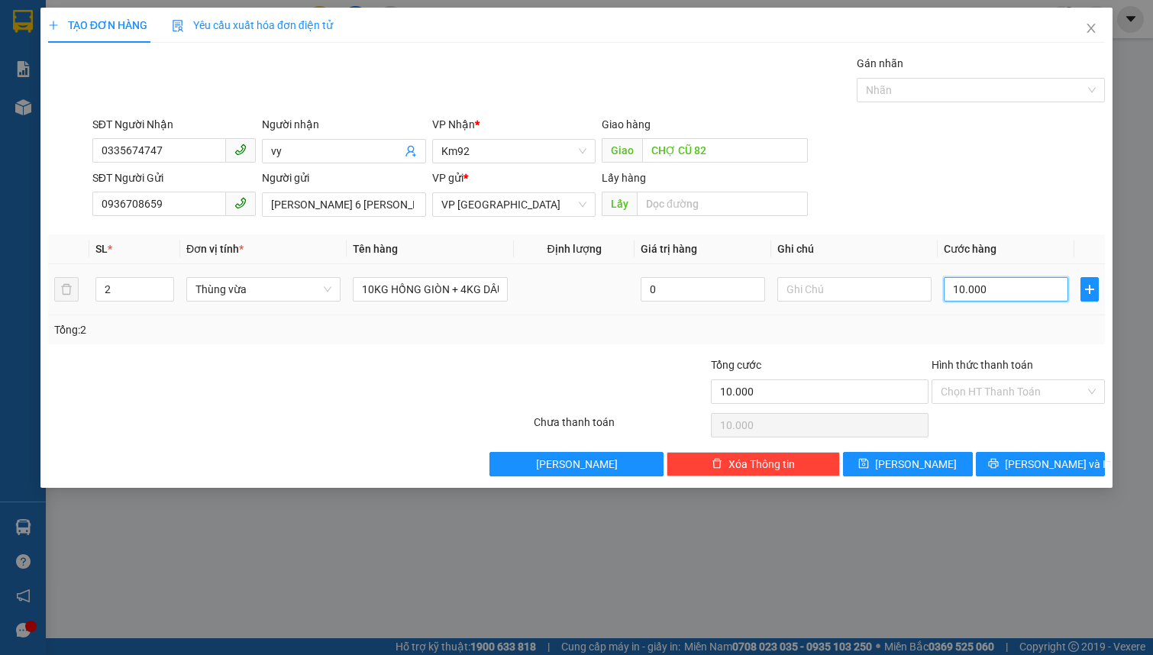
type input "100.000"
click at [1010, 389] on input "Hình thức thanh toán" at bounding box center [1013, 391] width 144 height 23
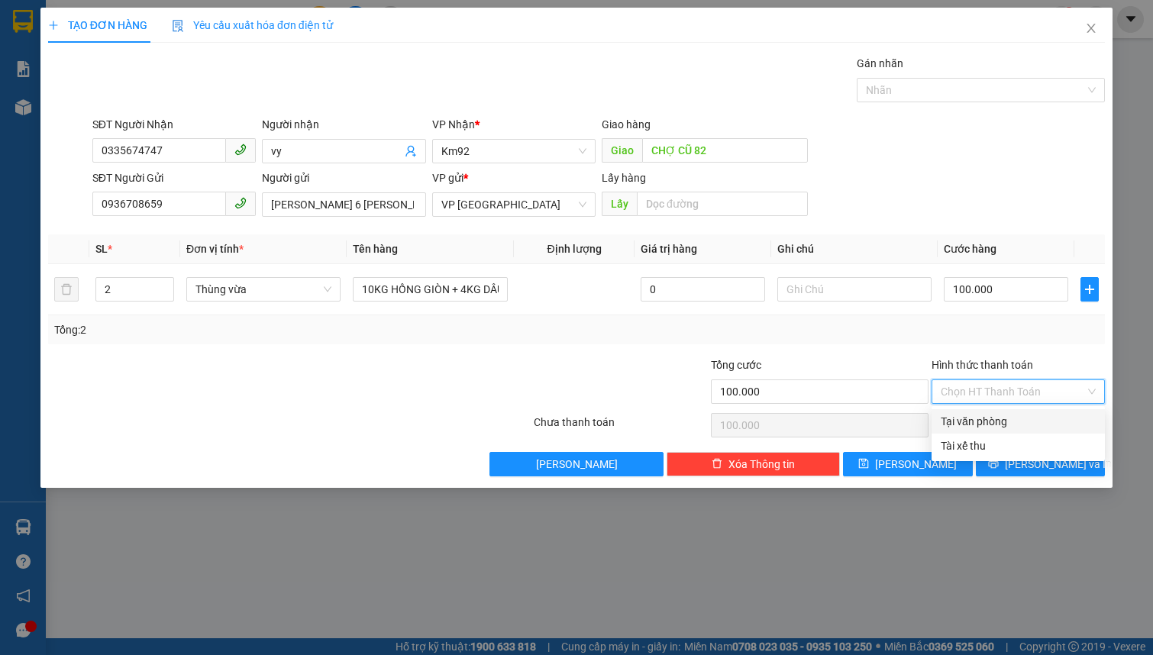
click at [990, 424] on div "Tại văn phòng" at bounding box center [1018, 421] width 155 height 17
type input "0"
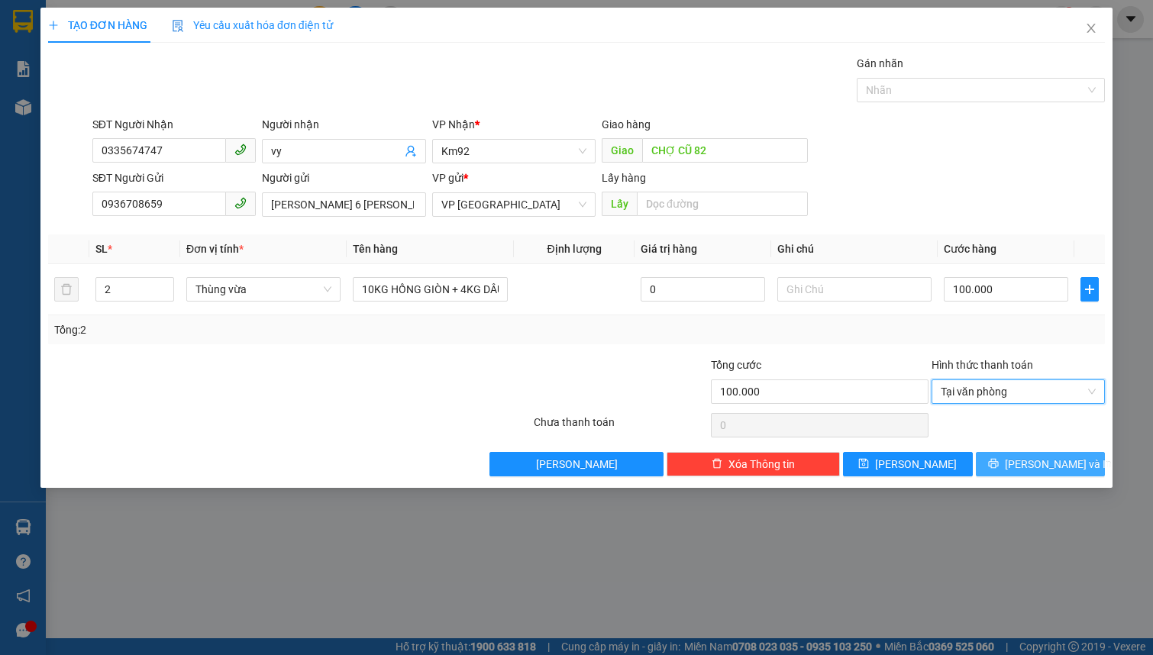
click at [1004, 465] on button "Lưu và In" at bounding box center [1041, 464] width 130 height 24
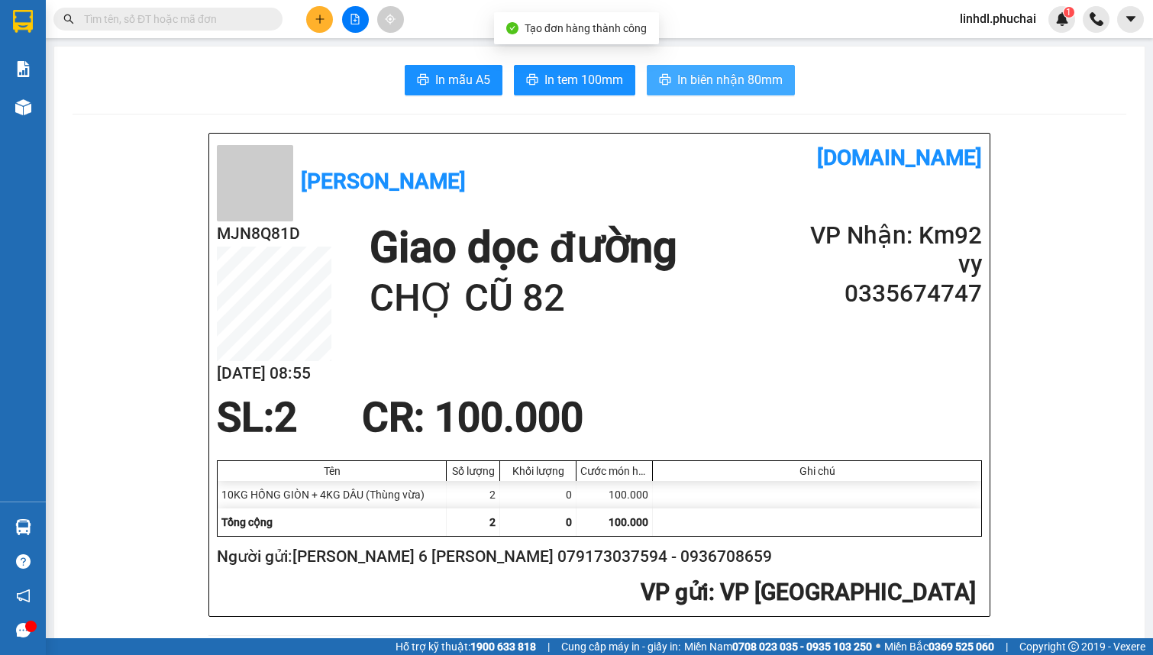
click at [738, 76] on span "In biên nhận 80mm" at bounding box center [729, 79] width 105 height 19
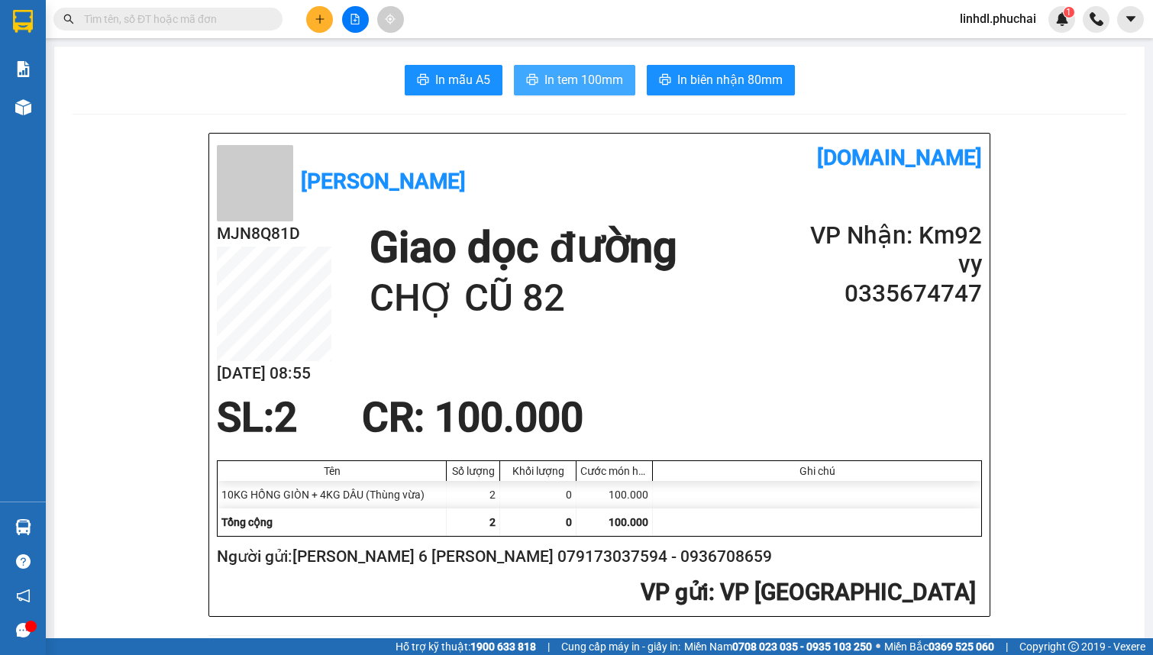
click at [544, 74] on span "In tem 100mm" at bounding box center [583, 79] width 79 height 19
drag, startPoint x: 176, startPoint y: 13, endPoint x: 293, endPoint y: 177, distance: 201.5
click at [176, 13] on input "text" at bounding box center [174, 19] width 180 height 17
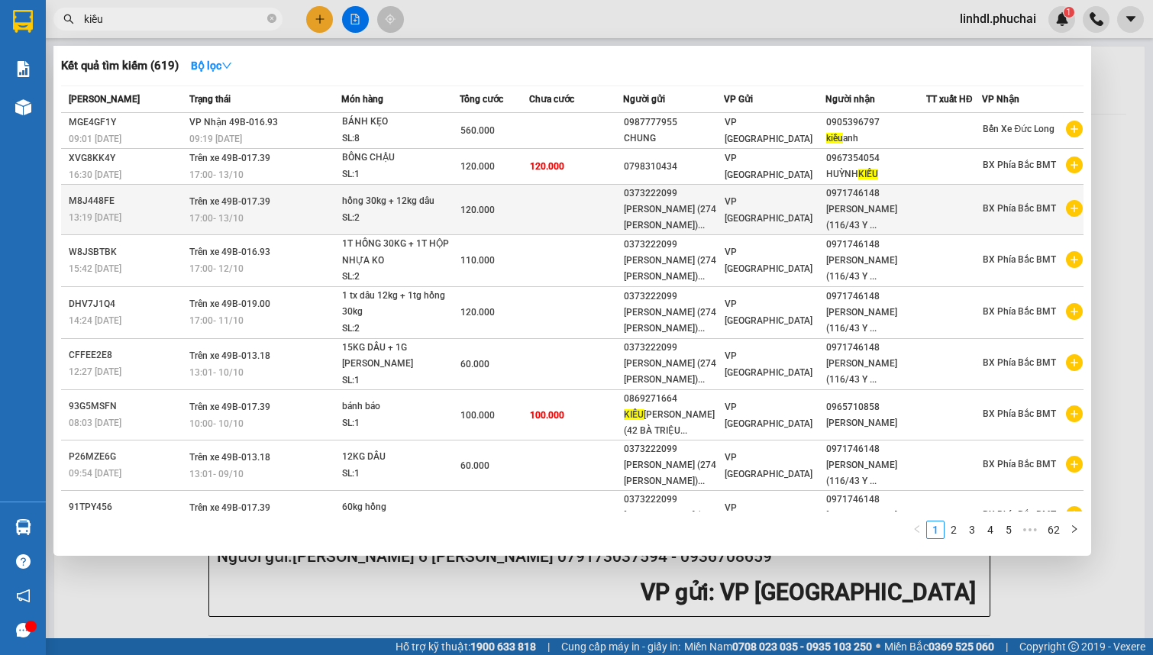
type input "kiều"
click at [726, 218] on td "VP [GEOGRAPHIC_DATA]" at bounding box center [774, 210] width 101 height 50
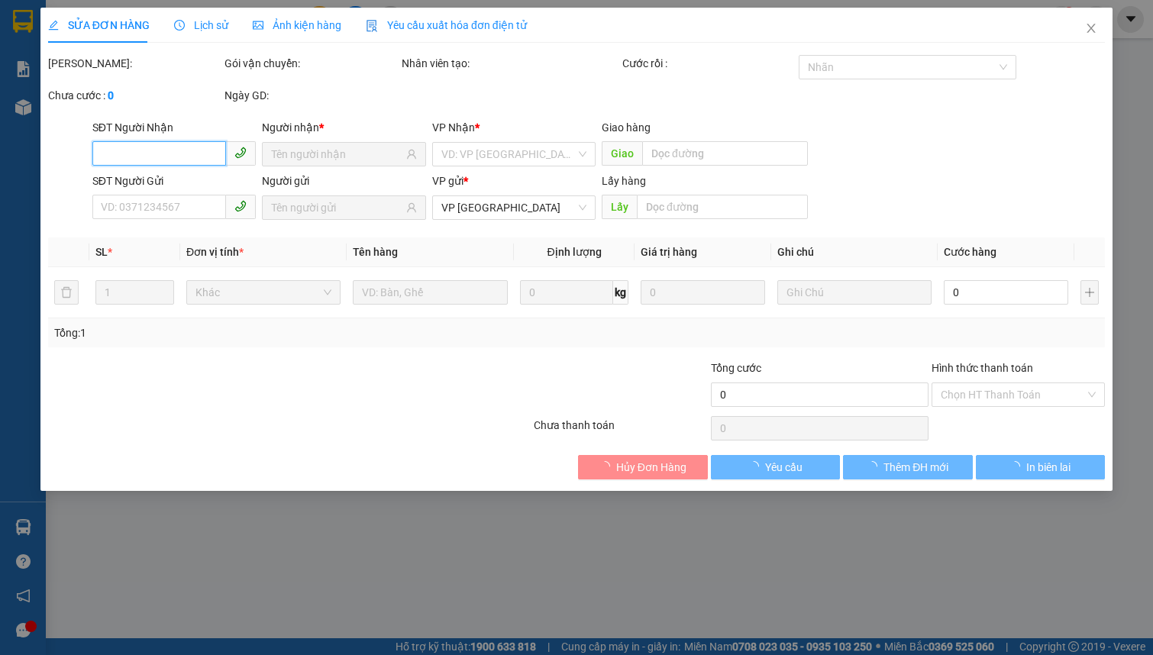
type input "0971746148"
type input "0373222099"
type input "120.000"
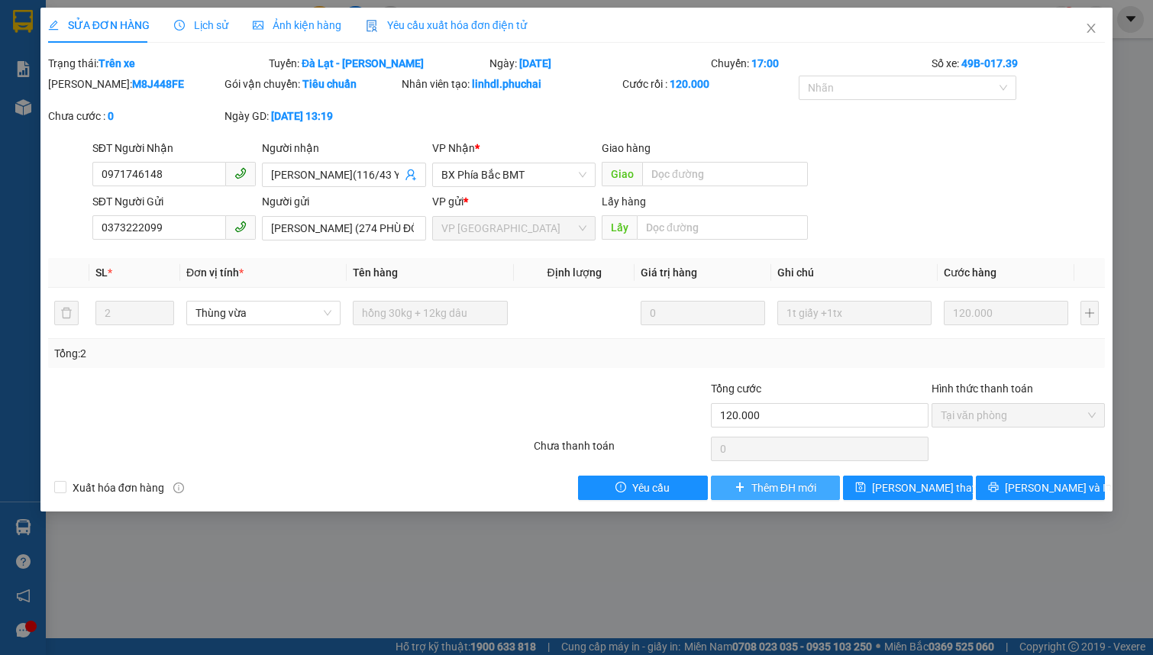
click at [803, 486] on span "Thêm ĐH mới" at bounding box center [783, 488] width 65 height 17
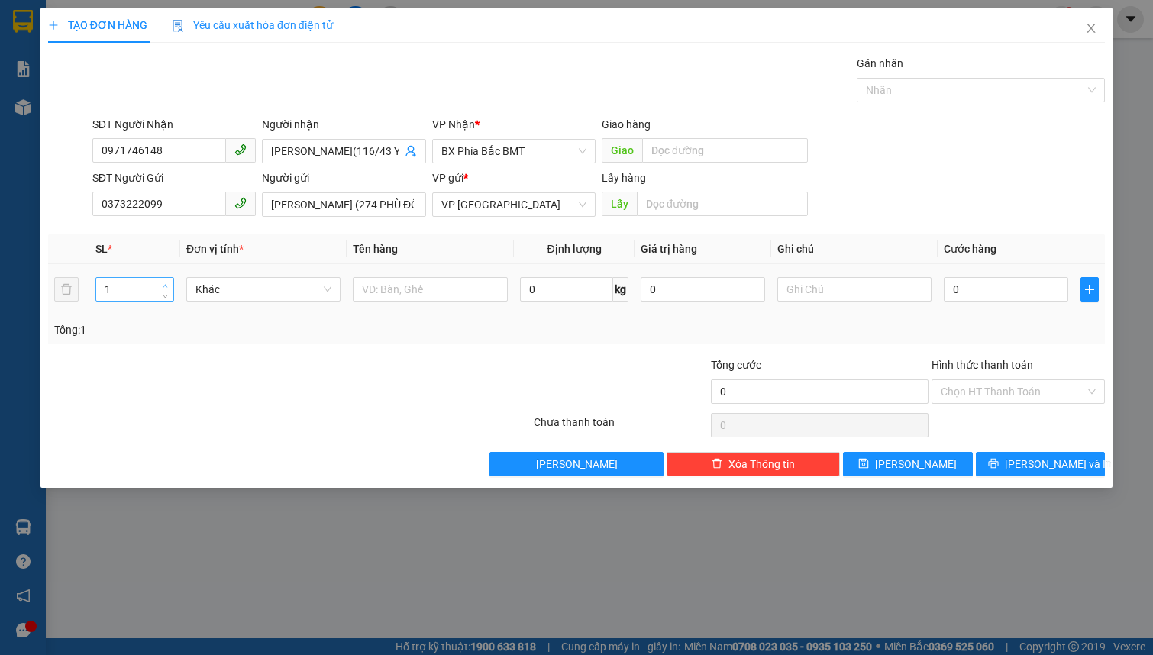
type input "2"
click at [167, 284] on icon "up" at bounding box center [165, 285] width 5 height 5
click at [228, 290] on span "Khác" at bounding box center [263, 289] width 136 height 23
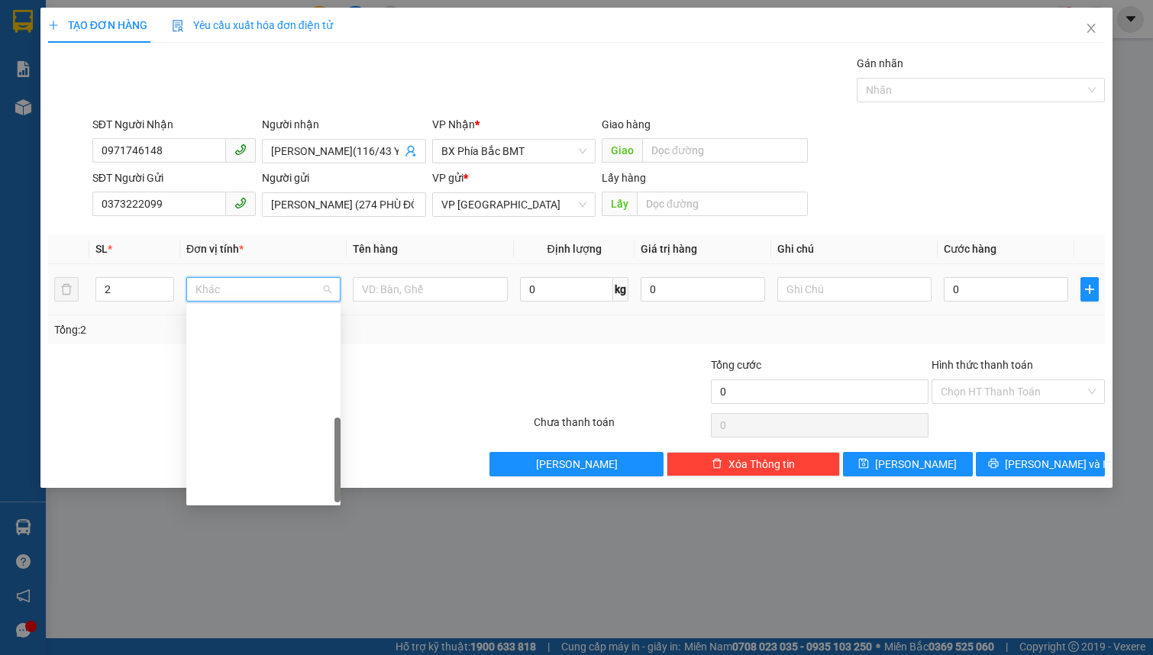
scroll to position [367, 0]
type input "t"
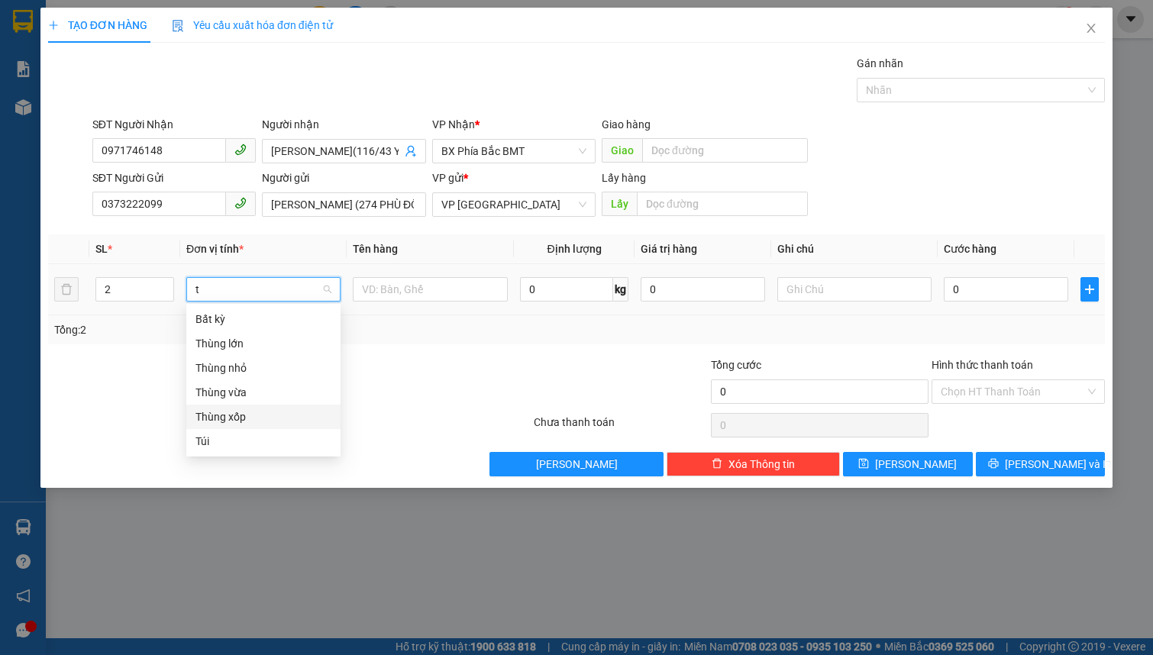
click at [252, 412] on div "Thùng xốp" at bounding box center [263, 417] width 136 height 17
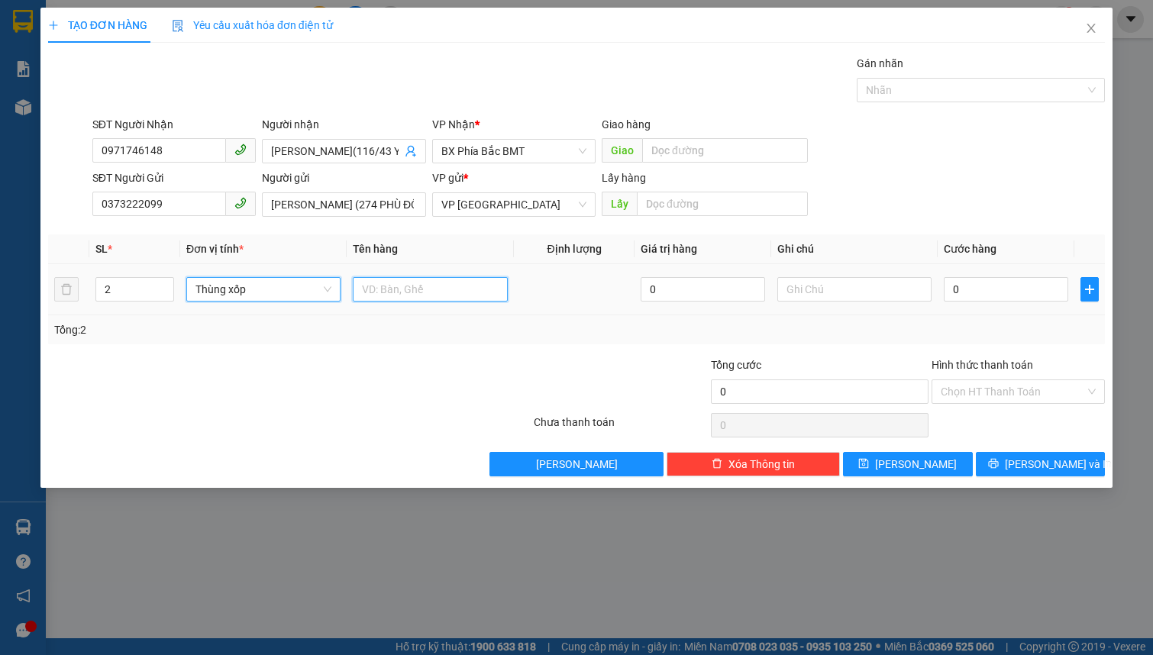
click at [397, 290] on input "text" at bounding box center [430, 289] width 154 height 24
type input "1t 12kg dâu ( 2tx dâu ) + dán chụp muối + hộp 3kg"
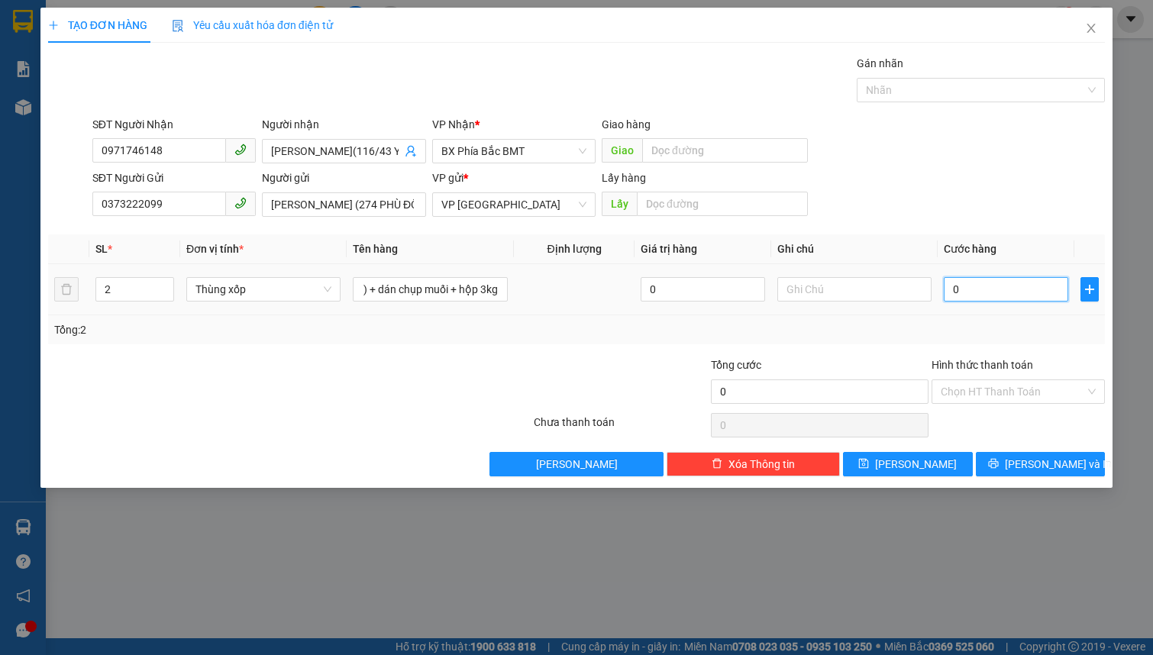
click at [977, 290] on input "0" at bounding box center [1006, 289] width 124 height 24
type input "1"
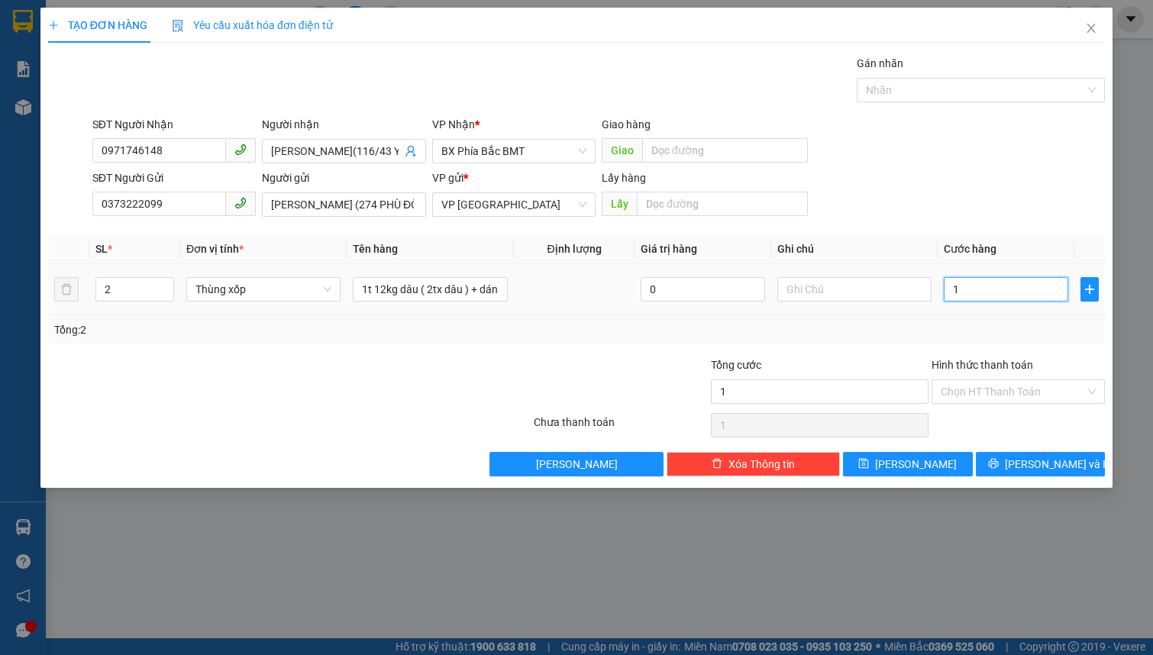
type input "12"
type input "120"
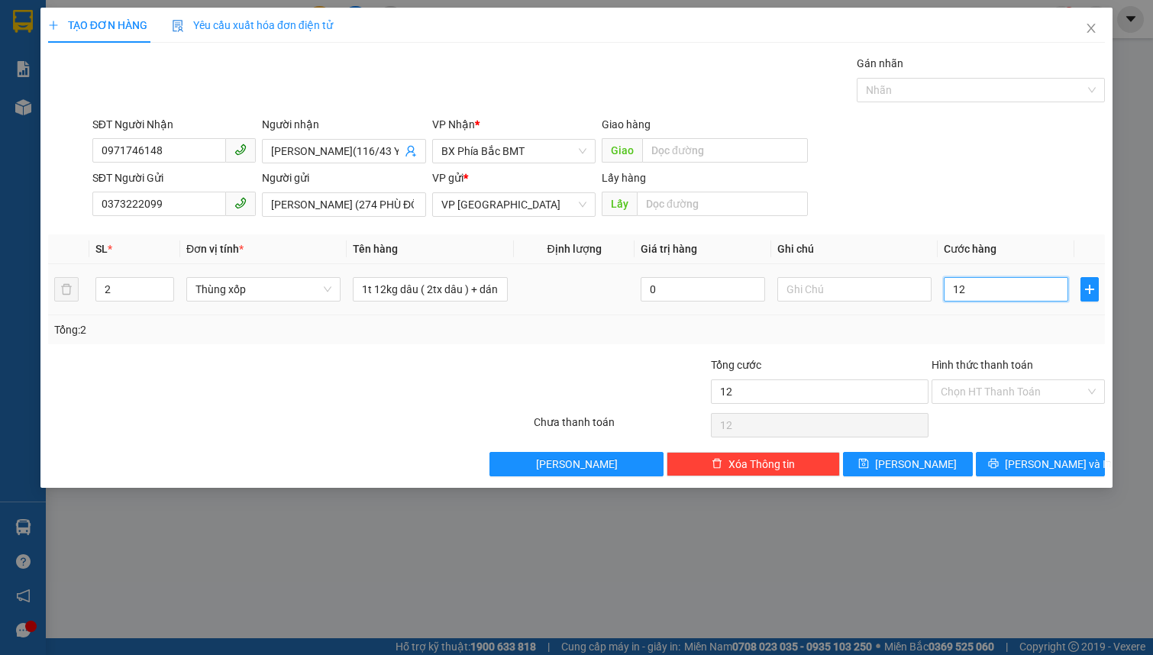
type input "120"
type input "1.200"
type input "12.000"
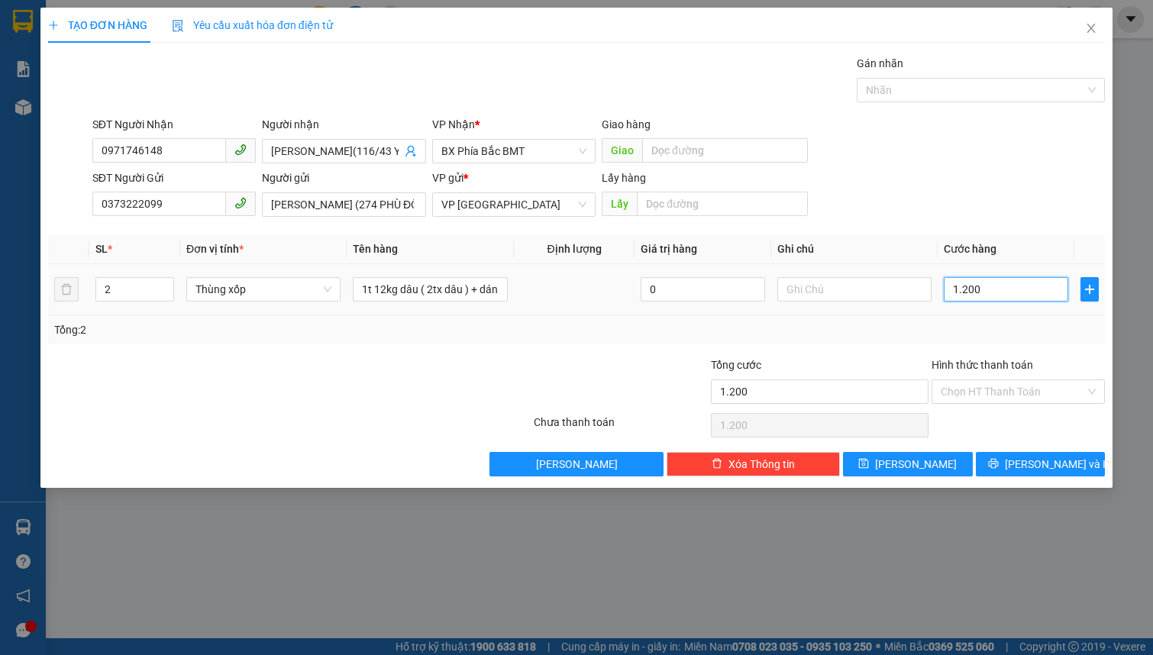
type input "12.000"
type input "120.000"
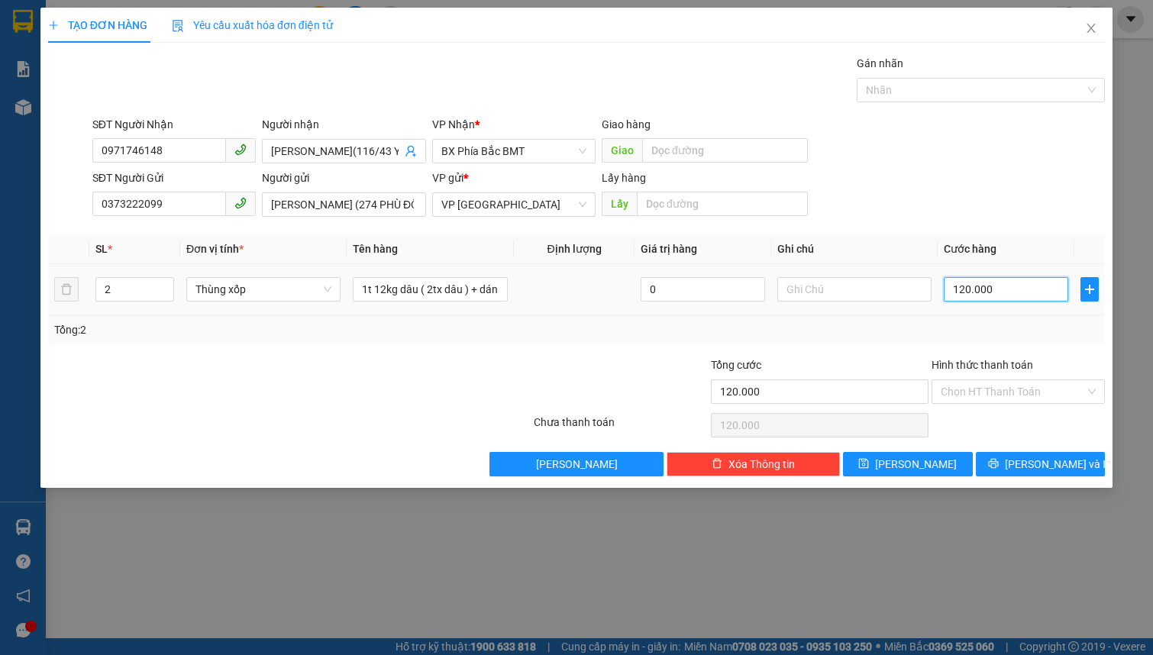
type input "1.200.000"
type input "120.000"
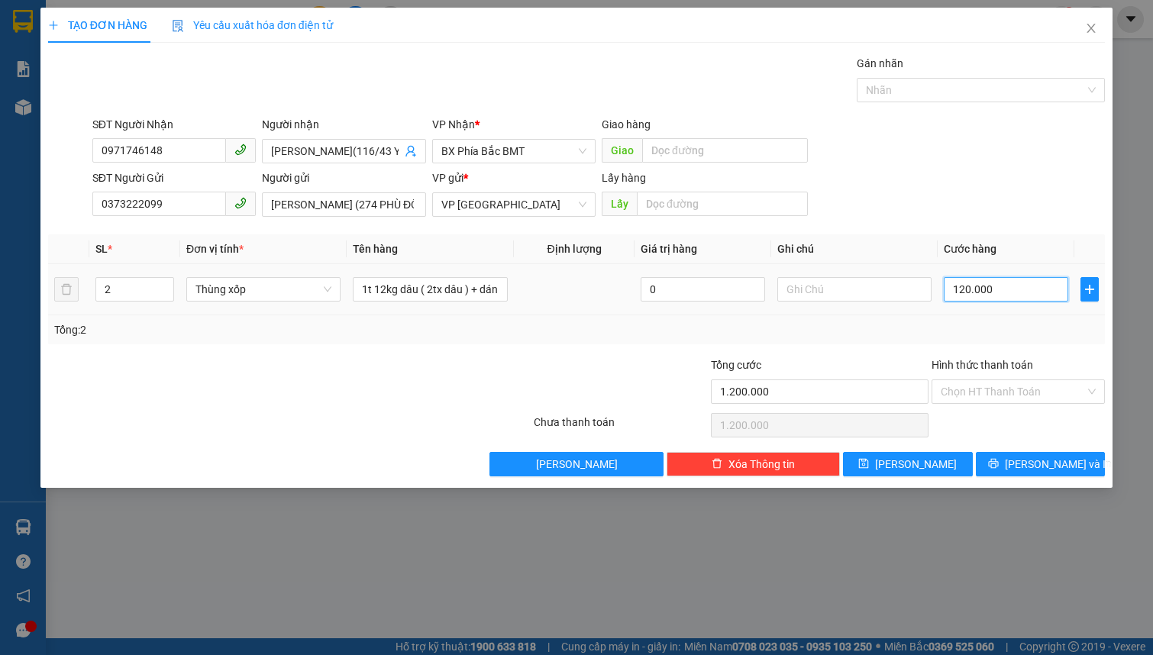
type input "120.000"
click at [1025, 388] on input "Hình thức thanh toán" at bounding box center [1013, 391] width 144 height 23
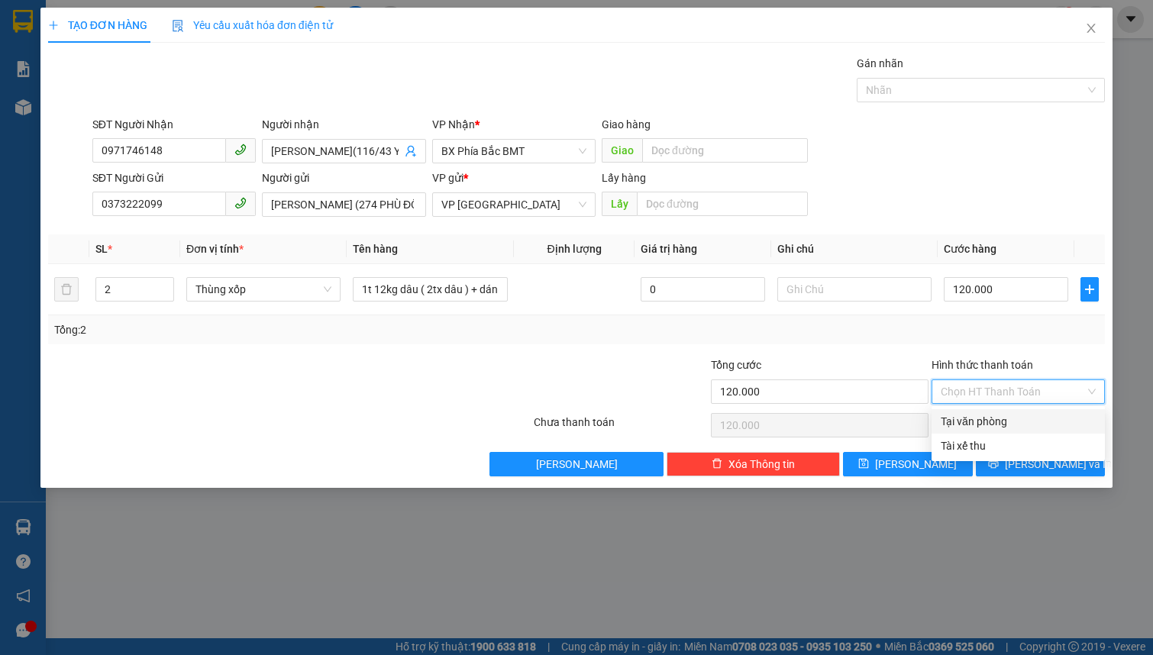
click at [1016, 420] on div "Tại văn phòng" at bounding box center [1018, 421] width 155 height 17
type input "0"
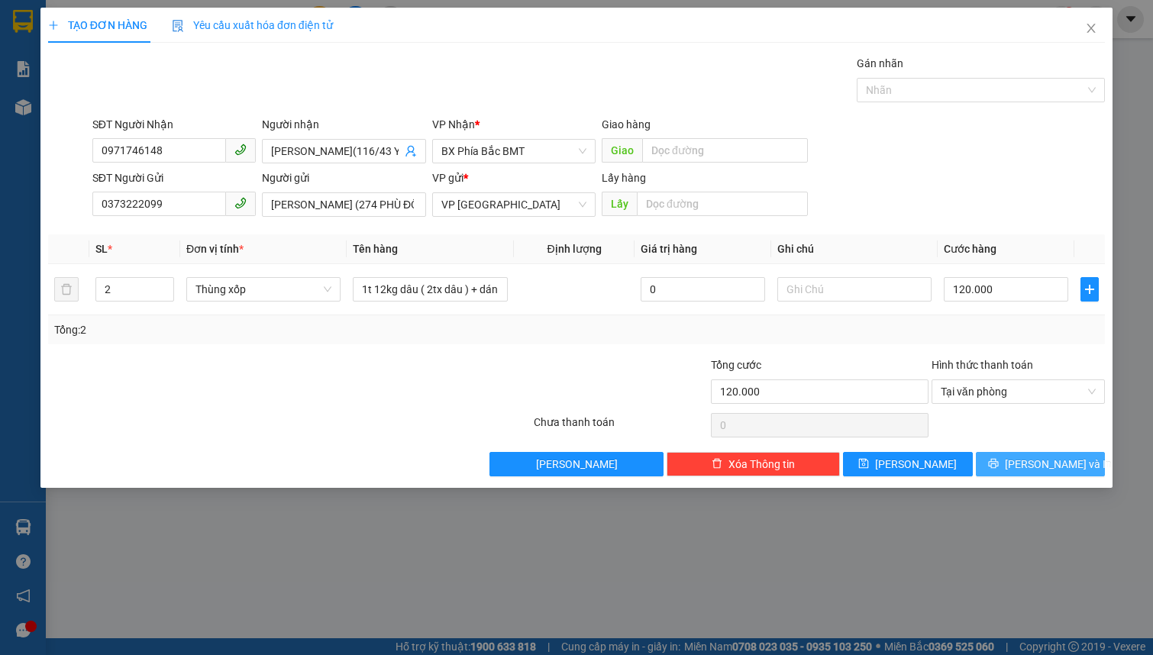
drag, startPoint x: 1025, startPoint y: 461, endPoint x: 1024, endPoint y: 454, distance: 7.8
click at [1026, 460] on button "Lưu và In" at bounding box center [1041, 464] width 130 height 24
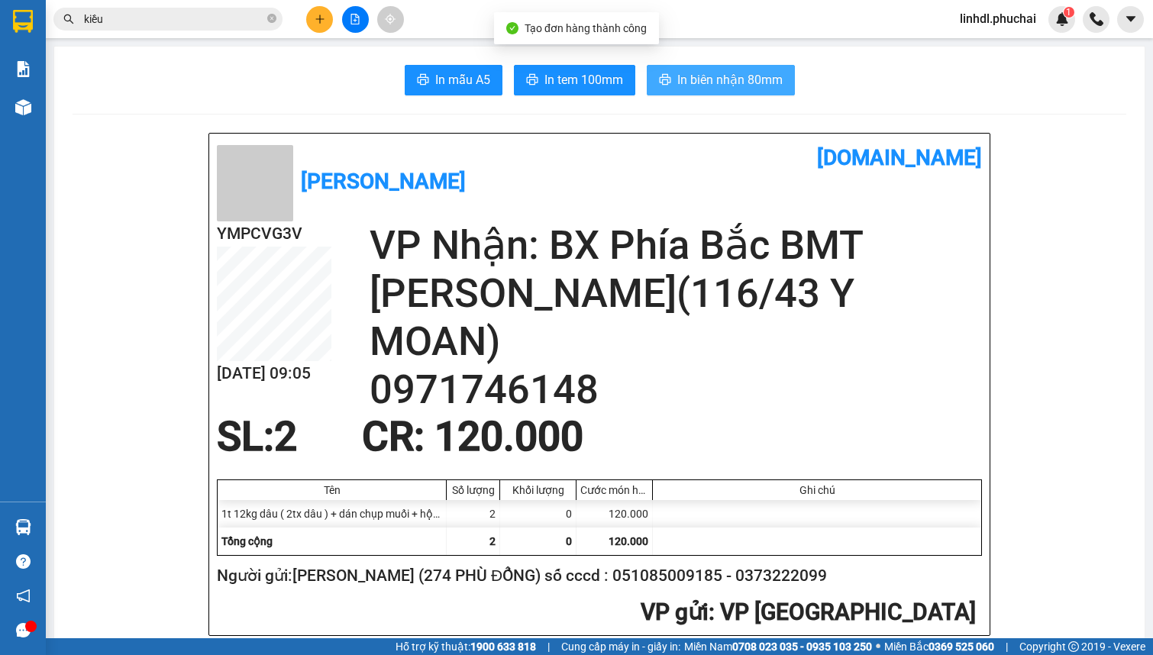
click at [693, 82] on span "In biên nhận 80mm" at bounding box center [729, 79] width 105 height 19
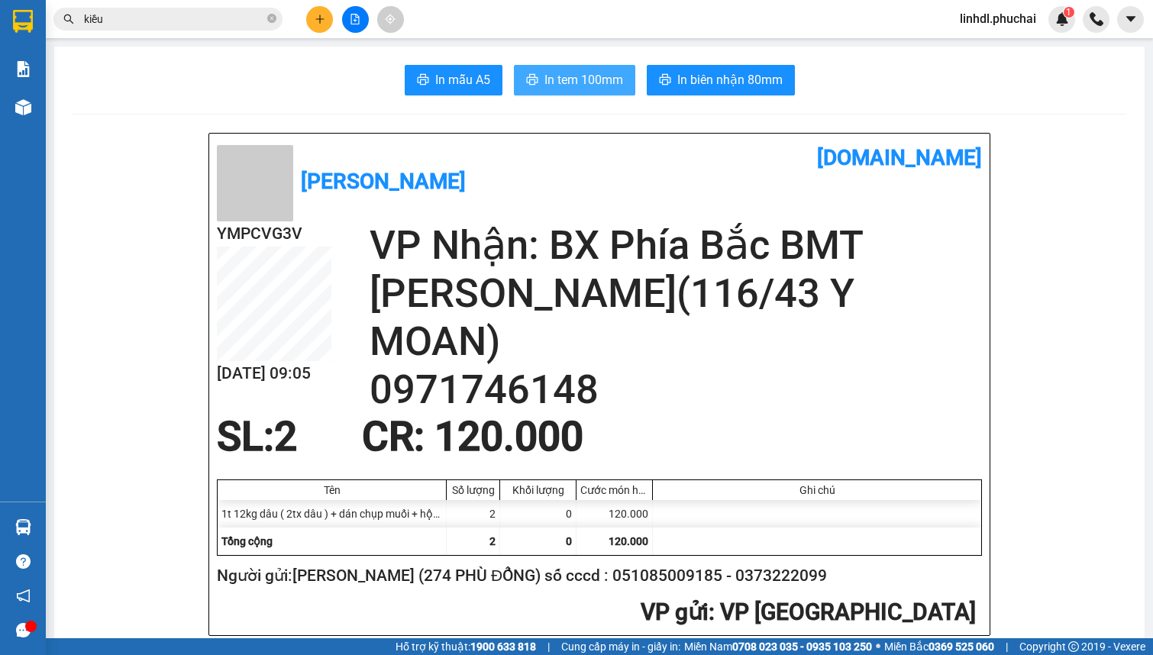
click at [605, 89] on span "In tem 100mm" at bounding box center [583, 79] width 79 height 19
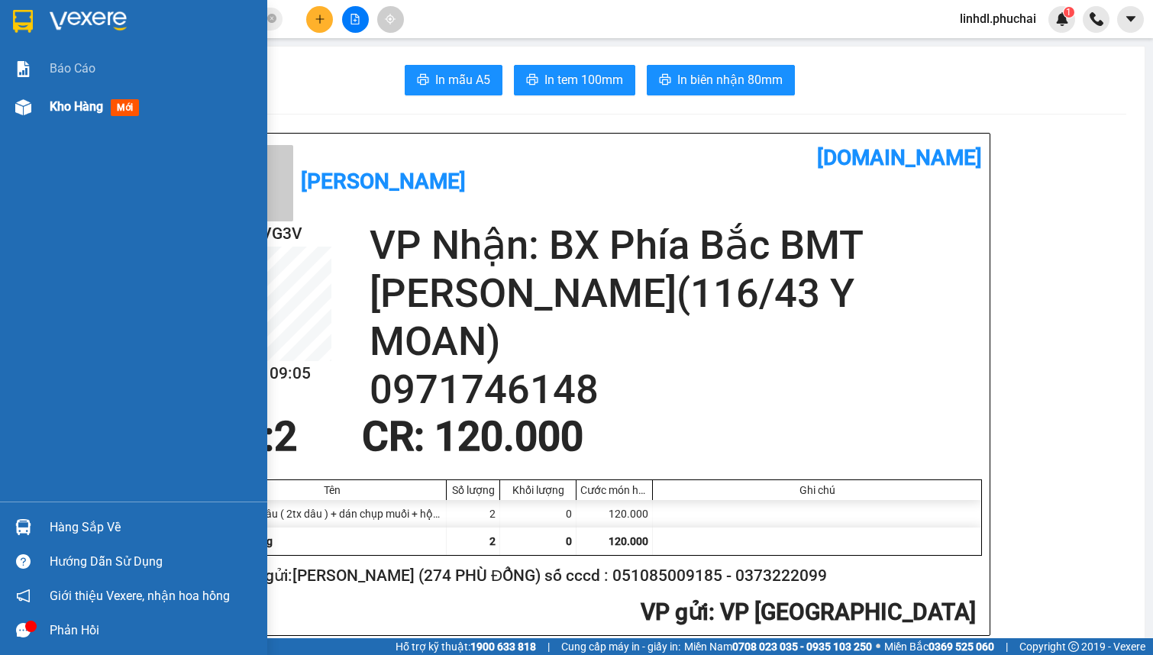
click at [32, 102] on div at bounding box center [23, 107] width 27 height 27
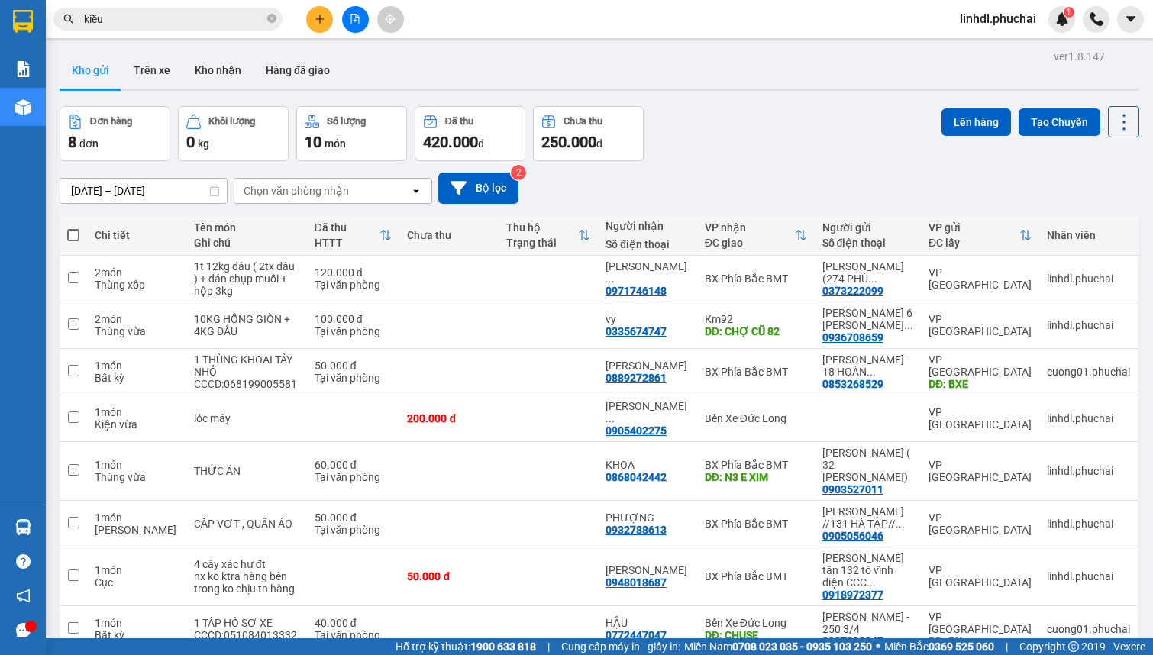
scroll to position [69, 0]
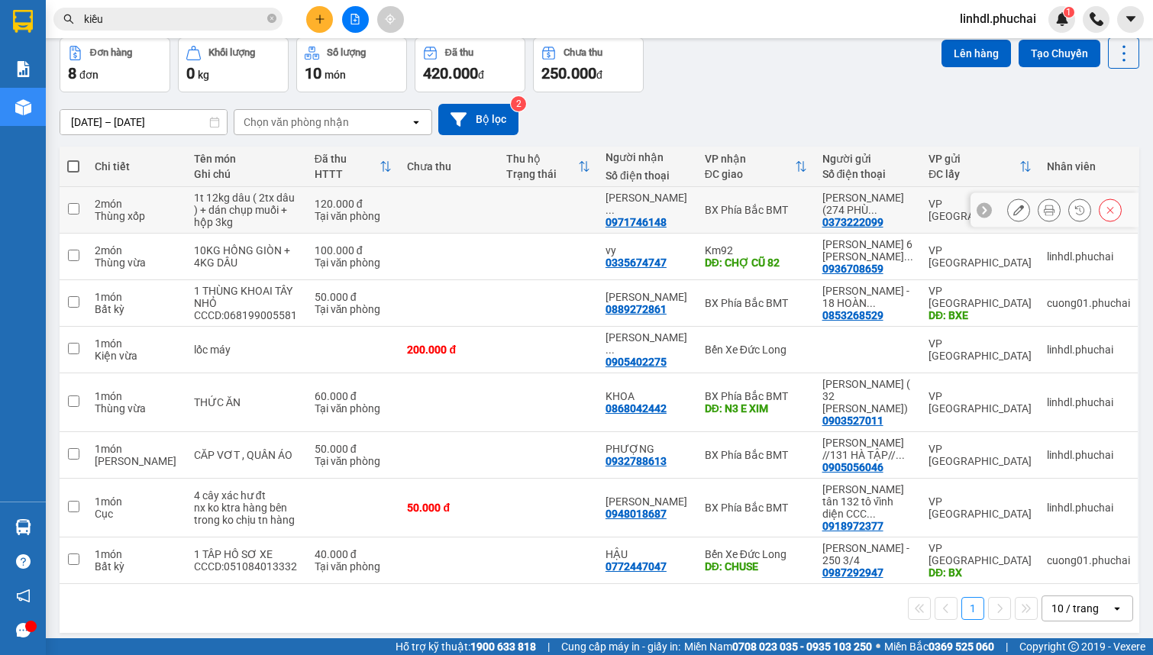
click at [277, 188] on td "1t 12kg dâu ( 2tx dâu ) + dán chụp muối + hộp 3kg" at bounding box center [246, 210] width 121 height 47
checkbox input "true"
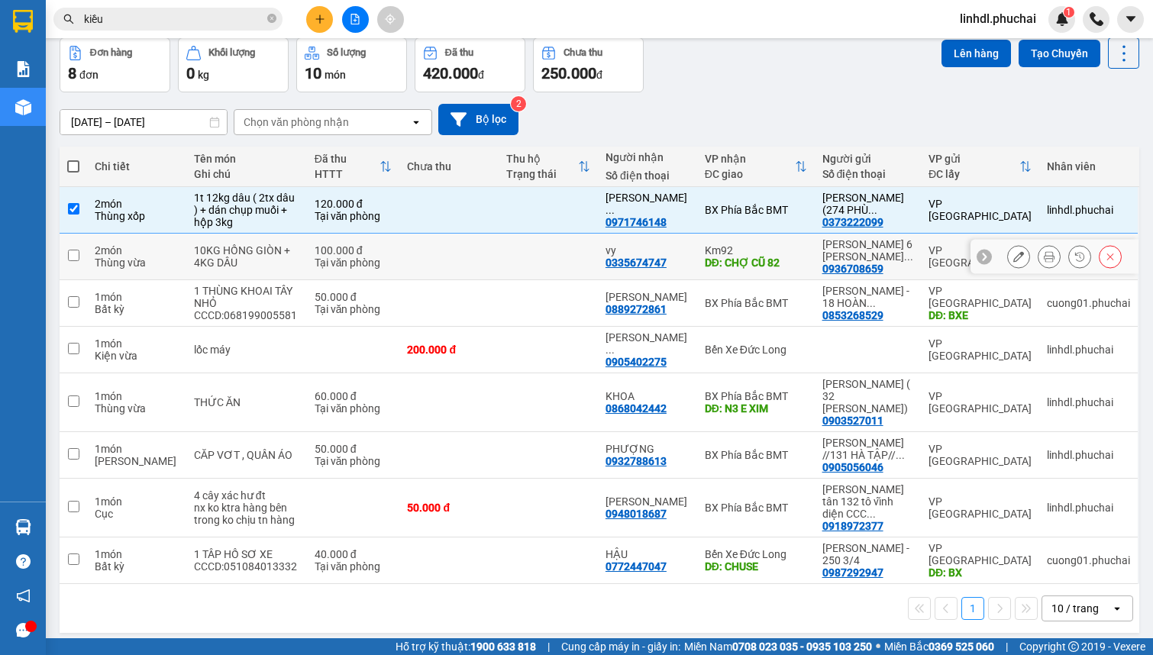
click at [307, 240] on td "100.000 đ Tại văn phòng" at bounding box center [353, 257] width 93 height 47
checkbox input "true"
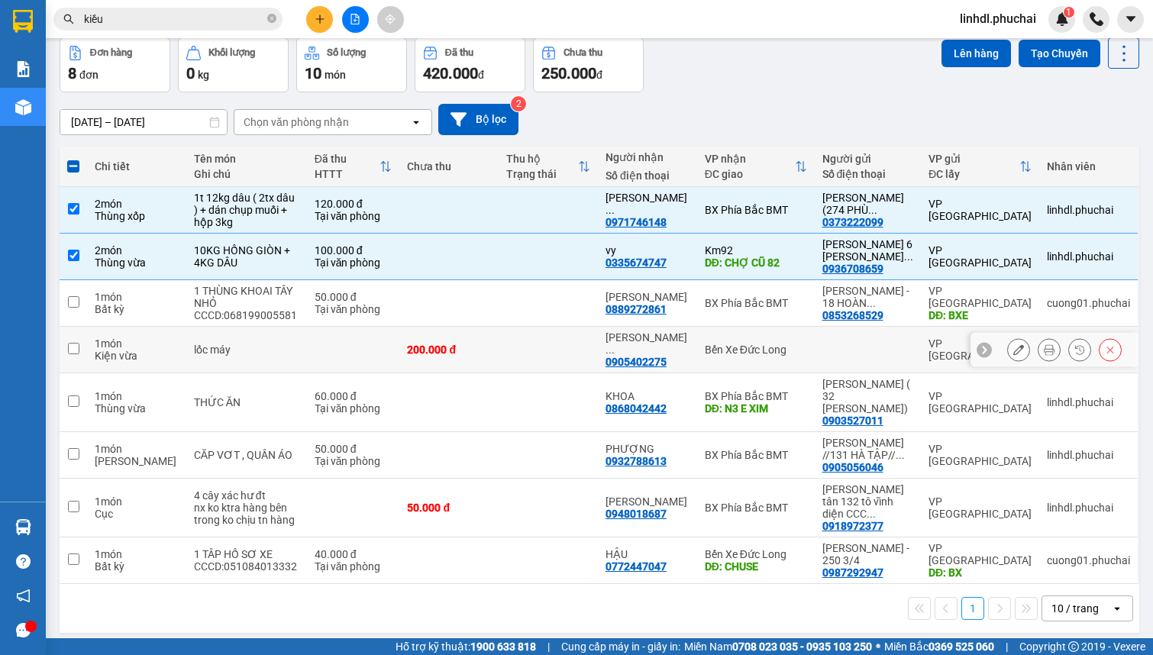
click at [325, 347] on td at bounding box center [353, 350] width 93 height 47
checkbox input "true"
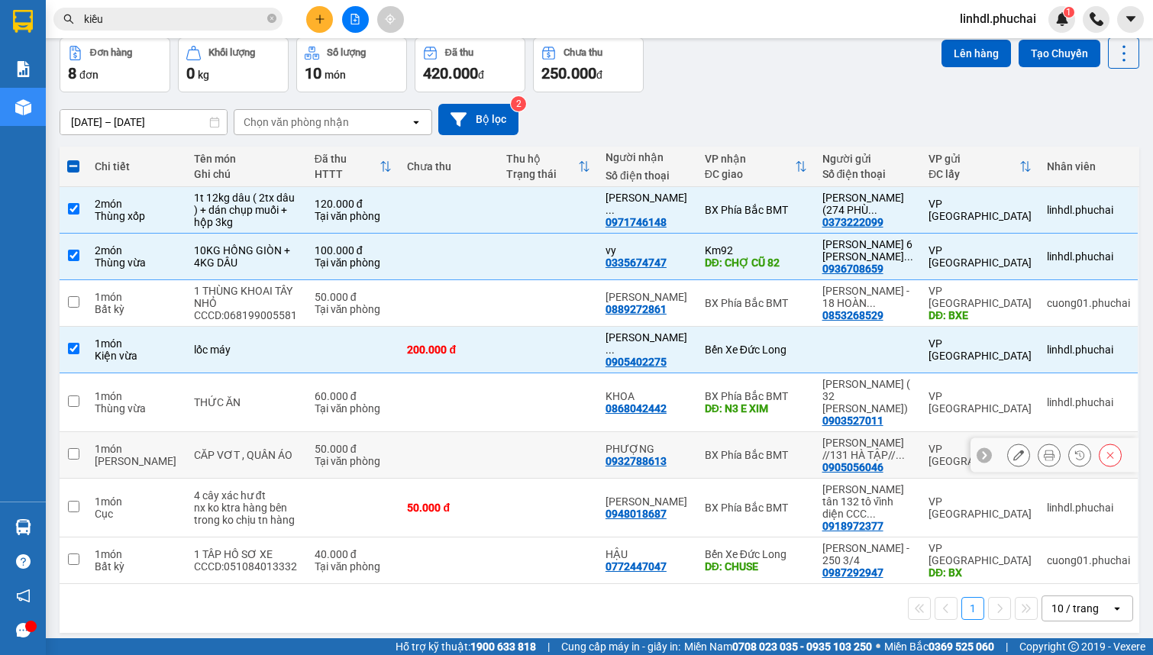
click at [440, 435] on td at bounding box center [448, 455] width 99 height 47
checkbox input "true"
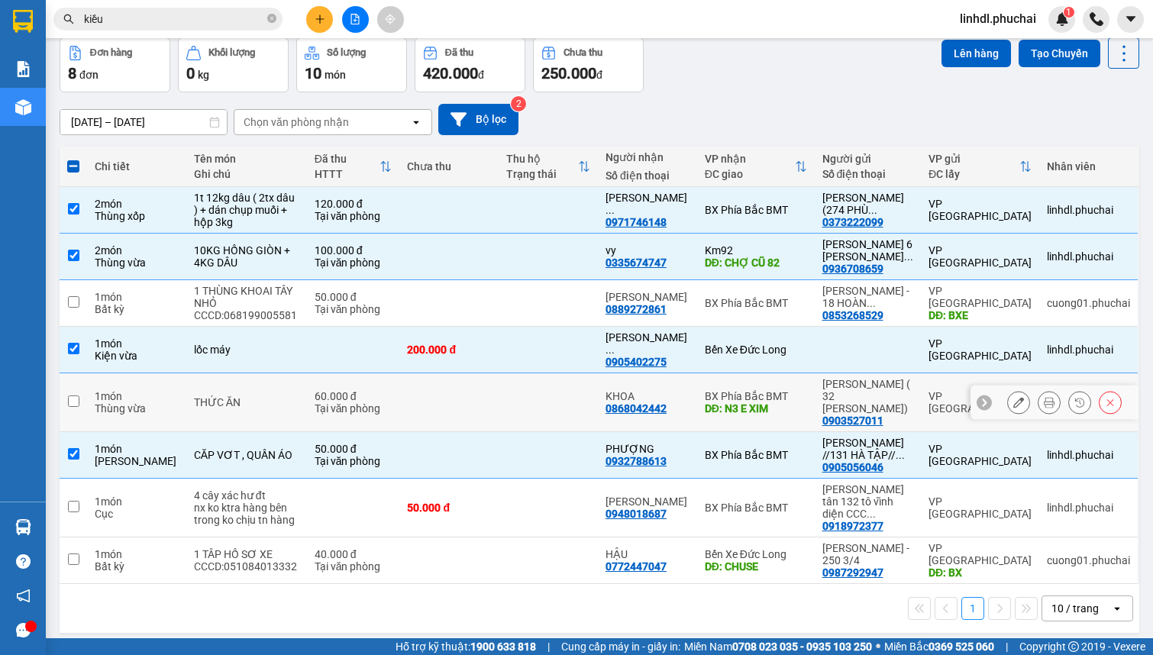
click at [440, 386] on td at bounding box center [448, 402] width 99 height 59
checkbox input "true"
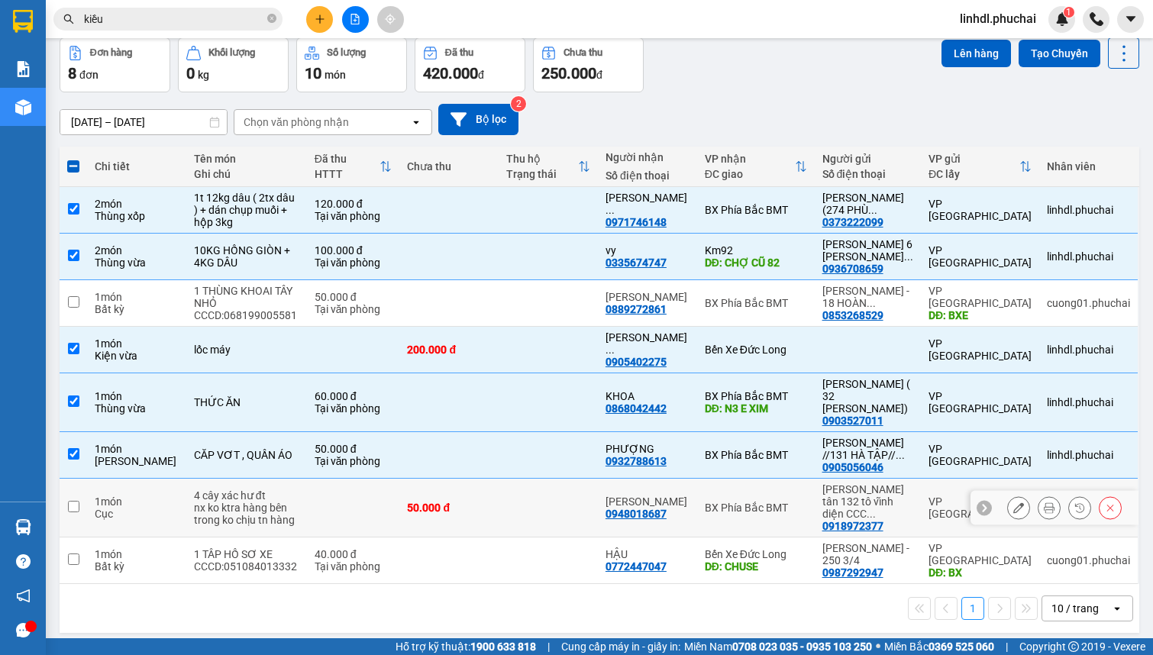
click at [410, 502] on div "50.000 đ" at bounding box center [449, 508] width 84 height 12
checkbox input "true"
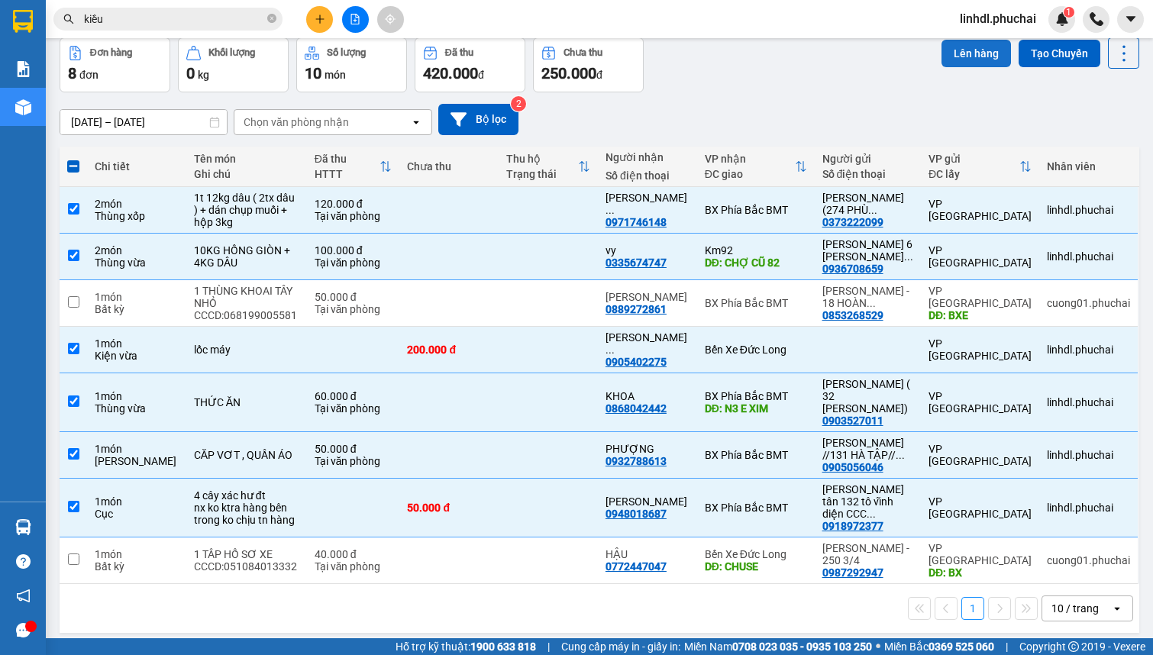
click at [951, 57] on button "Lên hàng" at bounding box center [975, 53] width 69 height 27
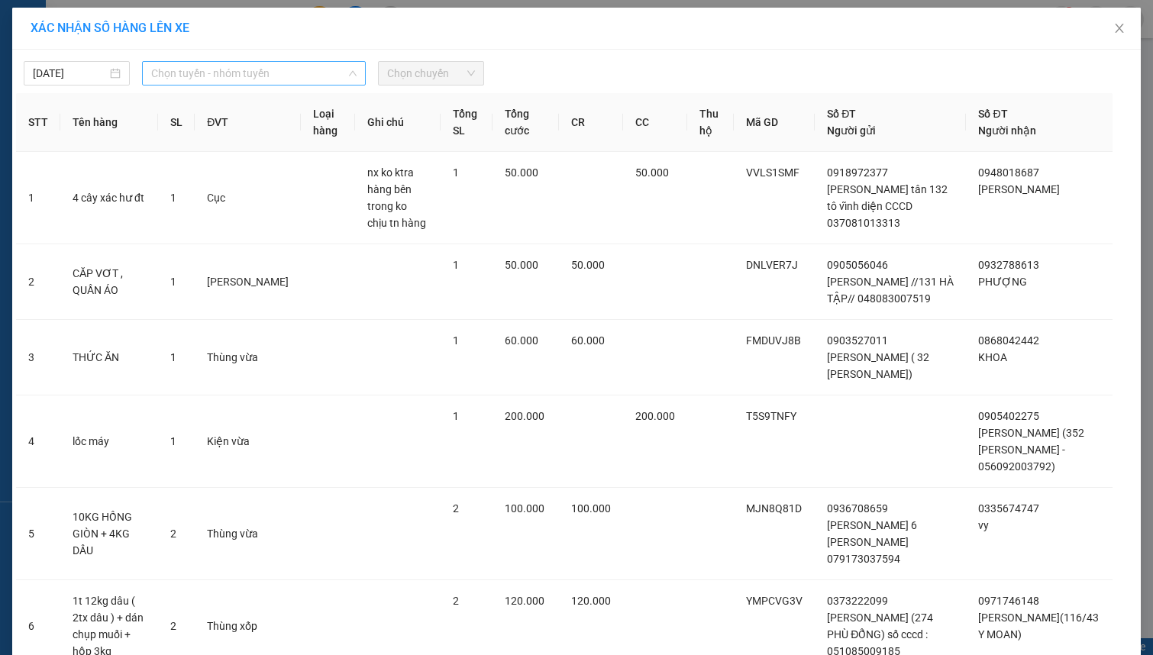
drag, startPoint x: 312, startPoint y: 66, endPoint x: 302, endPoint y: 73, distance: 11.7
click at [312, 67] on span "Chọn tuyến - nhóm tuyến" at bounding box center [253, 73] width 205 height 23
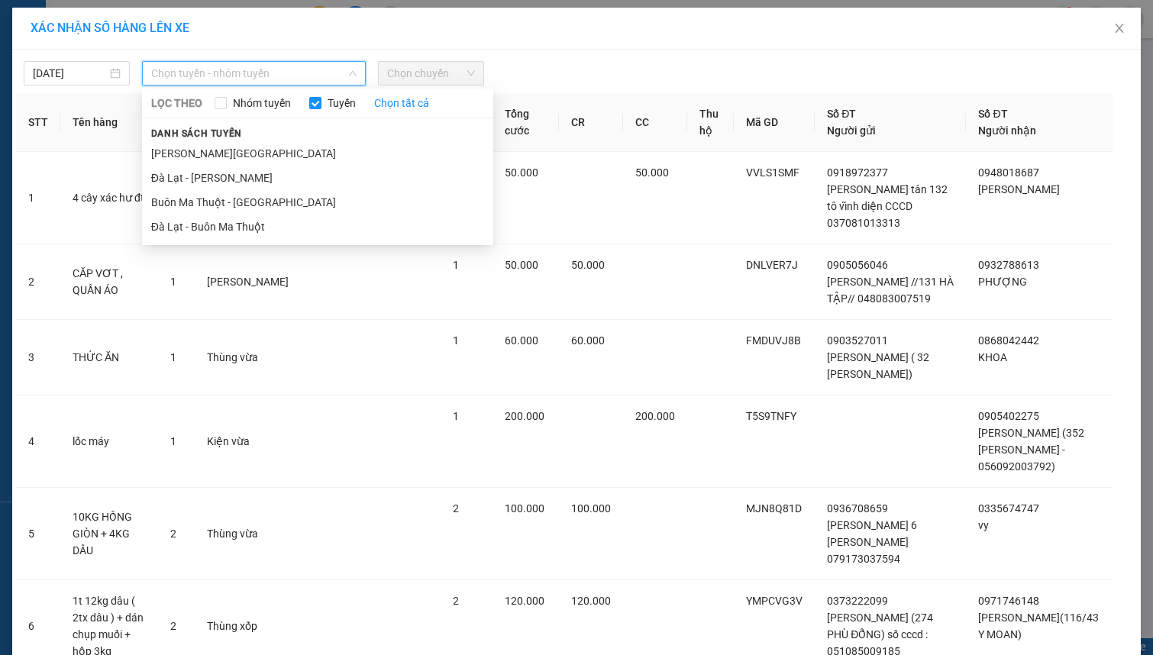
drag, startPoint x: 190, startPoint y: 181, endPoint x: 267, endPoint y: 133, distance: 90.9
click at [192, 181] on li "Đà Lạt - [PERSON_NAME]" at bounding box center [317, 178] width 351 height 24
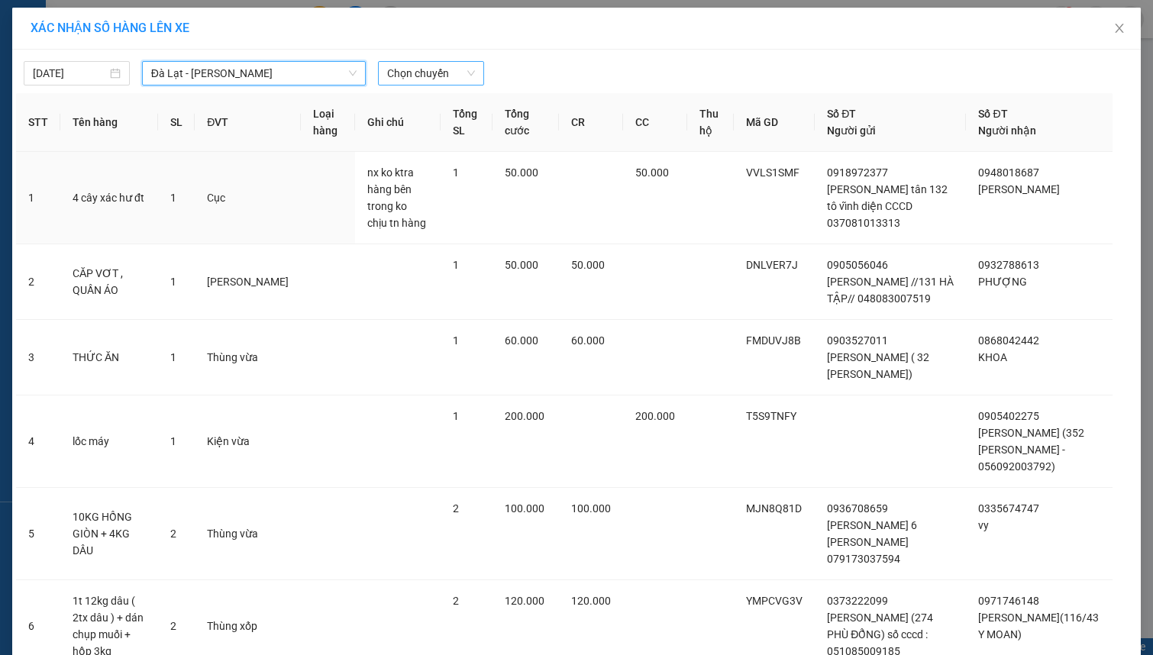
click at [429, 82] on span "Chọn chuyến" at bounding box center [431, 73] width 88 height 23
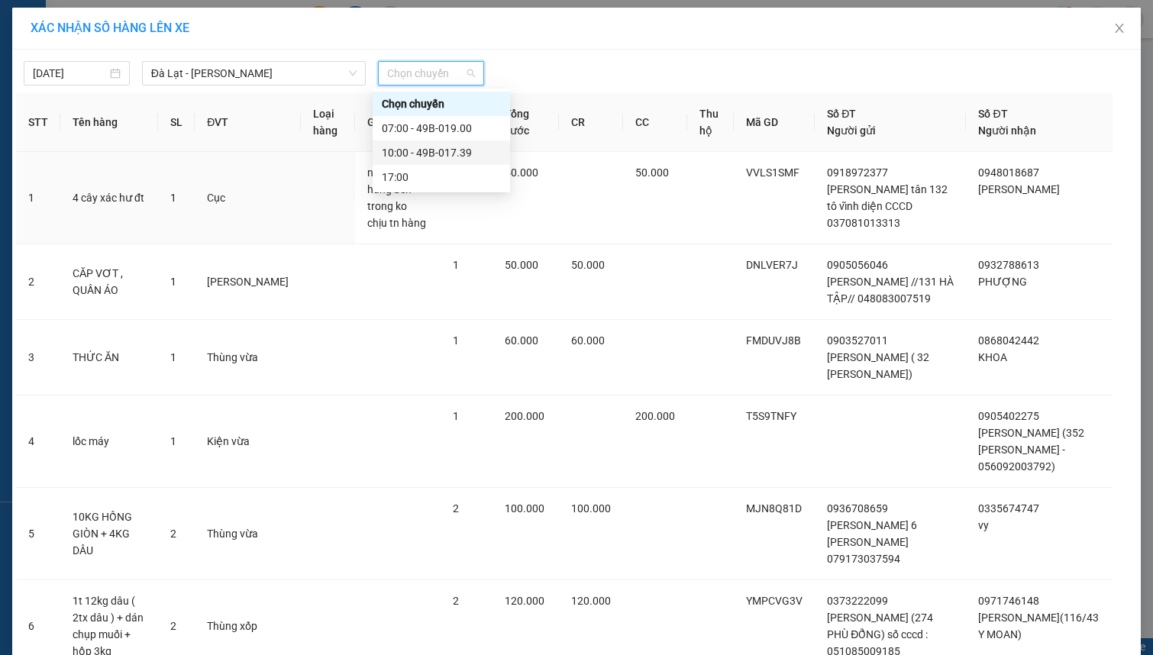
click at [469, 161] on div "10:00 - 49B-017.39" at bounding box center [441, 152] width 137 height 24
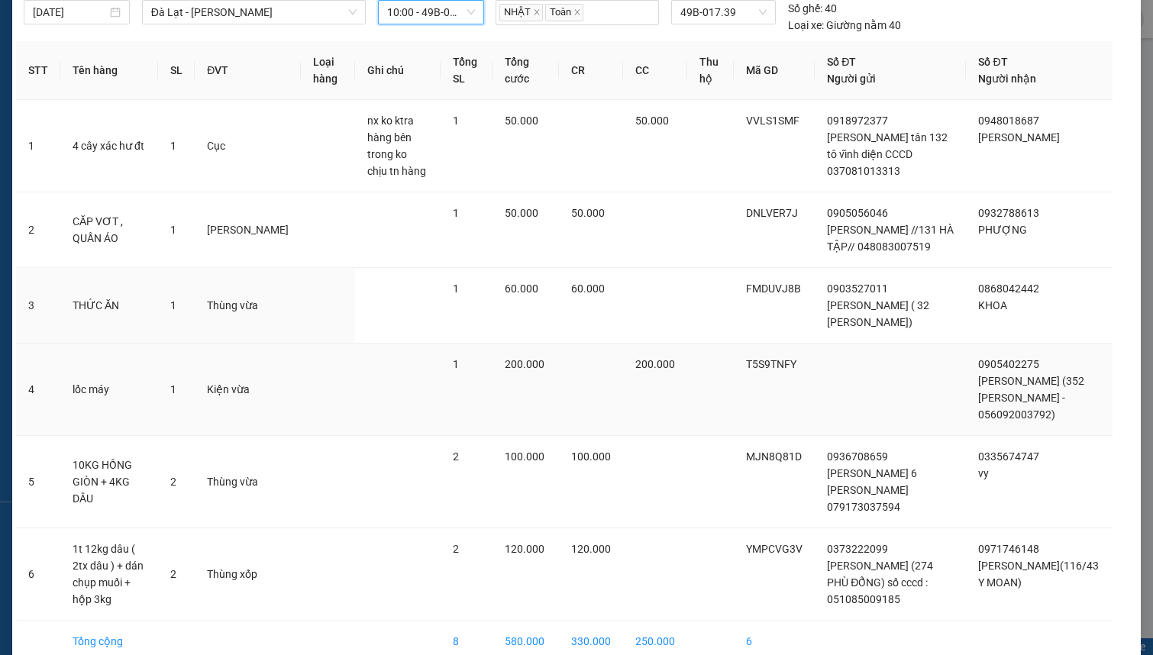
scroll to position [121, 0]
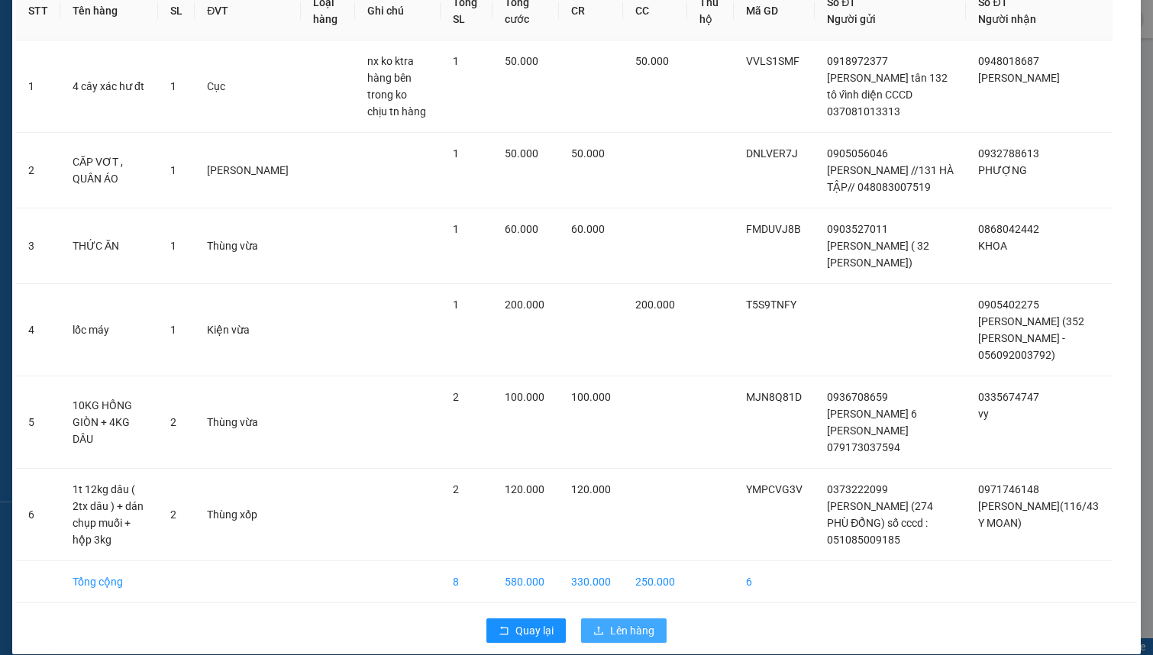
click at [619, 622] on span "Lên hàng" at bounding box center [632, 630] width 44 height 17
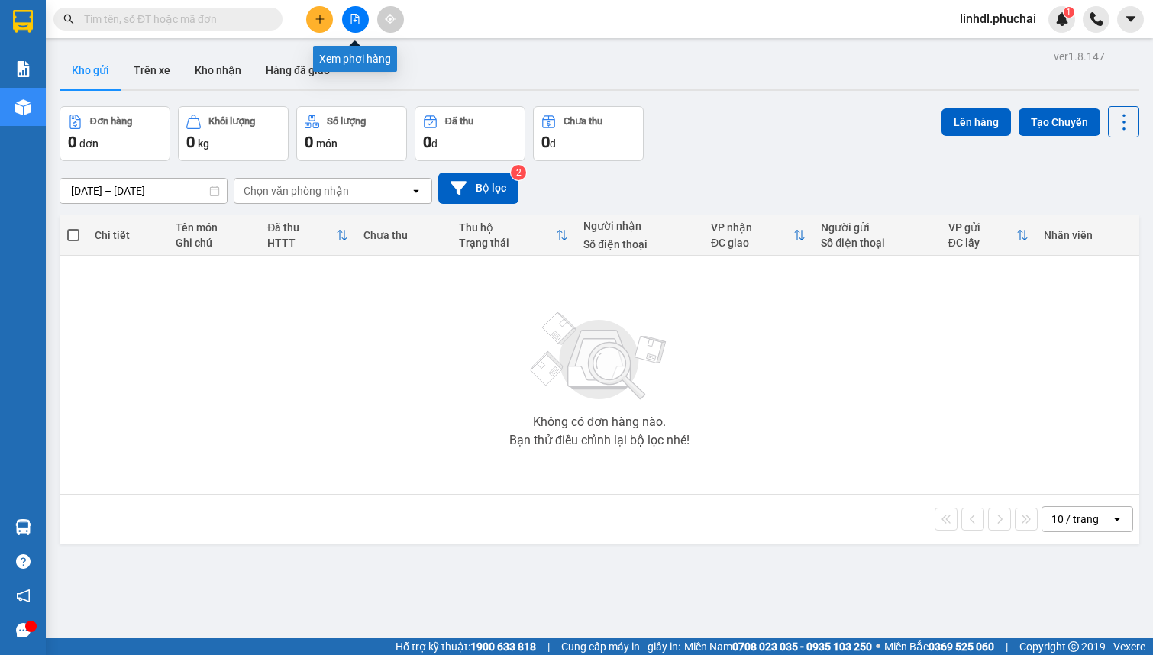
click at [350, 15] on icon "file-add" at bounding box center [355, 19] width 11 height 11
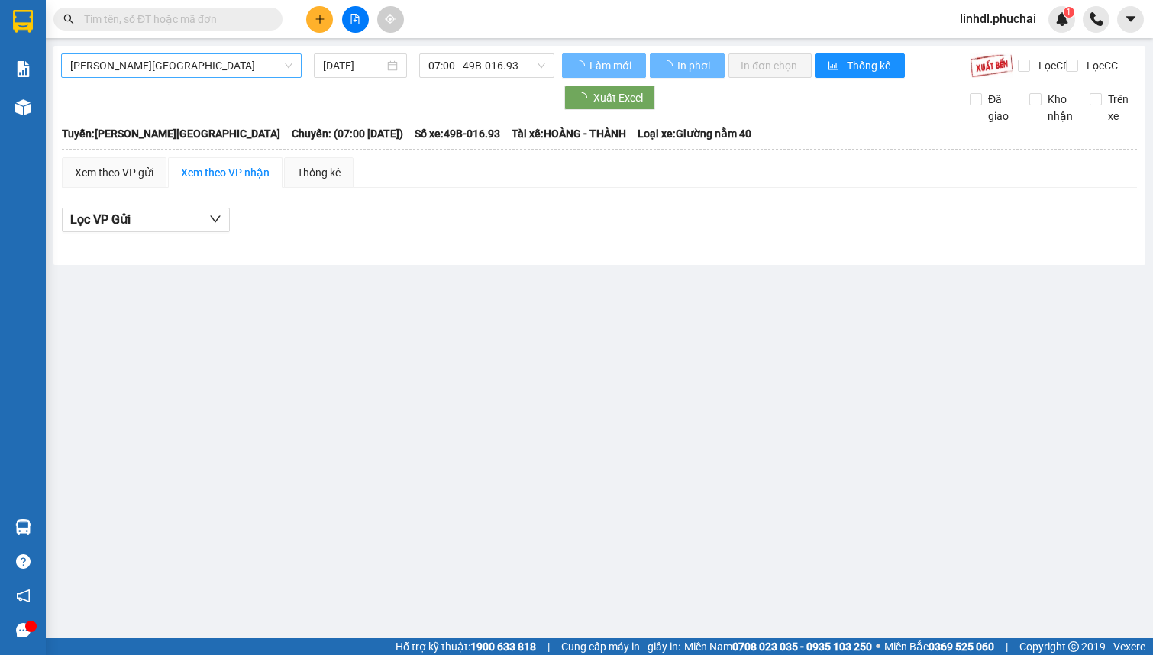
click at [186, 63] on span "[PERSON_NAME][GEOGRAPHIC_DATA]" at bounding box center [181, 65] width 222 height 23
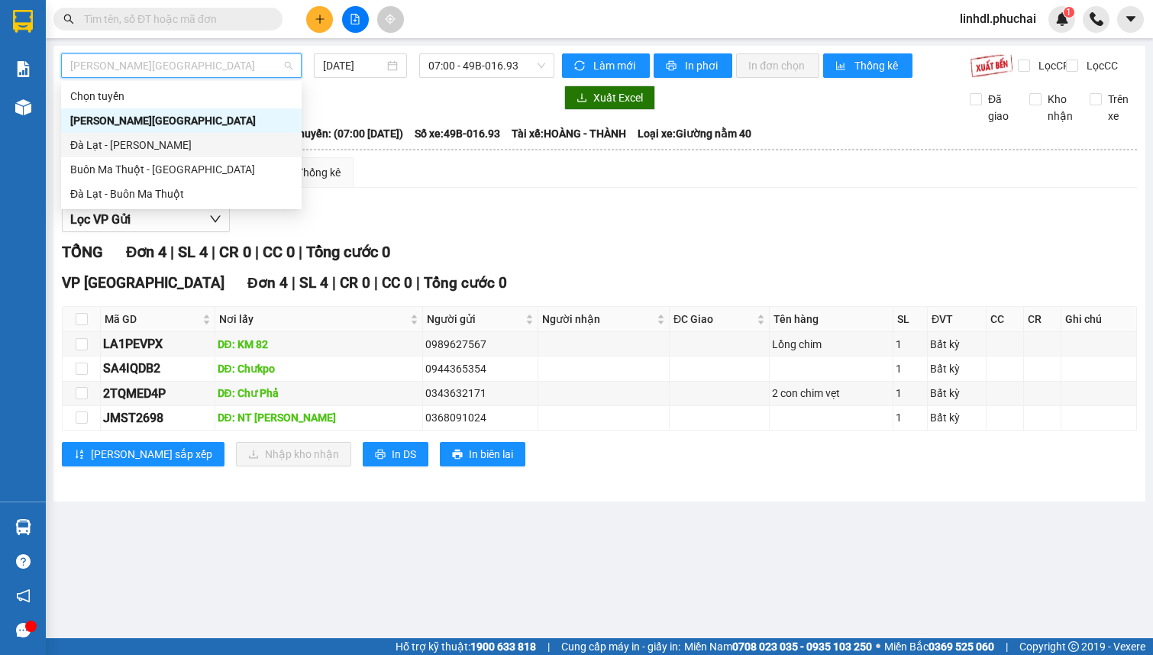
click at [116, 151] on div "Đà Lạt - [PERSON_NAME]" at bounding box center [181, 145] width 222 height 17
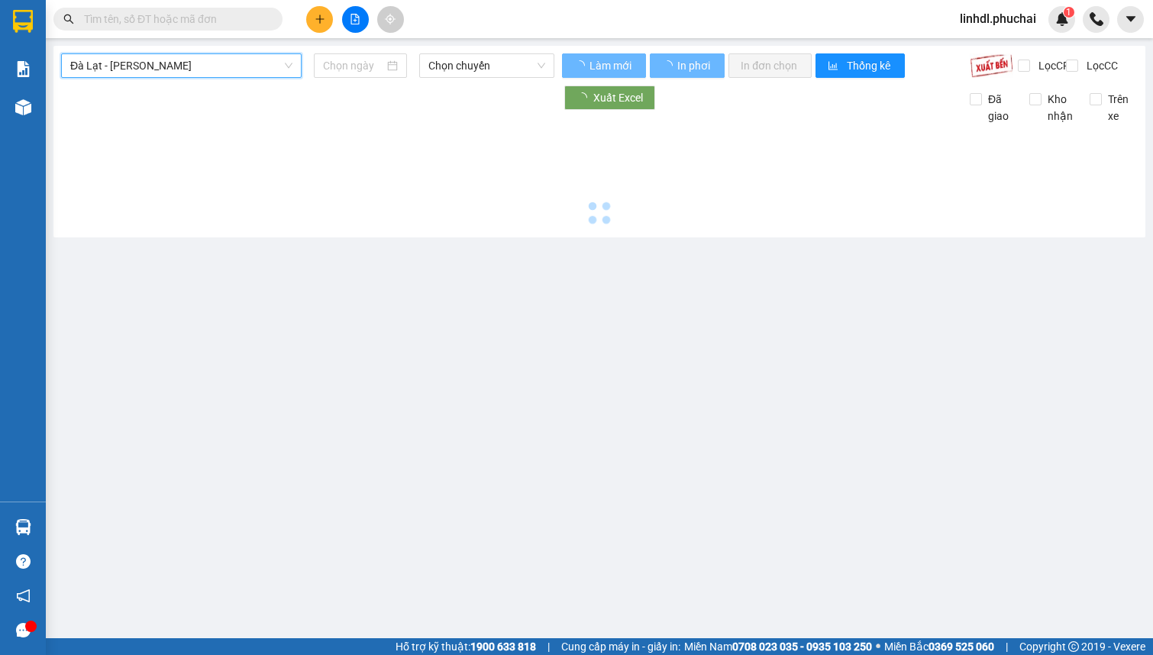
type input "[DATE]"
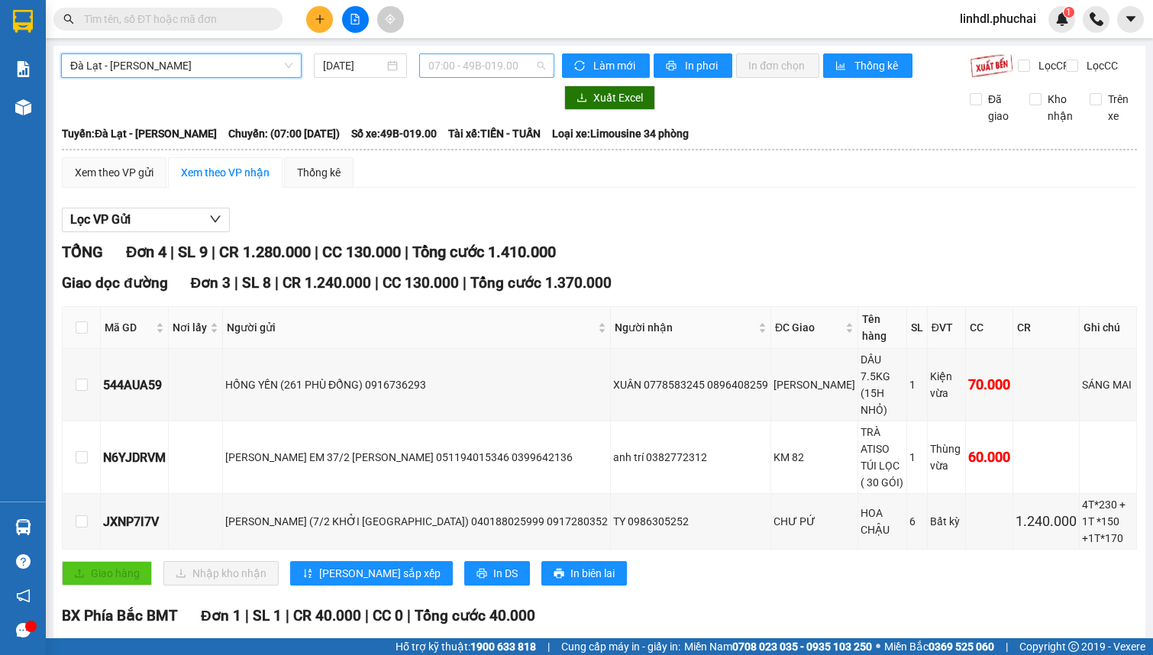
click at [511, 70] on span "07:00 - 49B-019.00" at bounding box center [486, 65] width 117 height 23
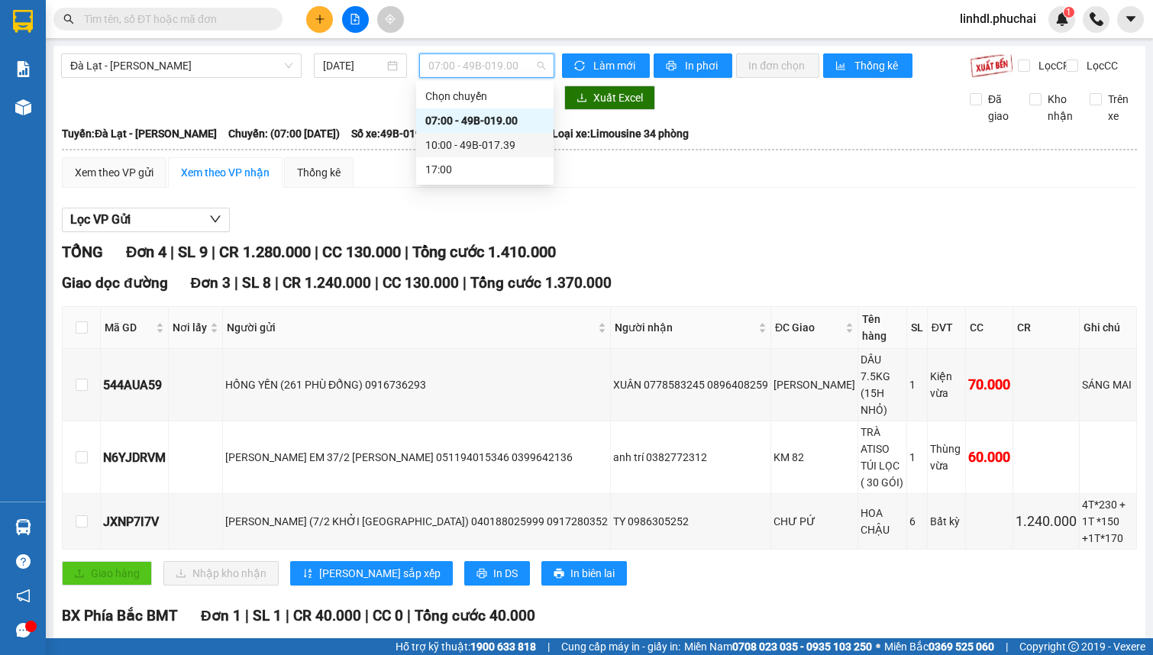
click at [521, 137] on div "10:00 - 49B-017.39" at bounding box center [484, 145] width 119 height 17
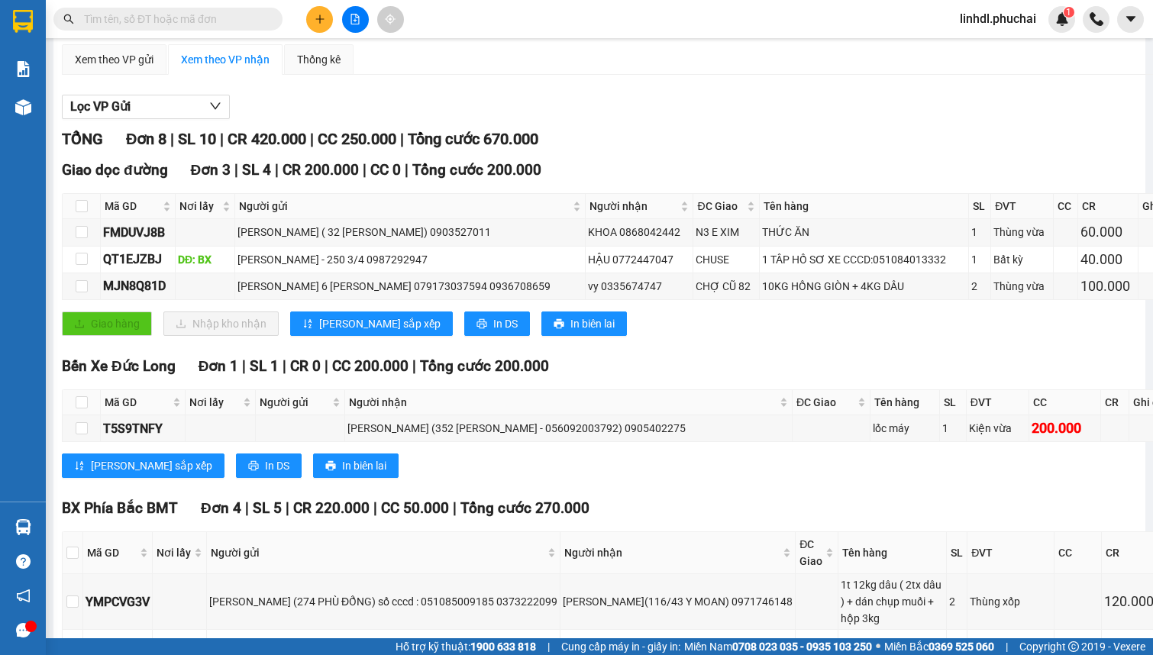
scroll to position [108, 0]
